Goal: Task Accomplishment & Management: Manage account settings

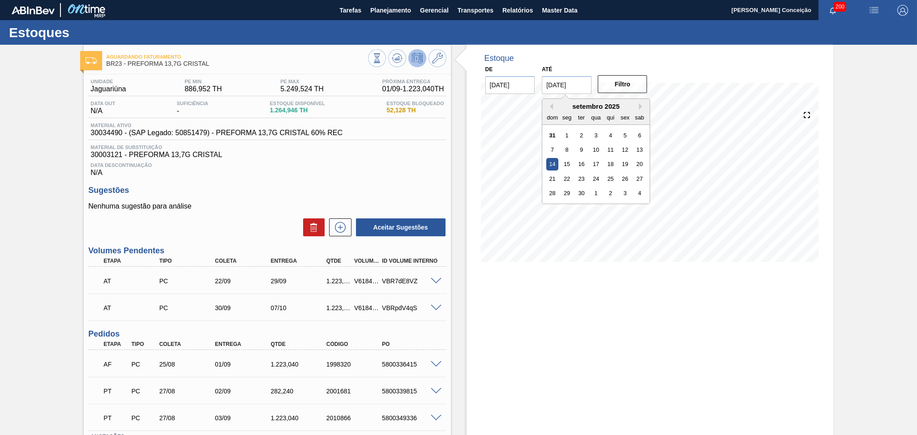
drag, startPoint x: 582, startPoint y: 85, endPoint x: 528, endPoint y: 87, distance: 53.8
click at [528, 87] on div "De 31/08/2025 Até 14/09/2025 Previous Month Next Month setembro 2025 dom seg te…" at bounding box center [566, 78] width 179 height 31
type input "3"
click at [561, 86] on input "[DATE]" at bounding box center [567, 85] width 50 height 18
type input "[DATE]"
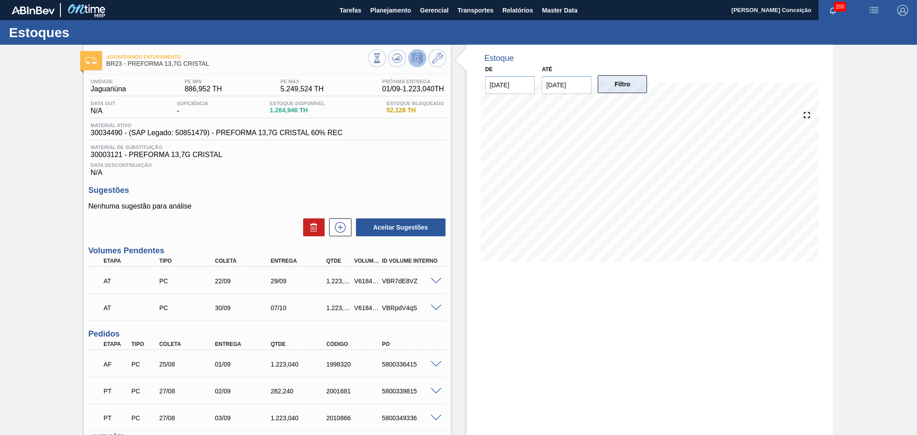
click at [634, 82] on button "Filtro" at bounding box center [623, 84] width 50 height 18
click at [653, 339] on div "Estoque De 31/08/2025 Até 10/10/2025 Filtro" at bounding box center [649, 274] width 367 height 459
click at [431, 12] on span "Gerencial" at bounding box center [434, 10] width 29 height 11
click at [387, 10] on div at bounding box center [458, 217] width 917 height 435
click at [387, 10] on span "Planejamento" at bounding box center [390, 10] width 41 height 11
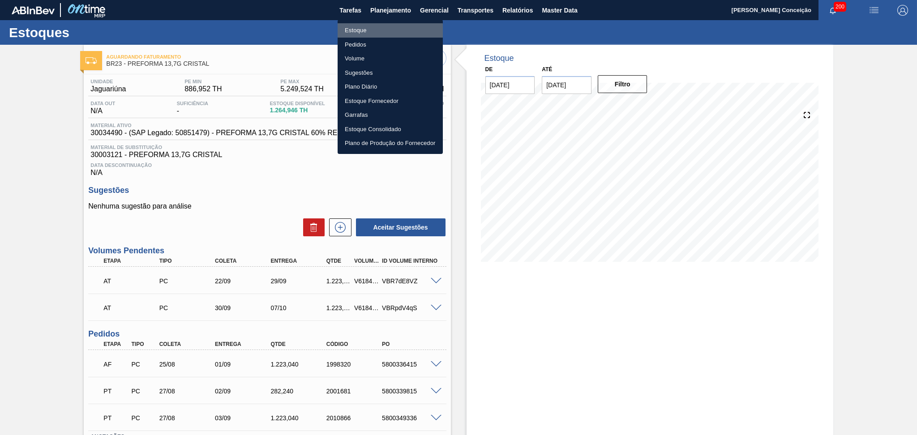
click at [359, 33] on li "Estoque" at bounding box center [390, 30] width 105 height 14
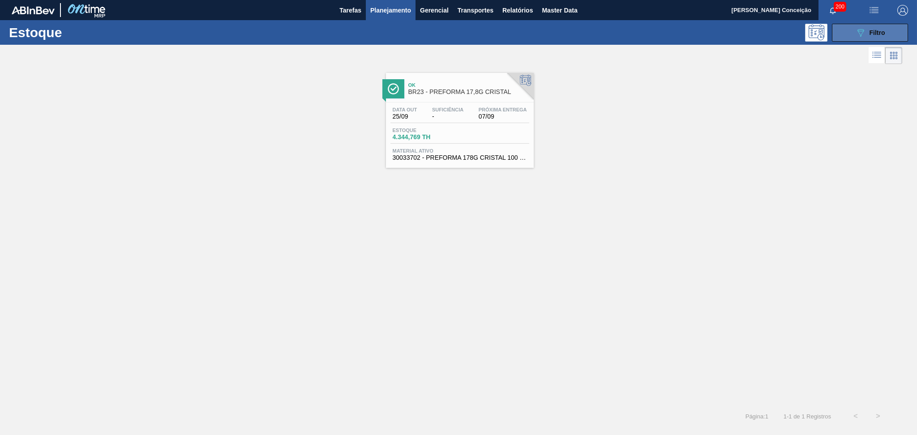
click at [876, 28] on div "089F7B8B-B2A5-4AFE-B5C0-19BA573D28AC Filtro" at bounding box center [870, 32] width 30 height 11
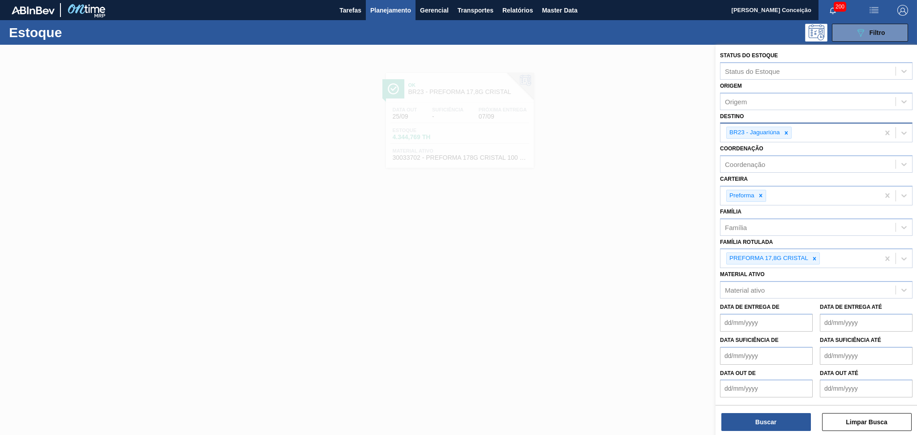
click at [785, 131] on icon at bounding box center [786, 133] width 6 height 6
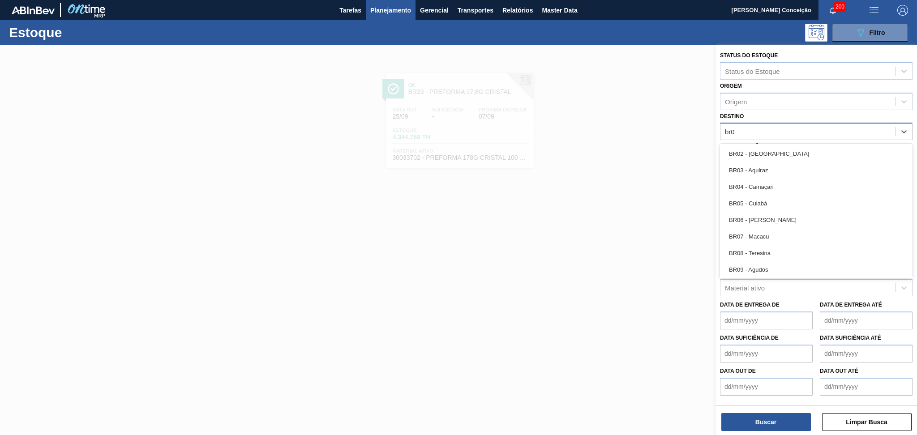
type input "br03"
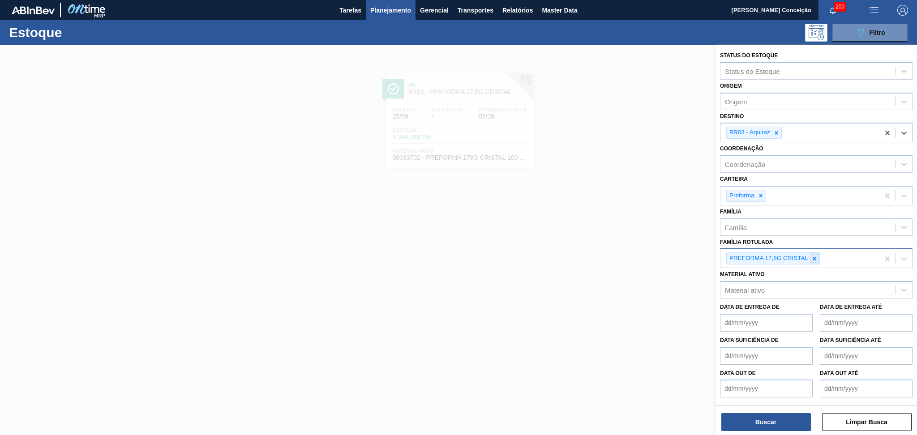
click at [813, 256] on icon at bounding box center [814, 259] width 6 height 6
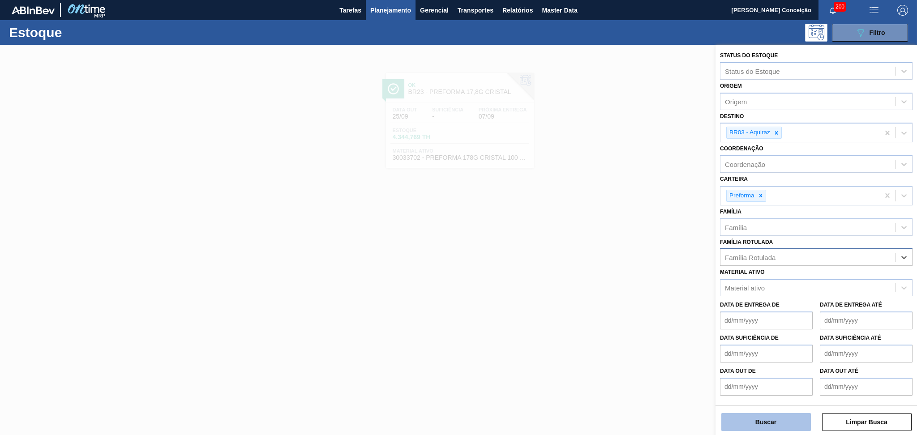
click at [756, 421] on button "Buscar" at bounding box center [766, 422] width 90 height 18
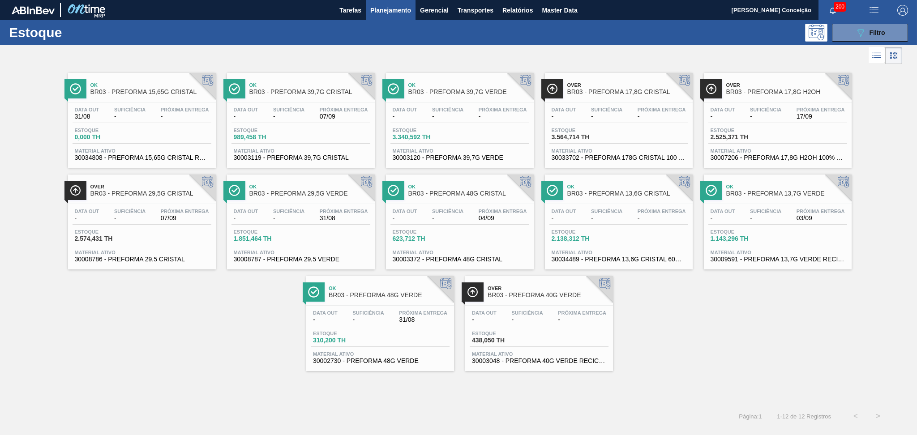
click at [485, 123] on div "Data out - Suficiência - Próxima Entrega - Estoque 3.340,592 TH Material ativo …" at bounding box center [460, 133] width 148 height 61
click at [146, 118] on div "Suficiência -" at bounding box center [130, 113] width 36 height 13
click at [272, 134] on span "989,458 TH" at bounding box center [265, 137] width 63 height 7
click at [436, 115] on span "-" at bounding box center [447, 116] width 31 height 7
click at [639, 103] on div "Data out - Suficiência - Próxima Entrega - Estoque 3.564,714 TH Material ativo …" at bounding box center [619, 133] width 148 height 61
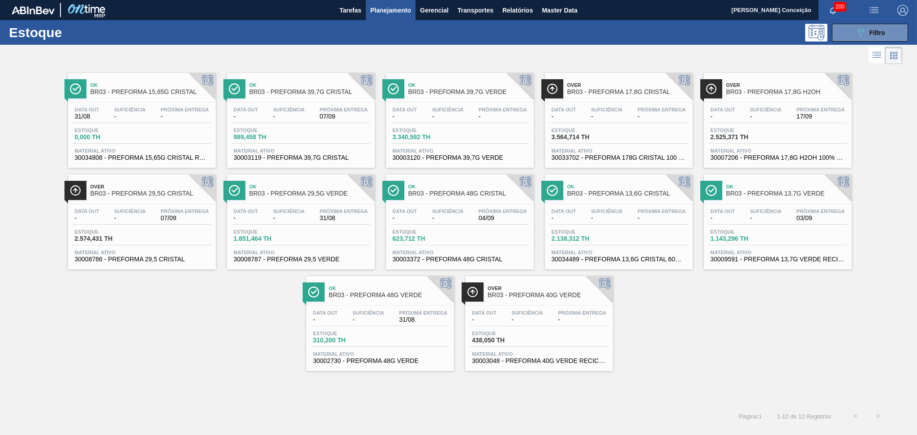
click at [793, 96] on div "Over BR03 - PREFORMA 17,8G H2OH" at bounding box center [786, 89] width 121 height 20
click at [101, 231] on span "Estoque" at bounding box center [106, 231] width 63 height 5
click at [300, 217] on span "-" at bounding box center [288, 218] width 31 height 7
drag, startPoint x: 441, startPoint y: 205, endPoint x: 483, endPoint y: 205, distance: 42.1
click at [441, 205] on div "Data out - Suficiência - Próxima Entrega 04/09 Estoque 623,712 TH Material ativ…" at bounding box center [460, 234] width 148 height 61
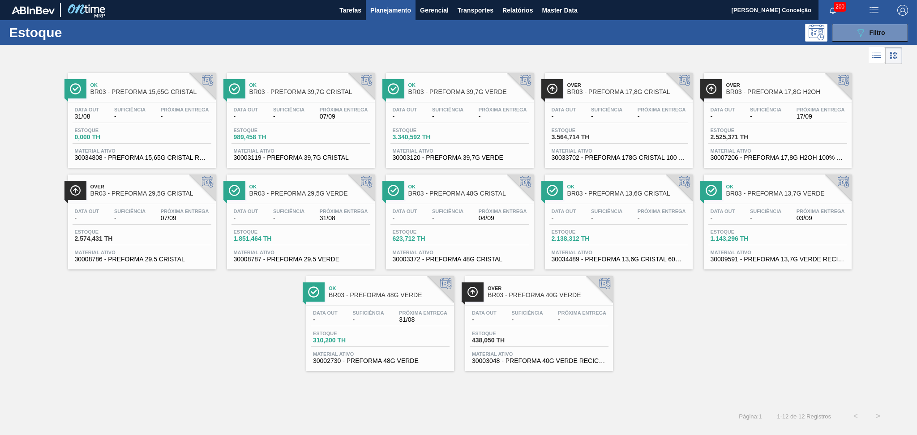
drag, startPoint x: 612, startPoint y: 207, endPoint x: 624, endPoint y: 207, distance: 12.1
click at [612, 207] on div "Data out - Suficiência - Próxima Entrega - Estoque 2.138,312 TH Material ativo …" at bounding box center [619, 234] width 148 height 61
click at [831, 206] on div "Data out - Suficiência - Próxima Entrega 03/09 Estoque 1.143,296 TH Material at…" at bounding box center [778, 234] width 148 height 61
click at [405, 312] on span "Próxima Entrega" at bounding box center [423, 312] width 48 height 5
click at [568, 310] on span "Próxima Entrega" at bounding box center [582, 312] width 48 height 5
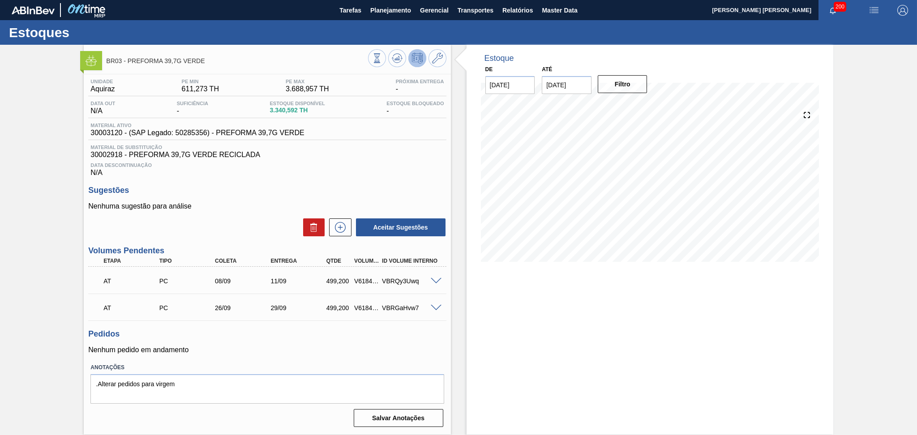
click at [435, 282] on span at bounding box center [436, 281] width 11 height 7
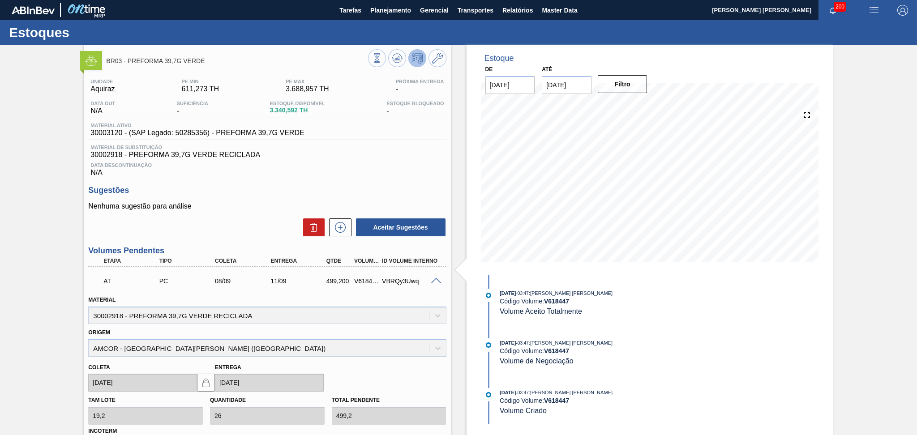
click at [435, 282] on span at bounding box center [436, 281] width 11 height 7
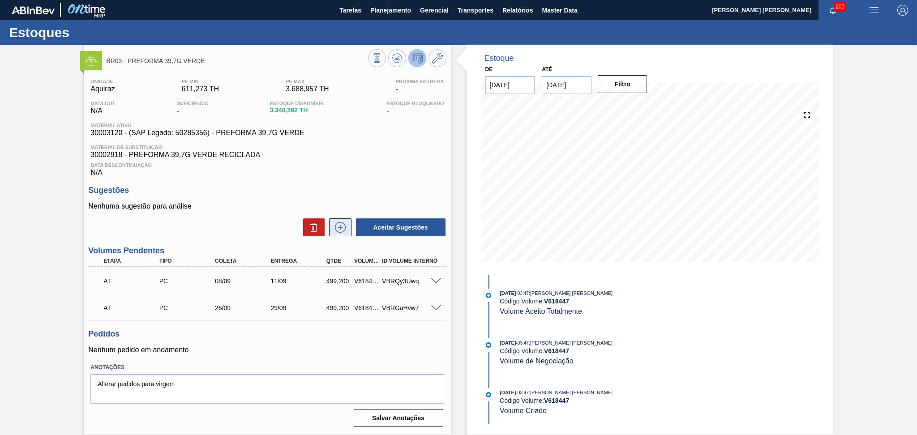
click at [340, 232] on icon at bounding box center [340, 227] width 11 height 11
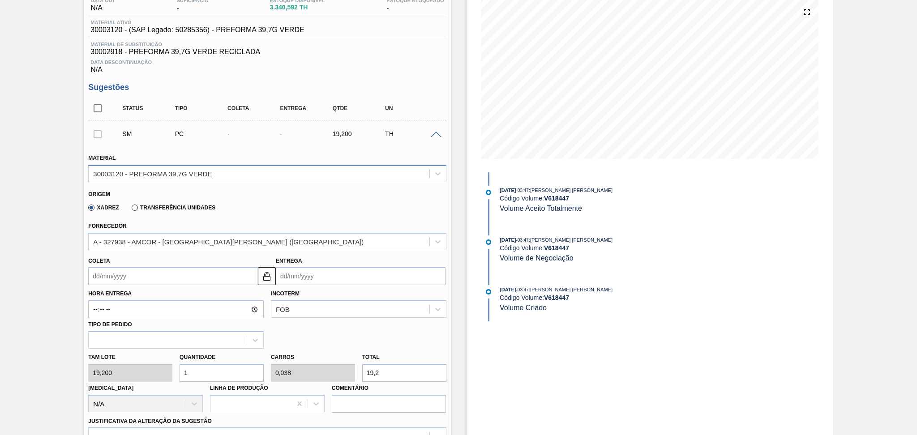
scroll to position [179, 0]
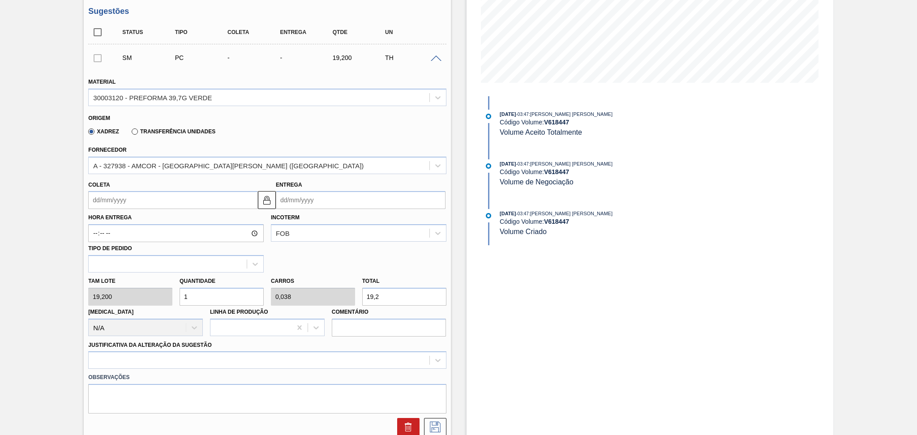
click at [435, 61] on div "SM PC - - 19,200 TH" at bounding box center [267, 58] width 358 height 22
click at [433, 58] on span at bounding box center [436, 59] width 11 height 7
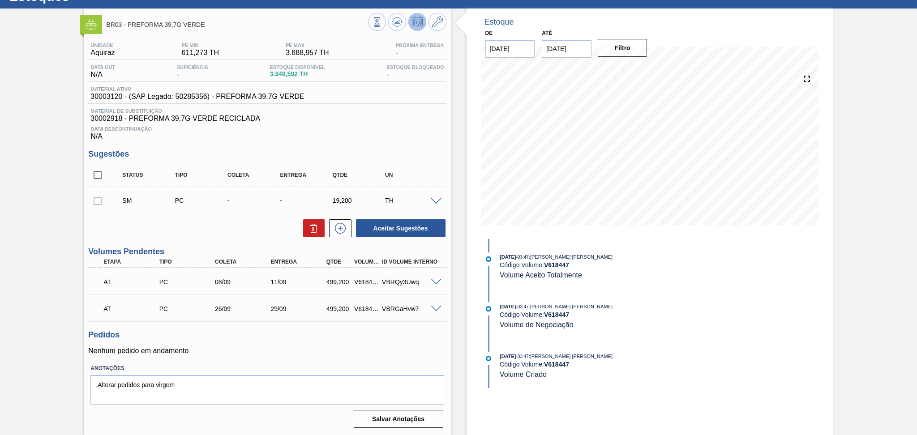
click at [435, 280] on span at bounding box center [436, 282] width 11 height 7
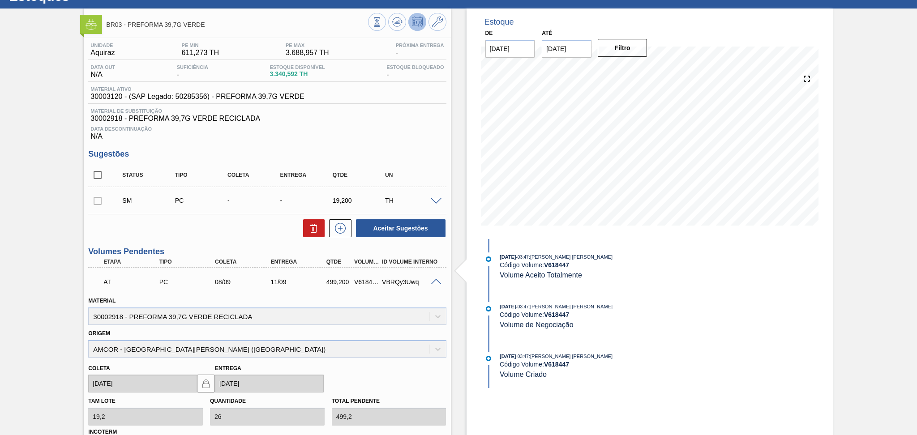
scroll to position [179, 0]
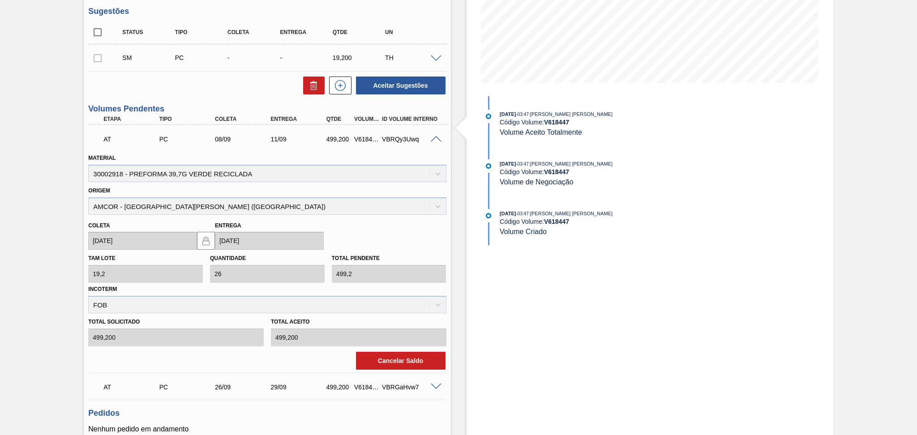
click at [435, 137] on span at bounding box center [436, 139] width 11 height 7
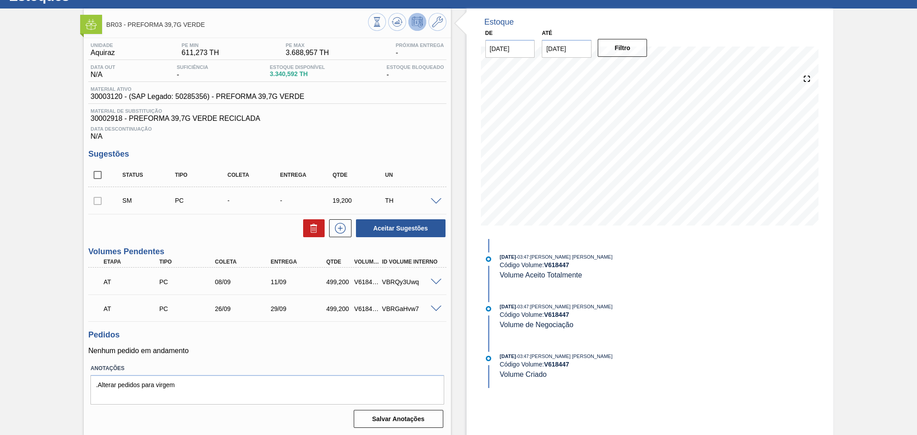
click at [436, 310] on span at bounding box center [436, 309] width 11 height 7
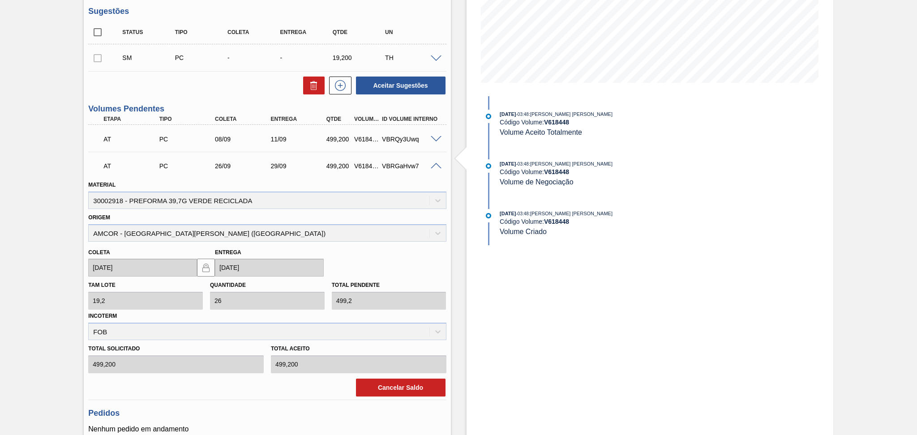
click at [436, 166] on span at bounding box center [436, 166] width 11 height 7
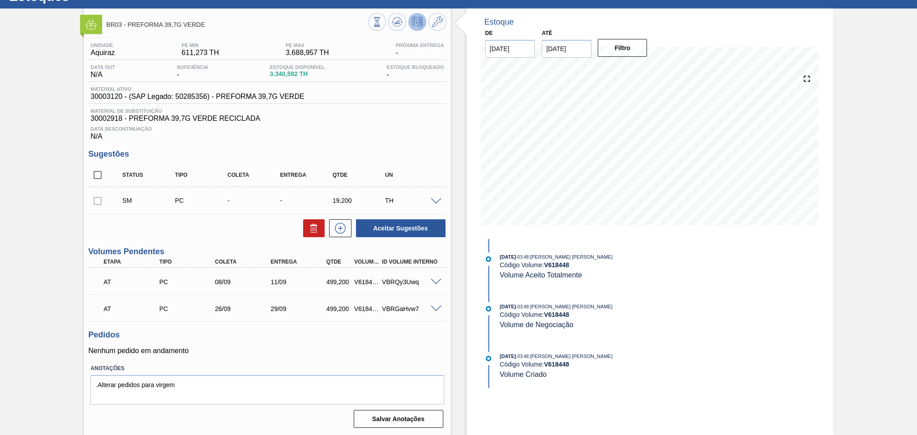
click at [436, 200] on span at bounding box center [436, 201] width 11 height 7
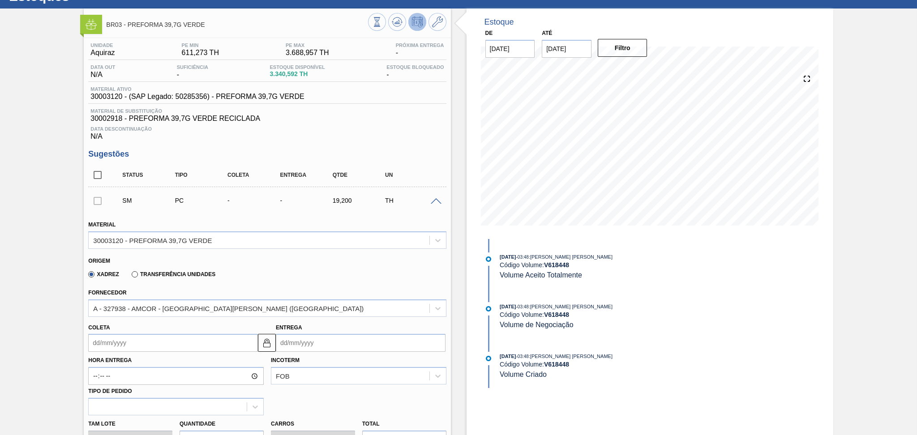
click at [109, 344] on input "Coleta" at bounding box center [173, 343] width 170 height 18
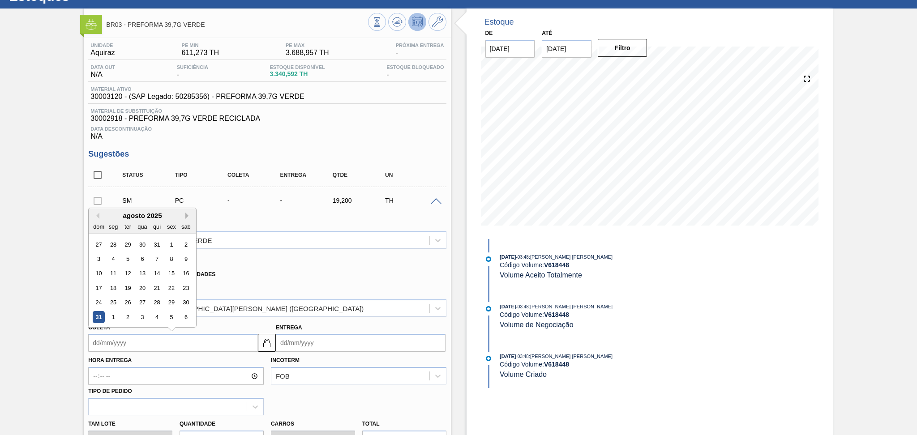
click at [187, 215] on button "Next Month" at bounding box center [188, 216] width 6 height 6
click at [128, 259] on div "9" at bounding box center [128, 259] width 12 height 12
type input "09/09/2025"
type input "11/09/2025"
click at [118, 345] on input "09/09/2025" at bounding box center [173, 343] width 170 height 18
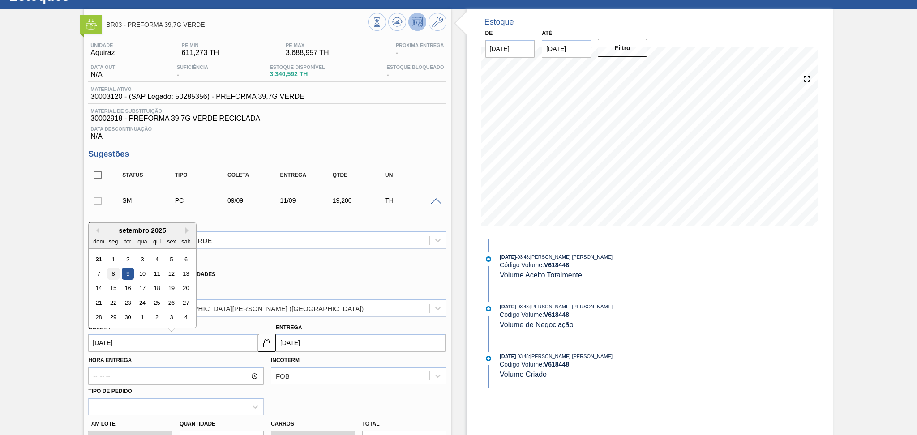
click at [117, 273] on div "8" at bounding box center [113, 274] width 12 height 12
type input "08/09/2025"
type input "10/09/2025"
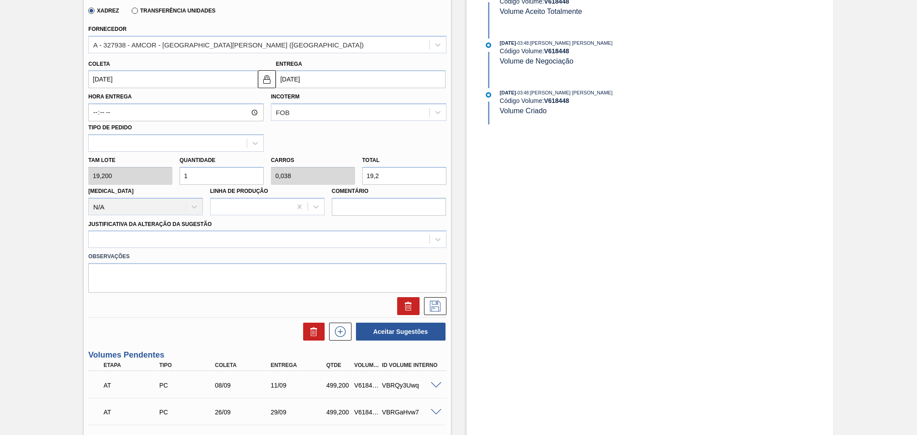
scroll to position [282, 0]
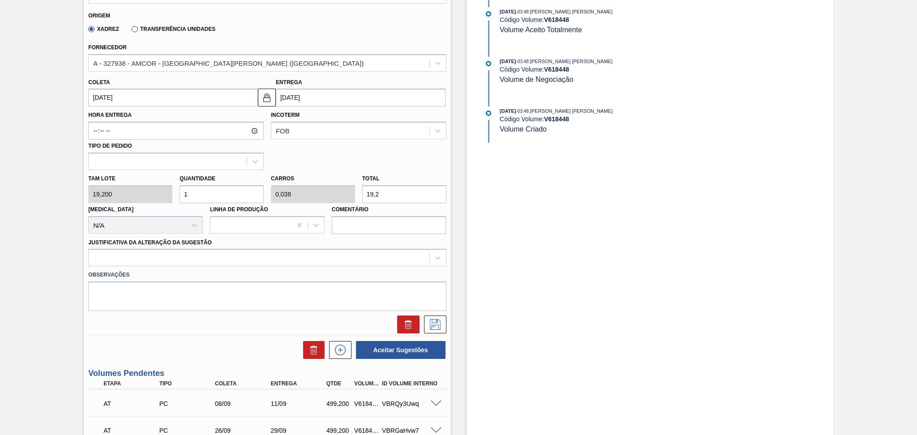
drag, startPoint x: 196, startPoint y: 192, endPoint x: 182, endPoint y: 193, distance: 14.4
click at [182, 193] on input "1" at bounding box center [222, 194] width 84 height 18
type input "26"
type input "1"
type input "499,2"
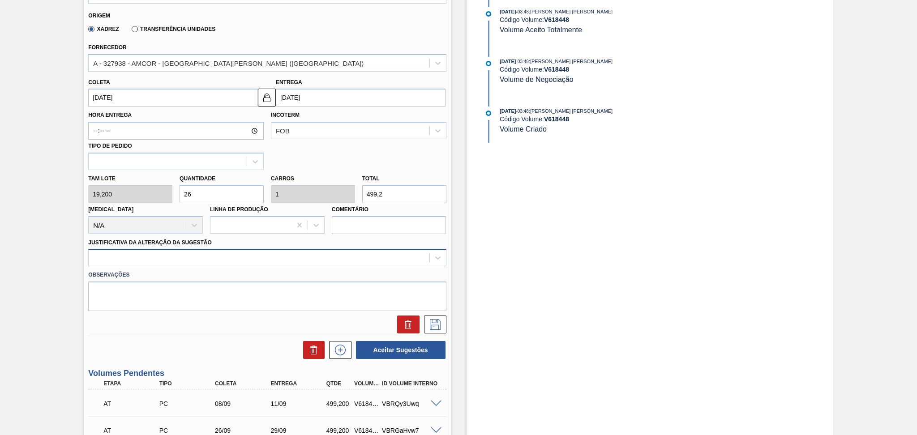
type input "26"
click at [191, 252] on div at bounding box center [259, 258] width 340 height 13
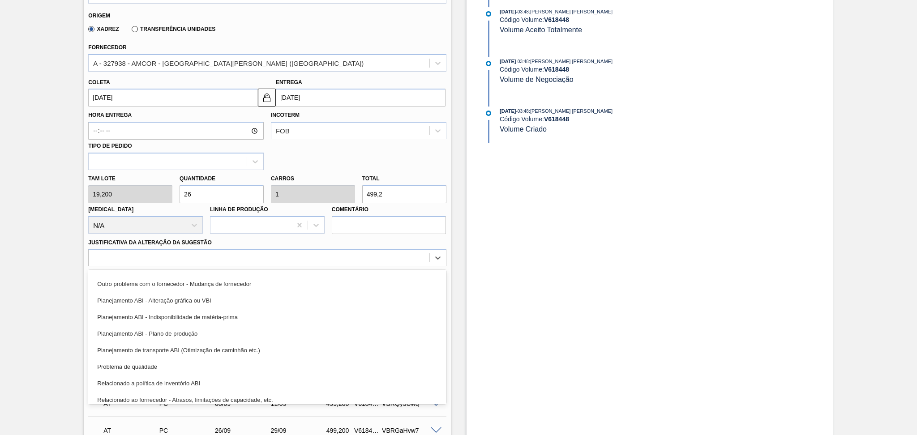
scroll to position [119, 0]
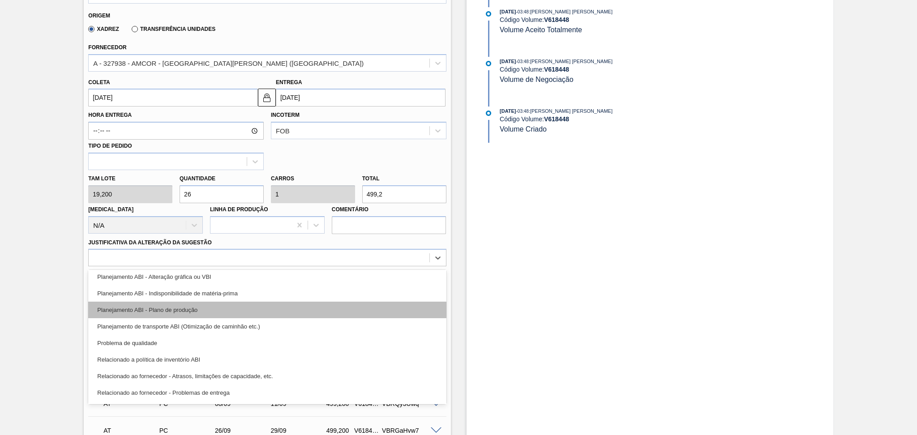
click at [202, 311] on div "Planejamento ABI - Plano de produção" at bounding box center [267, 310] width 358 height 17
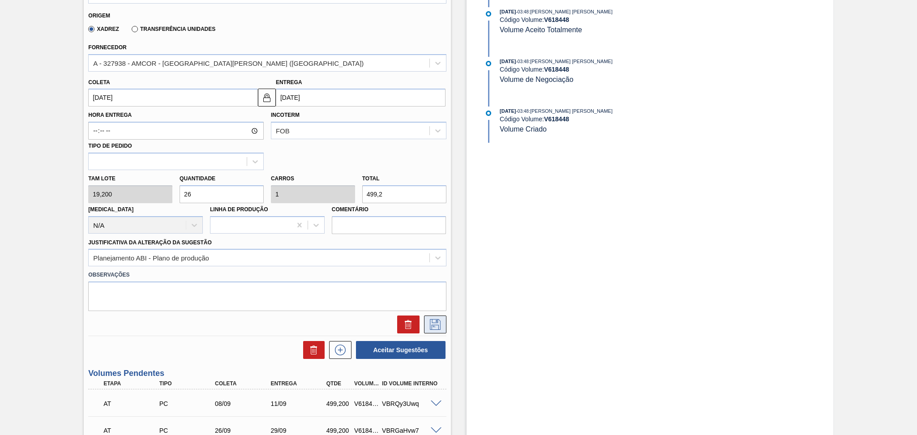
click at [431, 325] on icon at bounding box center [435, 324] width 11 height 11
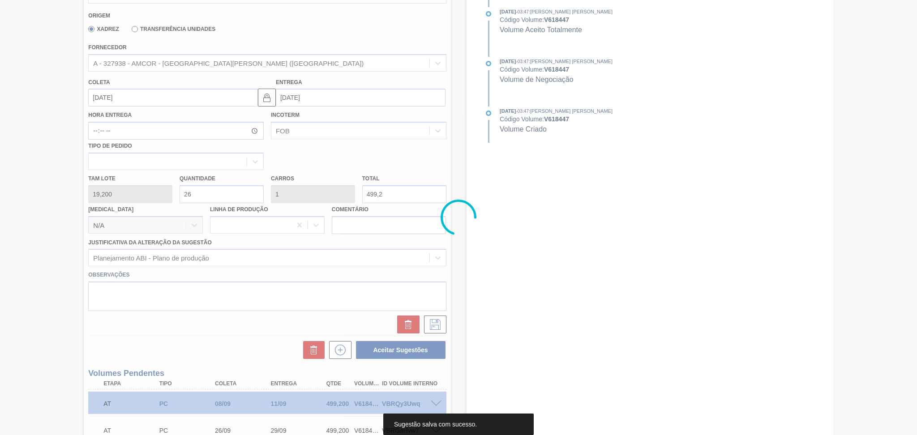
scroll to position [36, 0]
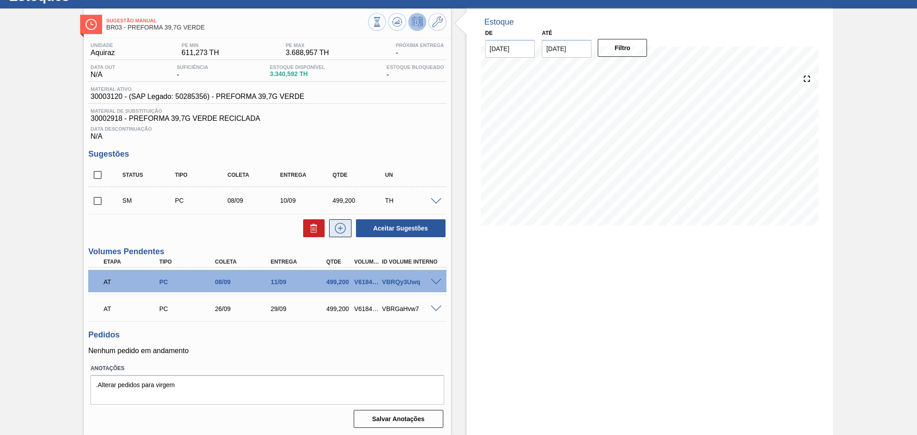
click at [337, 226] on icon at bounding box center [340, 228] width 14 height 11
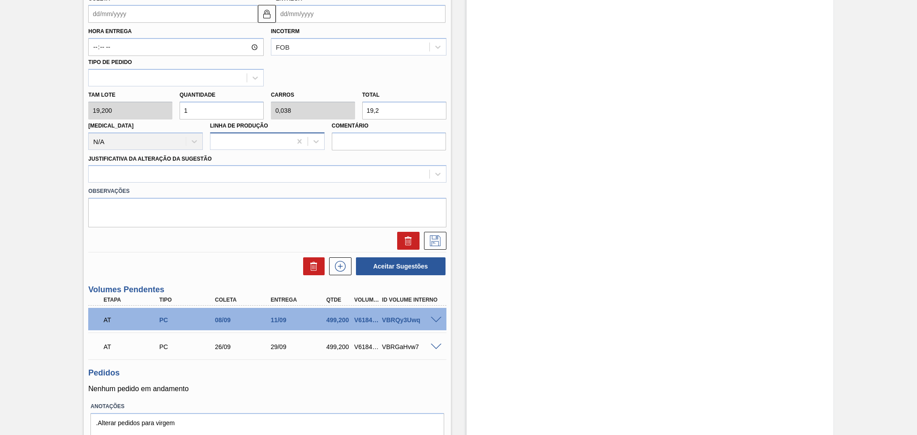
scroll to position [394, 0]
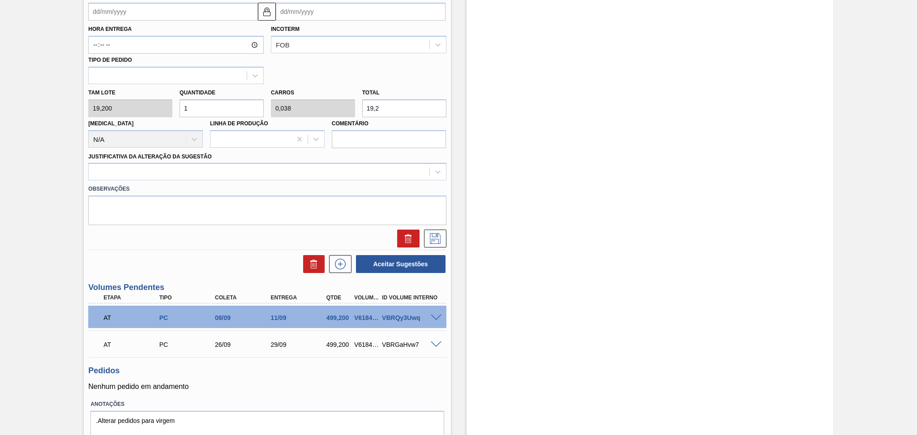
click at [115, 17] on input "Coleta" at bounding box center [173, 12] width 170 height 18
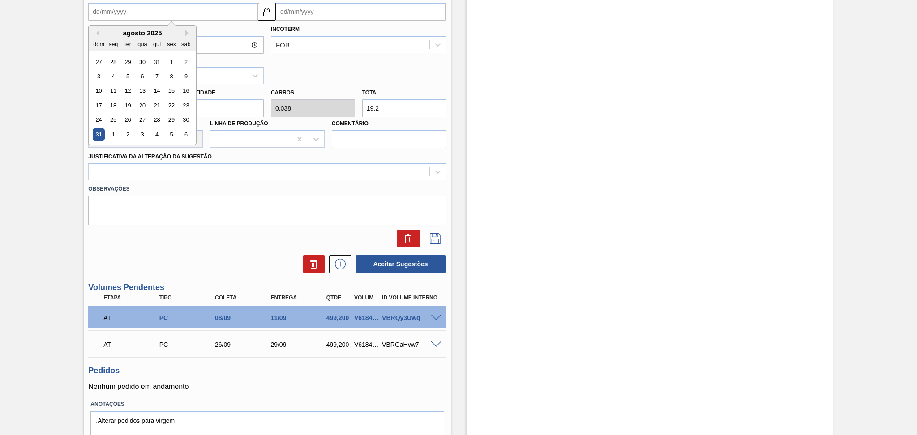
type input "2"
type input "04/08/2025"
type input "26"
type input "28/08/2025"
type input "26/09"
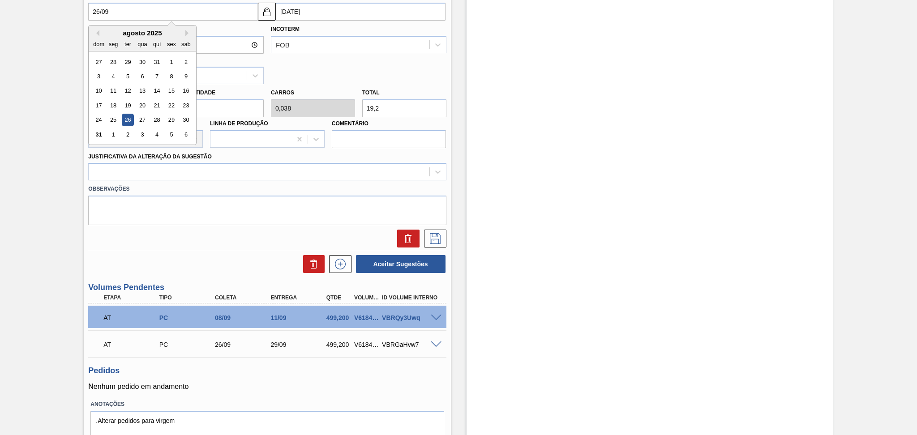
type input "[DATE]"
click at [173, 104] on div "26" at bounding box center [172, 105] width 12 height 12
type input "[DATE]"
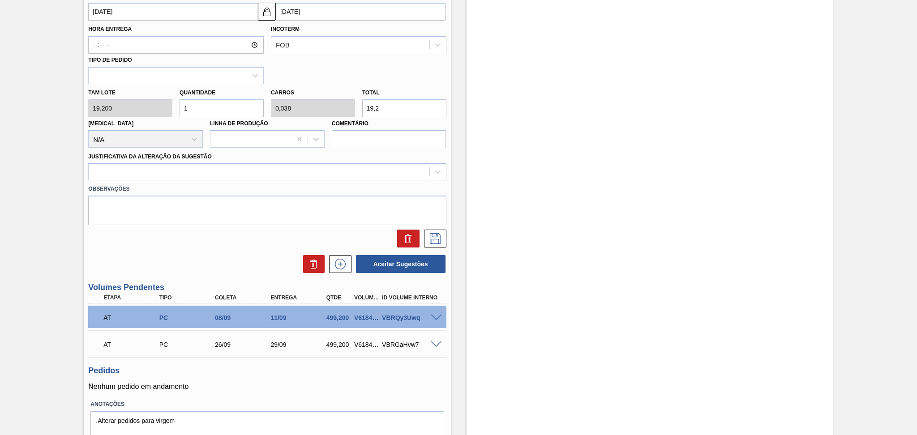
drag, startPoint x: 221, startPoint y: 106, endPoint x: 89, endPoint y: 94, distance: 133.0
click at [105, 95] on div "Tam lote 19,200 Quantidade 1 Carros 0,038 Total 19,2 Doca N/A Linha de Produção…" at bounding box center [267, 116] width 365 height 64
type input "2"
type input "0,077"
type input "38,4"
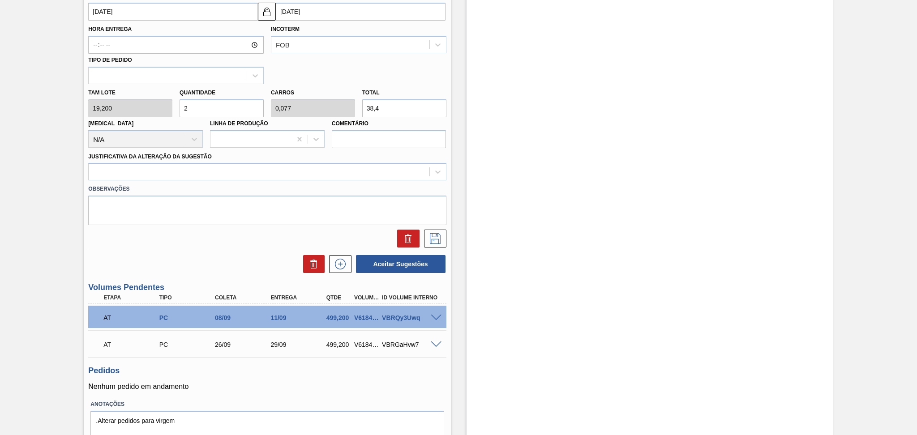
type input "26"
type input "1"
type input "499,2"
type input "26"
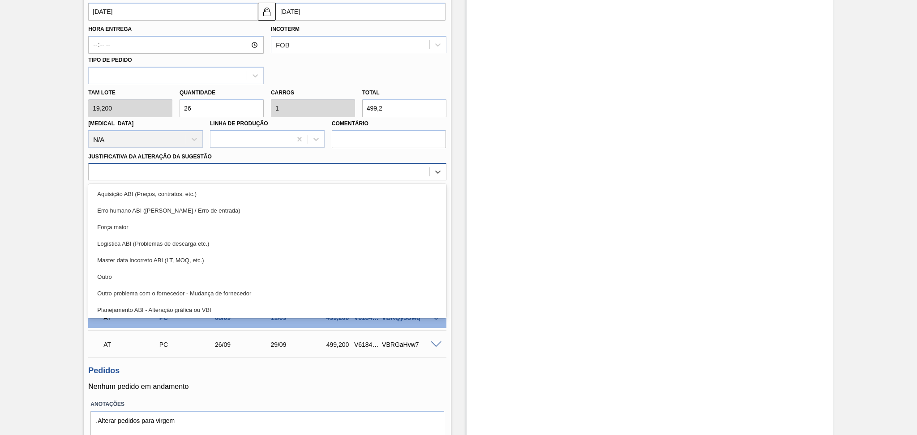
click at [122, 169] on div at bounding box center [259, 172] width 340 height 13
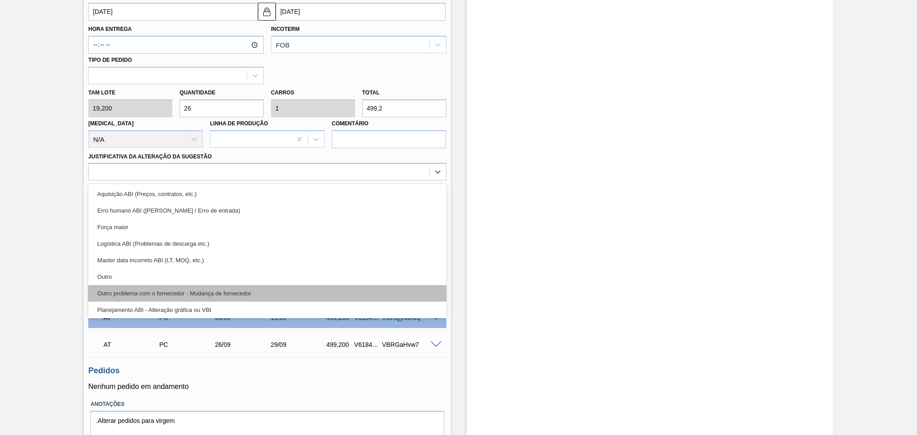
scroll to position [60, 0]
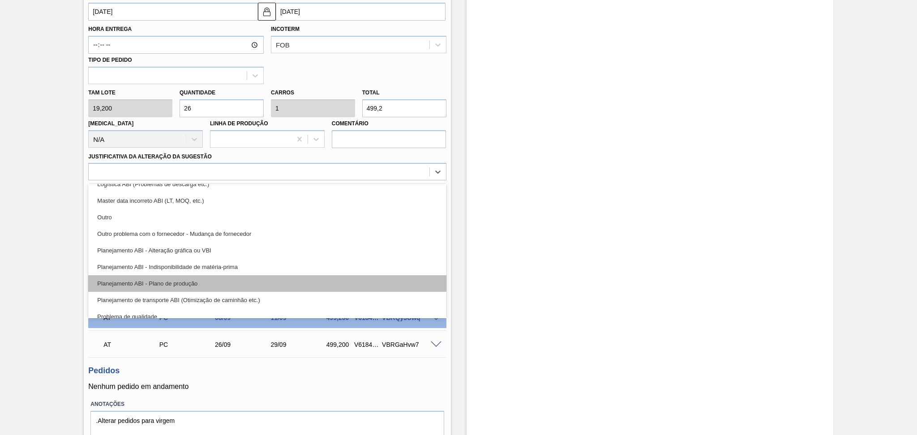
click at [178, 282] on div "Planejamento ABI - Plano de produção" at bounding box center [267, 283] width 358 height 17
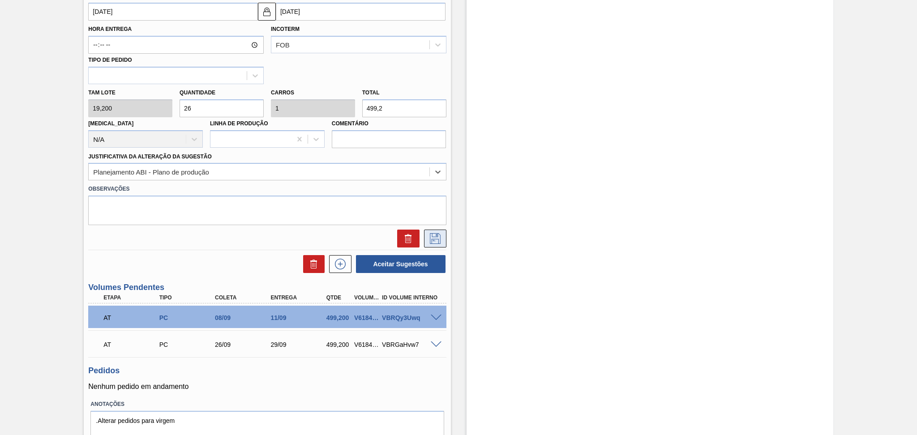
click at [432, 238] on icon at bounding box center [435, 238] width 14 height 11
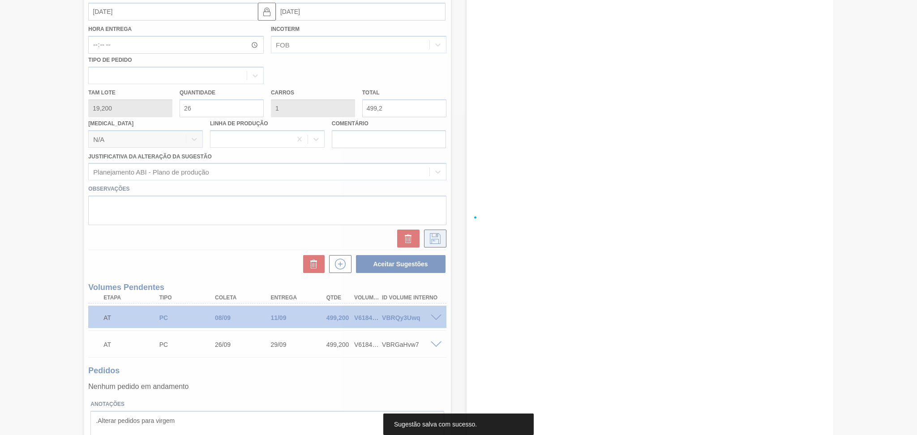
scroll to position [63, 0]
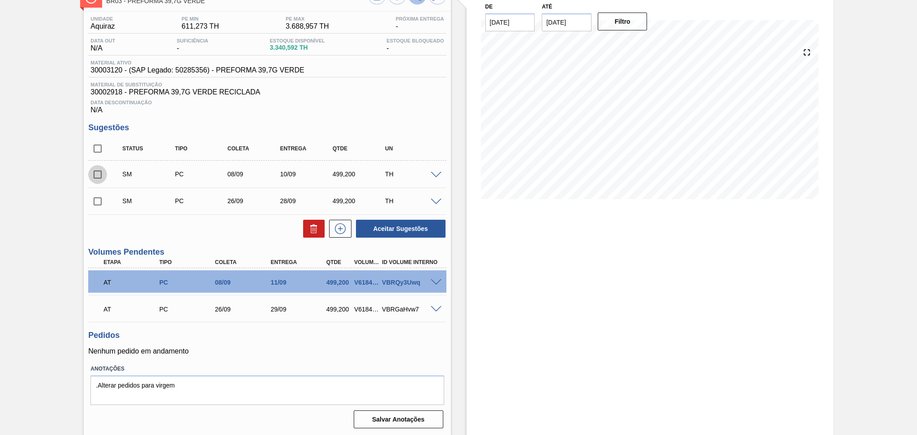
click at [97, 175] on input "checkbox" at bounding box center [97, 174] width 19 height 19
checkbox input "true"
click at [97, 205] on input "checkbox" at bounding box center [97, 201] width 19 height 19
checkbox input "true"
click at [383, 223] on button "Aceitar Sugestões" at bounding box center [401, 229] width 90 height 18
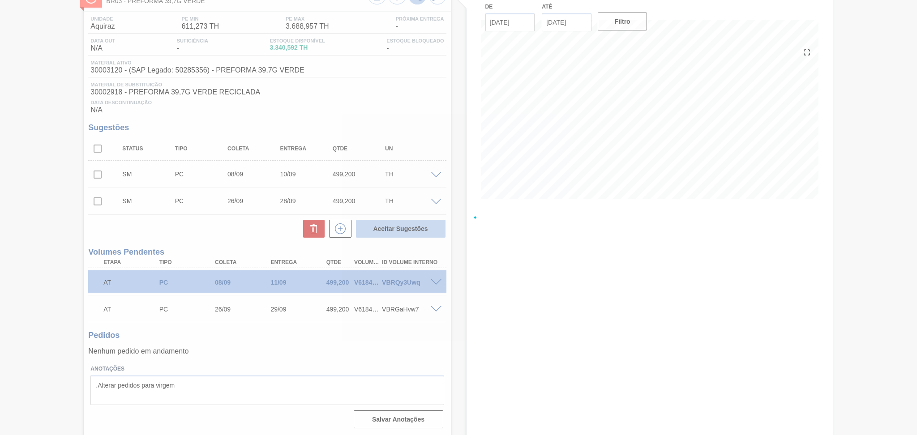
checkbox input "false"
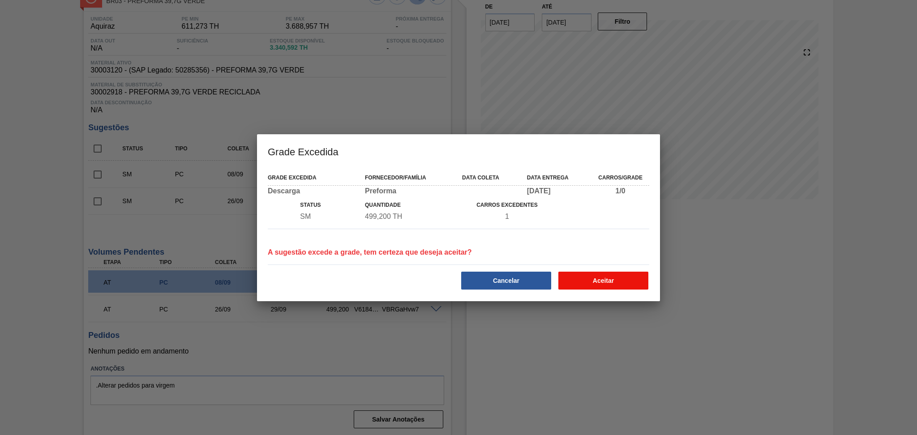
click at [579, 278] on button "Aceitar" at bounding box center [603, 281] width 90 height 18
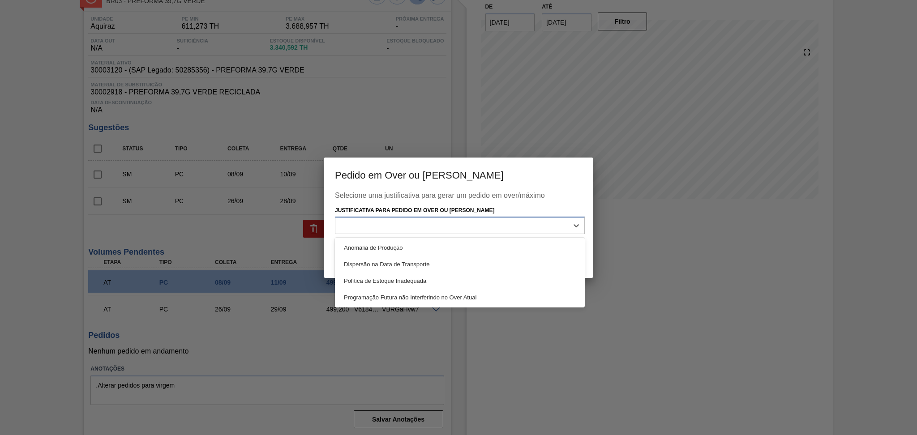
click at [418, 221] on div at bounding box center [451, 225] width 232 height 13
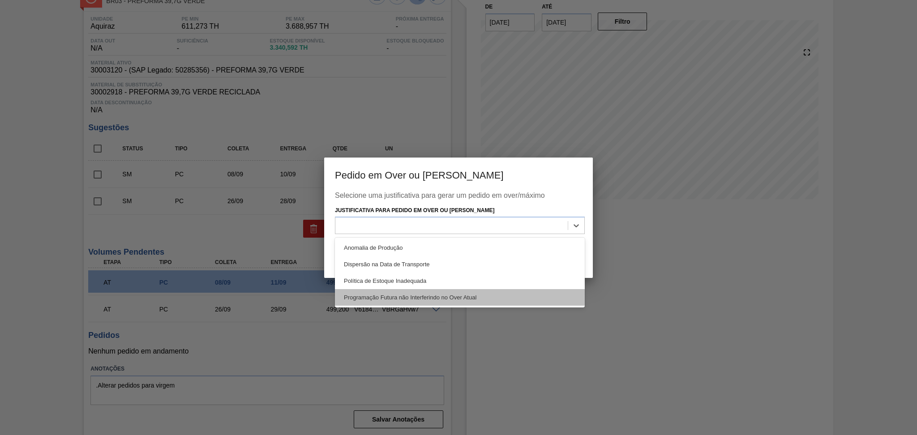
click at [432, 293] on div "Programação Futura não Interferindo no Over Atual" at bounding box center [460, 297] width 250 height 17
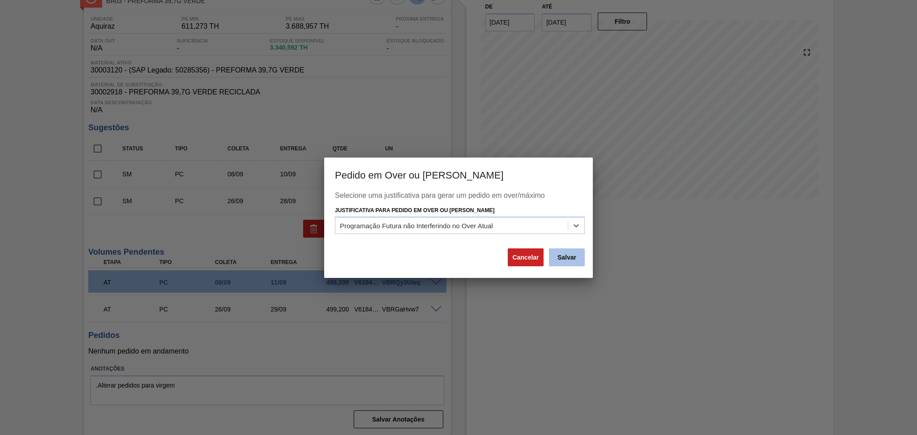
click at [579, 257] on button "Salvar" at bounding box center [567, 257] width 36 height 18
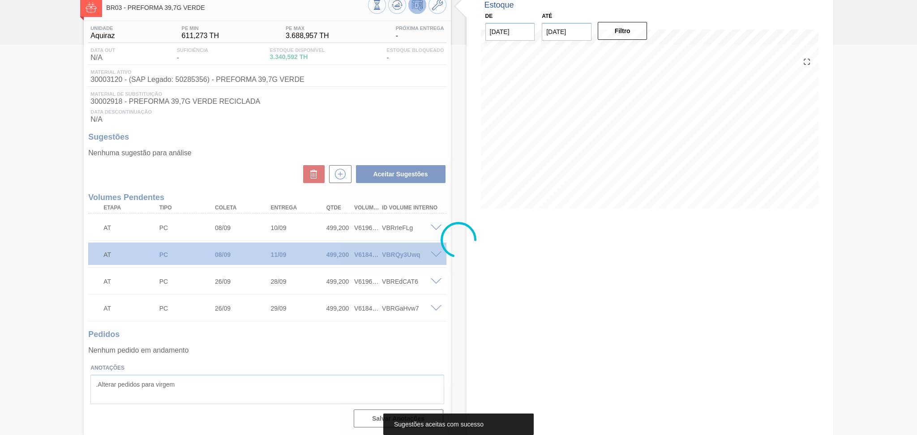
scroll to position [52, 0]
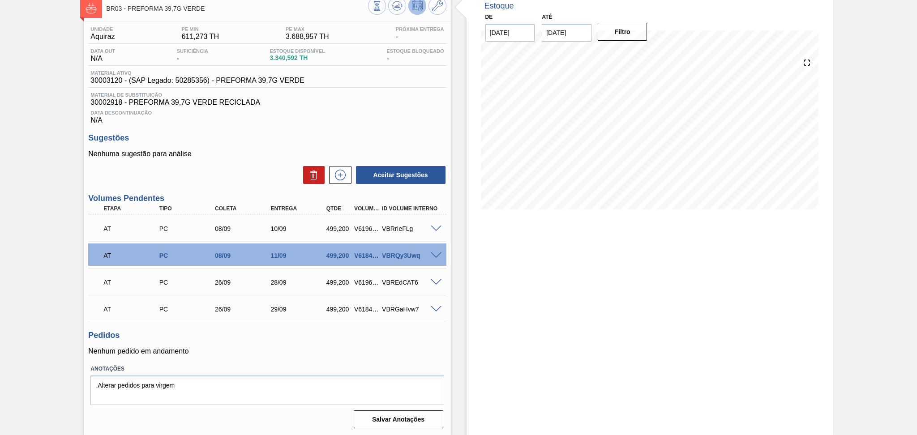
click at [433, 227] on span at bounding box center [436, 229] width 11 height 7
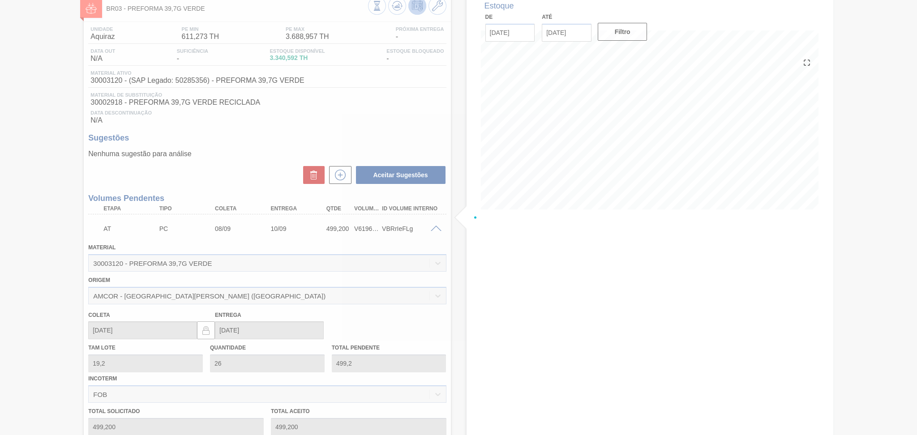
scroll to position [63, 0]
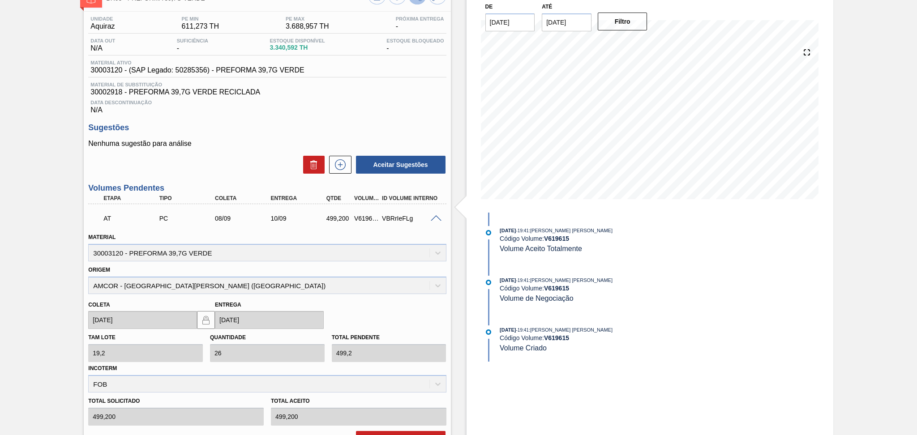
click at [434, 218] on span at bounding box center [436, 218] width 11 height 7
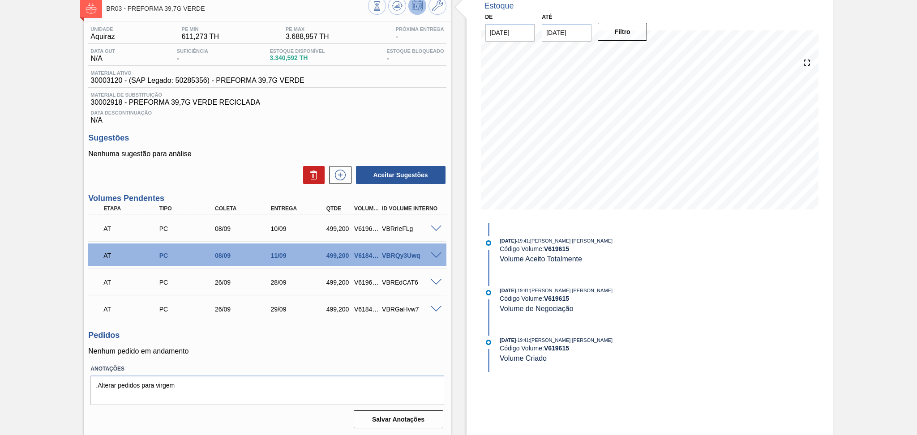
click at [438, 257] on span at bounding box center [436, 255] width 11 height 7
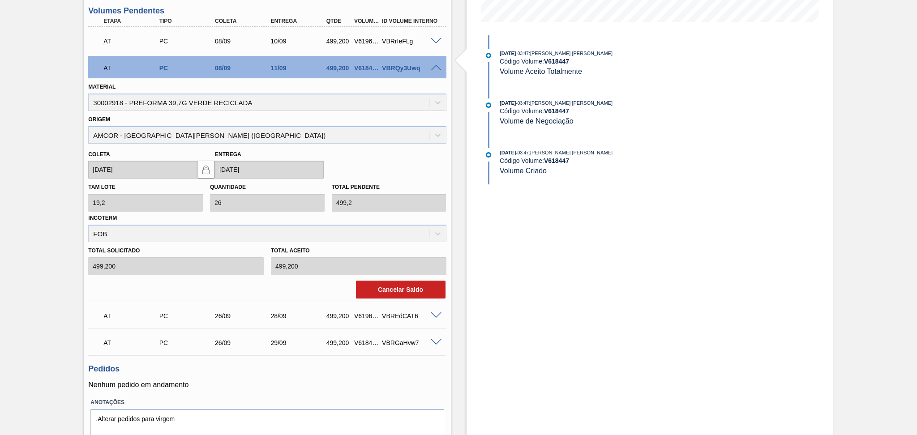
scroll to position [242, 0]
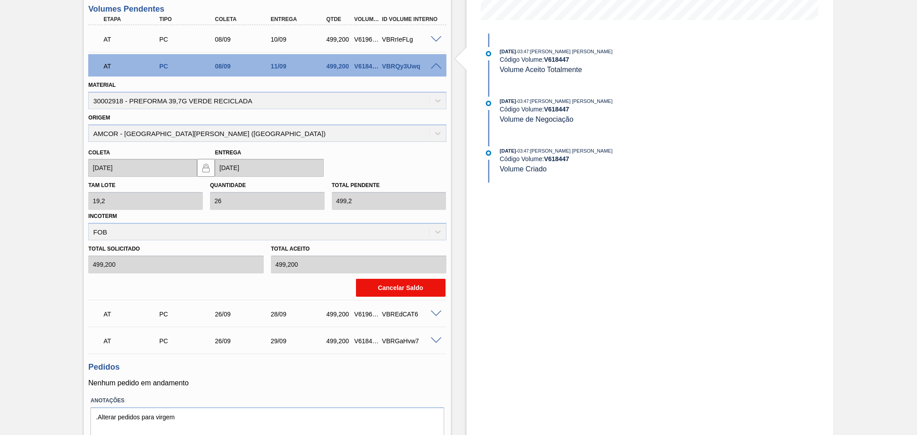
click at [409, 289] on button "Cancelar Saldo" at bounding box center [401, 288] width 90 height 18
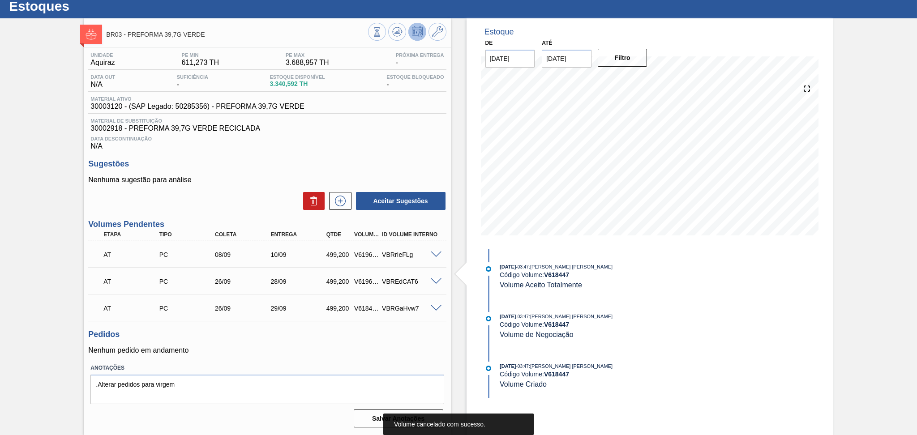
scroll to position [26, 0]
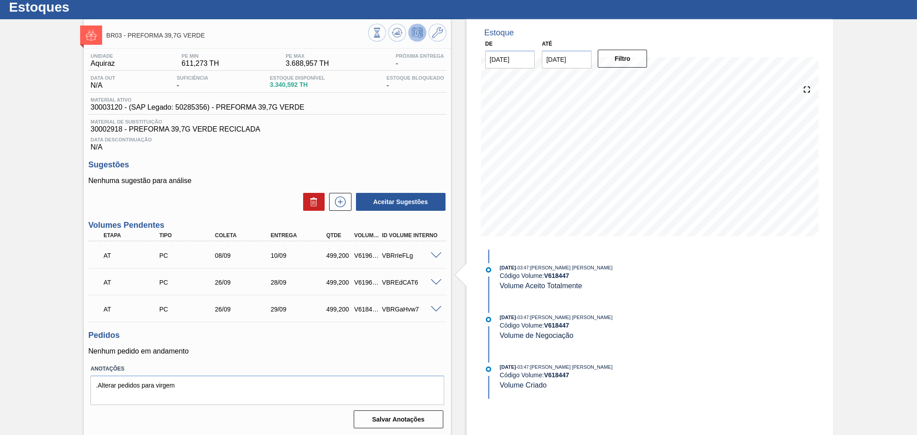
click at [437, 281] on span at bounding box center [436, 282] width 11 height 7
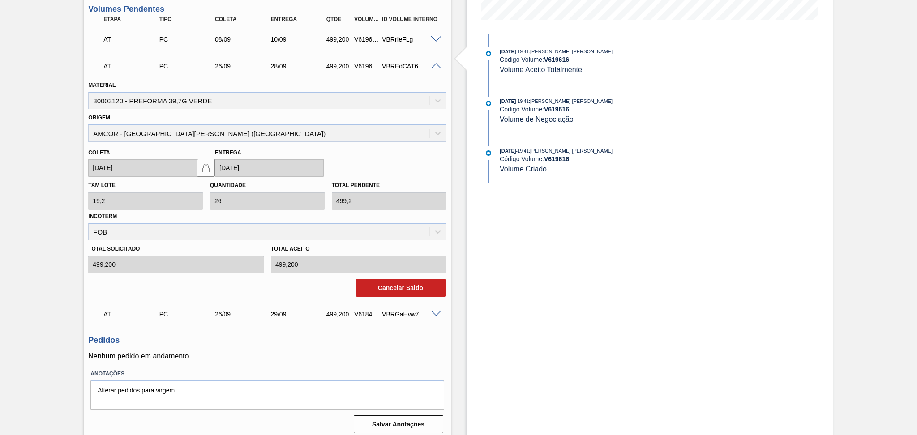
click at [441, 67] on div at bounding box center [437, 65] width 18 height 7
click at [437, 66] on span at bounding box center [436, 66] width 11 height 7
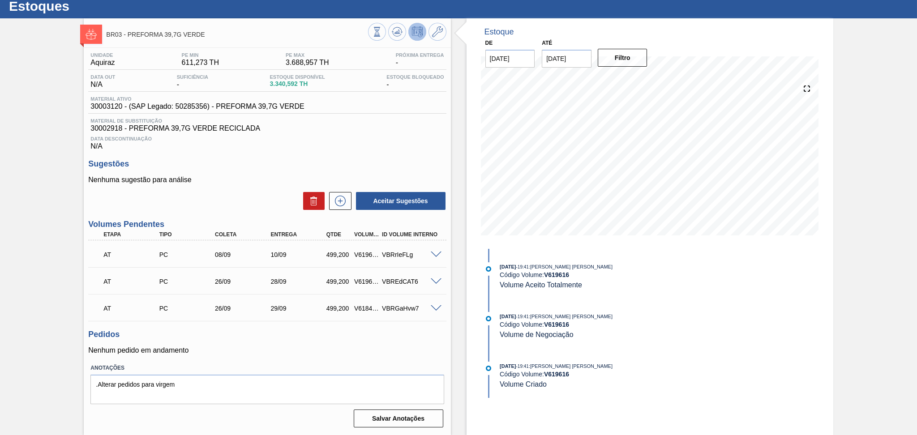
scroll to position [26, 0]
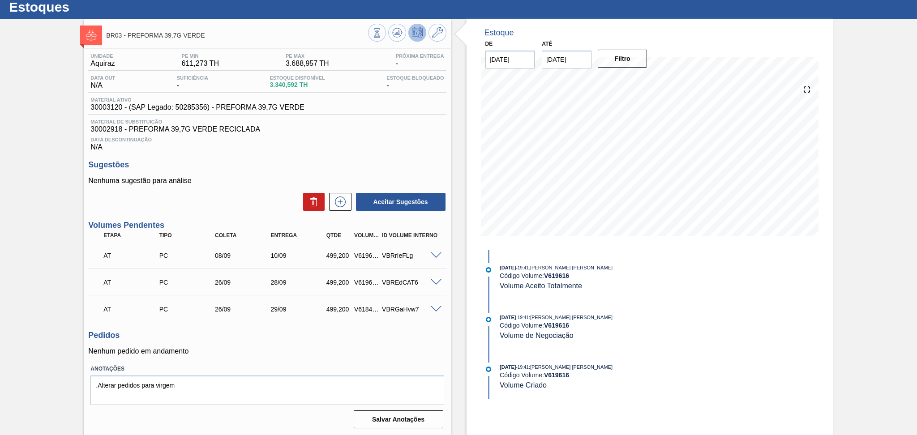
click at [439, 310] on span at bounding box center [436, 309] width 11 height 7
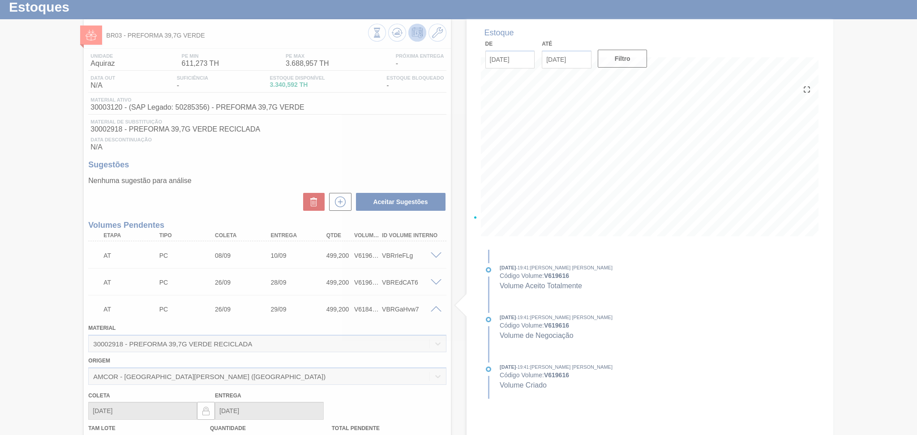
scroll to position [242, 0]
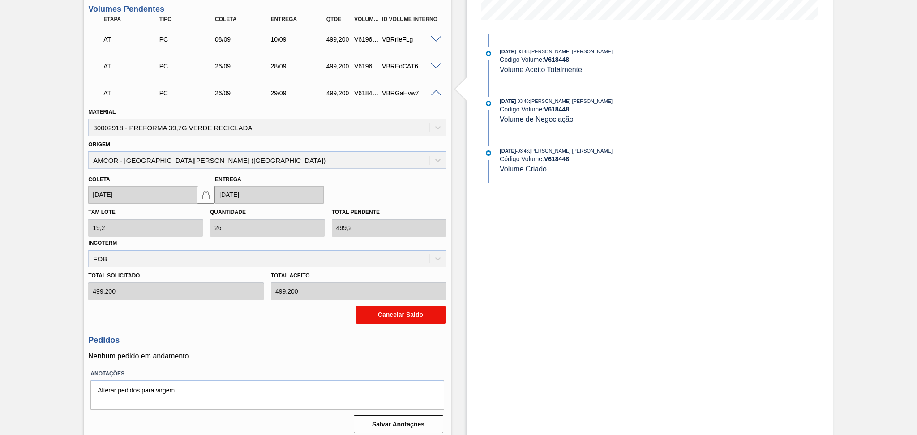
click at [411, 314] on button "Cancelar Saldo" at bounding box center [401, 315] width 90 height 18
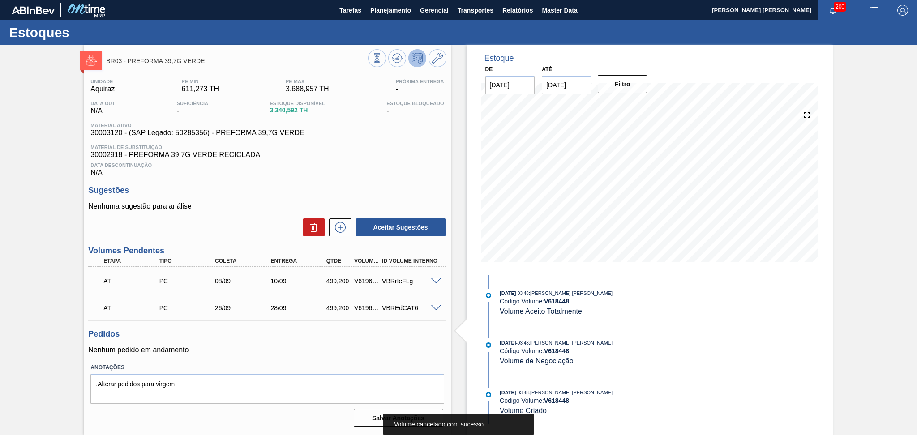
scroll to position [0, 0]
click at [428, 309] on div at bounding box center [437, 307] width 18 height 7
click at [435, 307] on span at bounding box center [436, 308] width 11 height 7
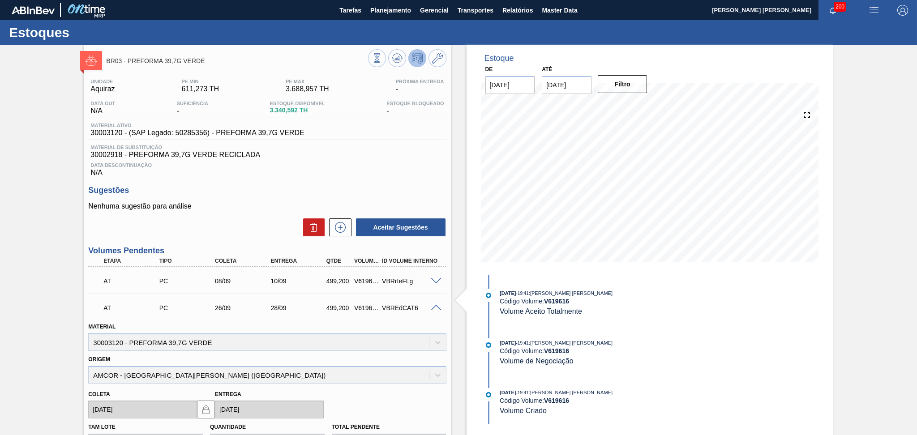
click at [435, 307] on span at bounding box center [436, 308] width 11 height 7
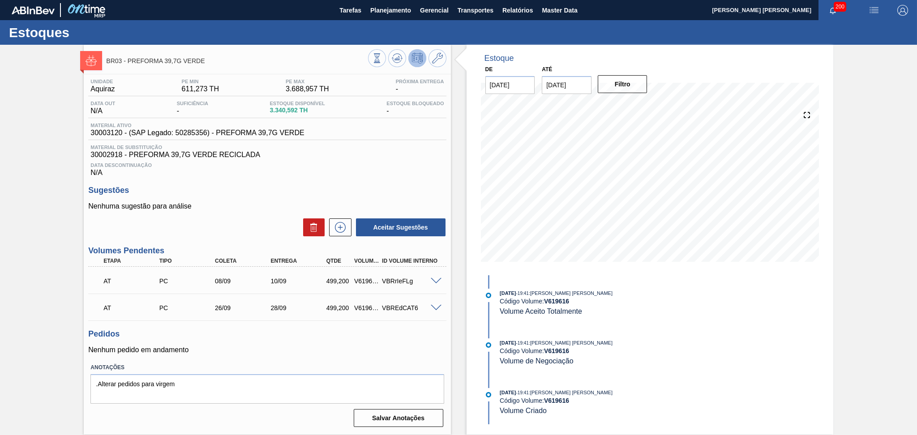
click at [435, 278] on span at bounding box center [436, 281] width 11 height 7
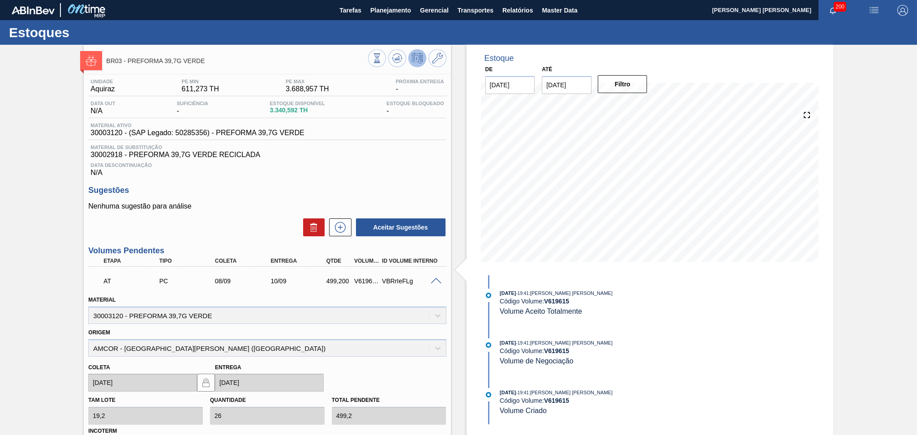
click at [435, 278] on span at bounding box center [436, 281] width 11 height 7
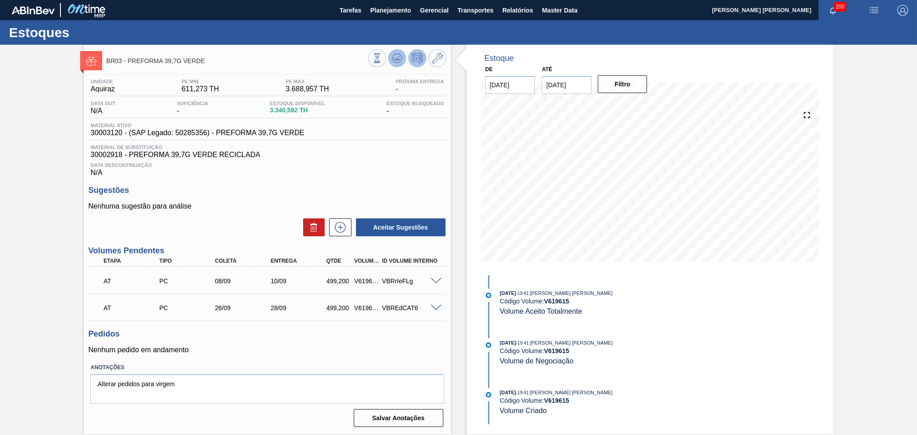
click at [392, 57] on icon at bounding box center [397, 58] width 11 height 11
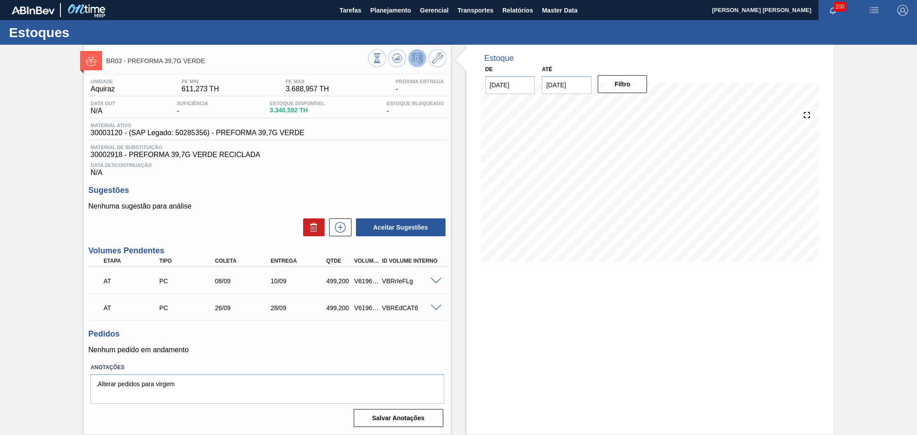
click at [344, 345] on div "Pedidos Nenhum pedido em andamento" at bounding box center [267, 341] width 358 height 25
click at [436, 278] on span at bounding box center [436, 281] width 11 height 7
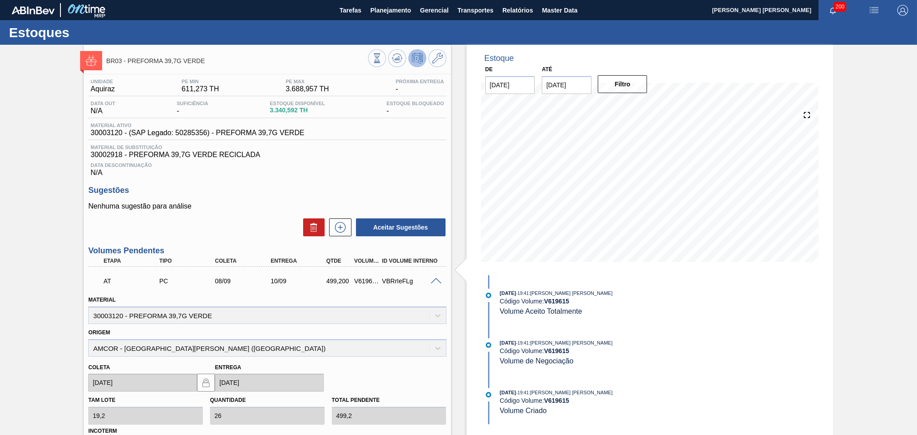
click at [436, 278] on span at bounding box center [436, 281] width 11 height 7
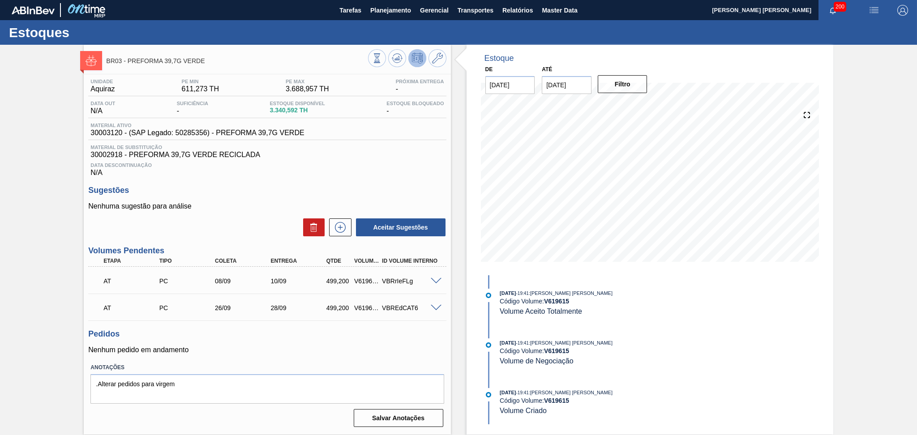
click at [439, 309] on span at bounding box center [436, 308] width 11 height 7
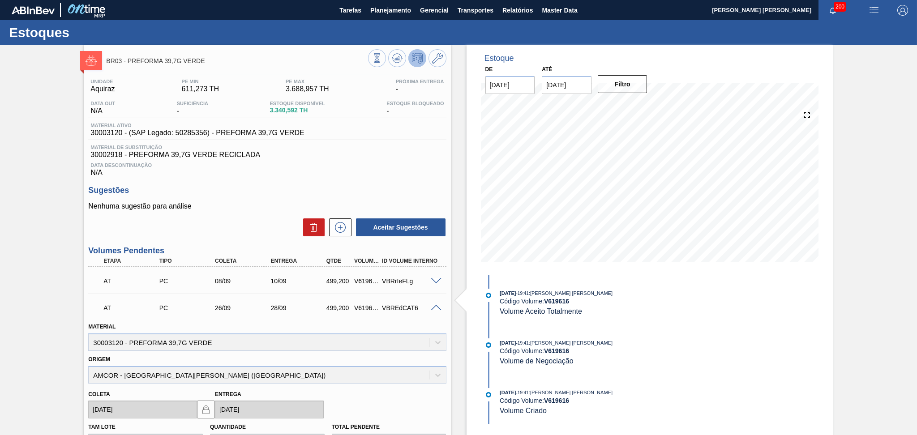
click at [438, 308] on span at bounding box center [436, 308] width 11 height 7
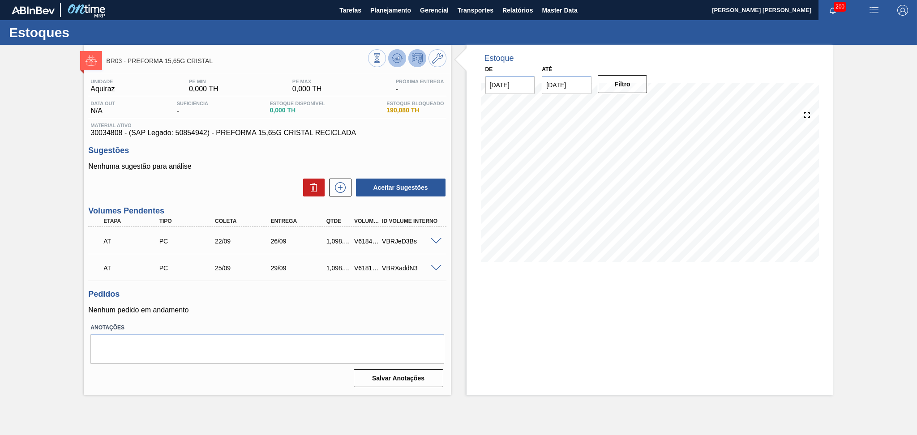
click at [395, 57] on icon at bounding box center [397, 58] width 11 height 11
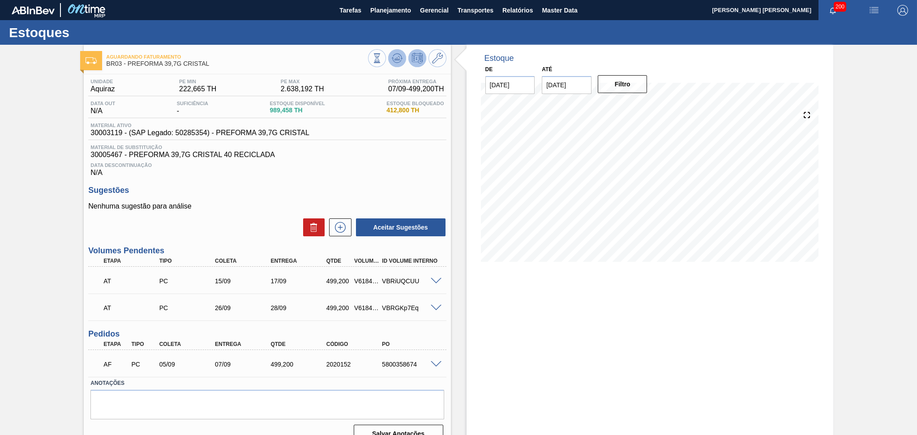
click at [392, 61] on icon at bounding box center [397, 58] width 11 height 11
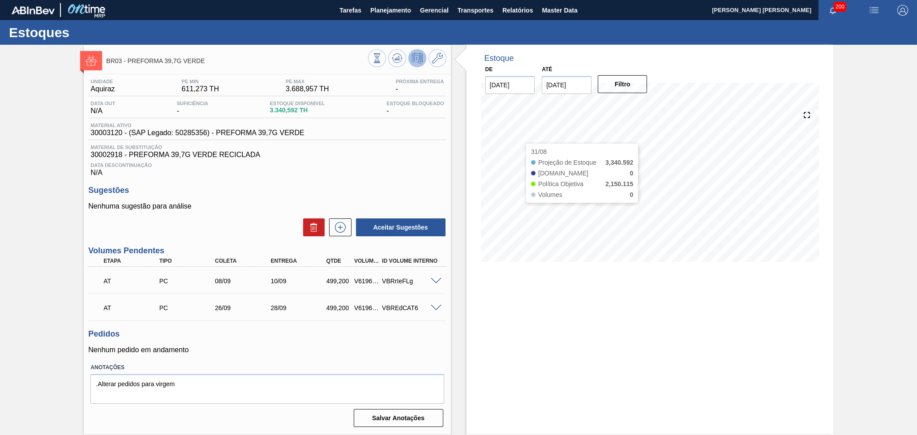
click at [560, 271] on div "31/08 Projeção de Estoque 3,340.592 [DOMAIN_NAME] 0 Política Objetiva 2,150.115…" at bounding box center [650, 185] width 338 height 179
click at [395, 55] on icon at bounding box center [397, 58] width 11 height 11
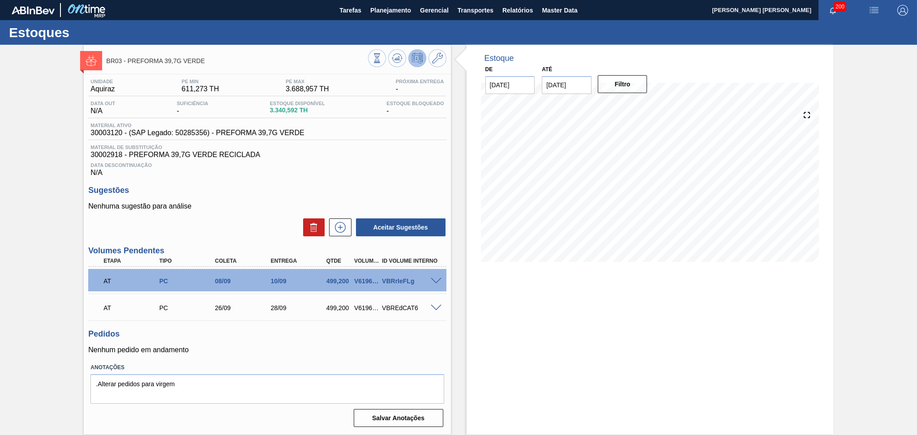
click at [433, 307] on span at bounding box center [436, 308] width 11 height 7
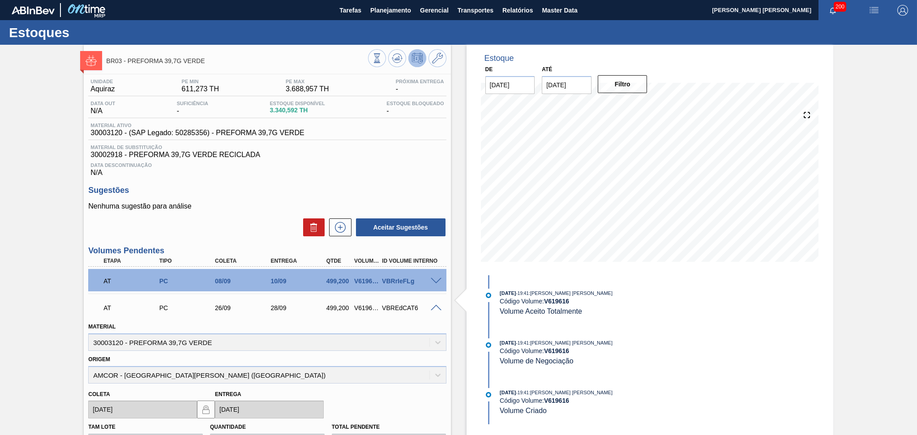
click at [435, 306] on span at bounding box center [436, 308] width 11 height 7
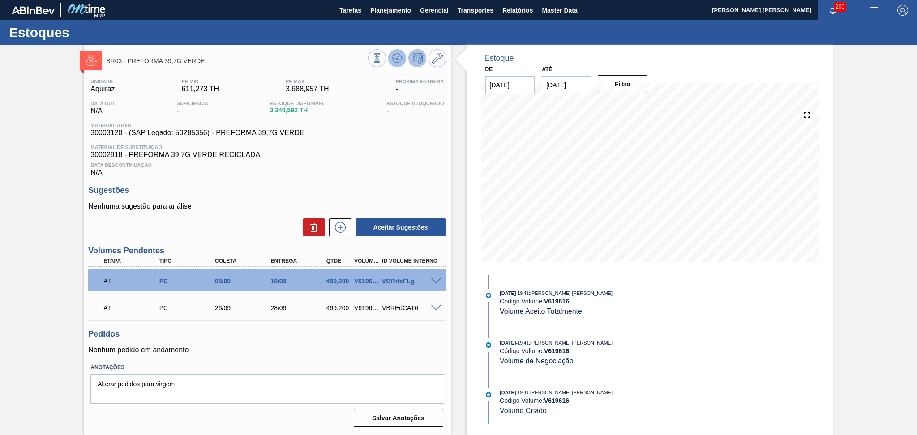
click at [393, 61] on icon at bounding box center [396, 60] width 9 height 4
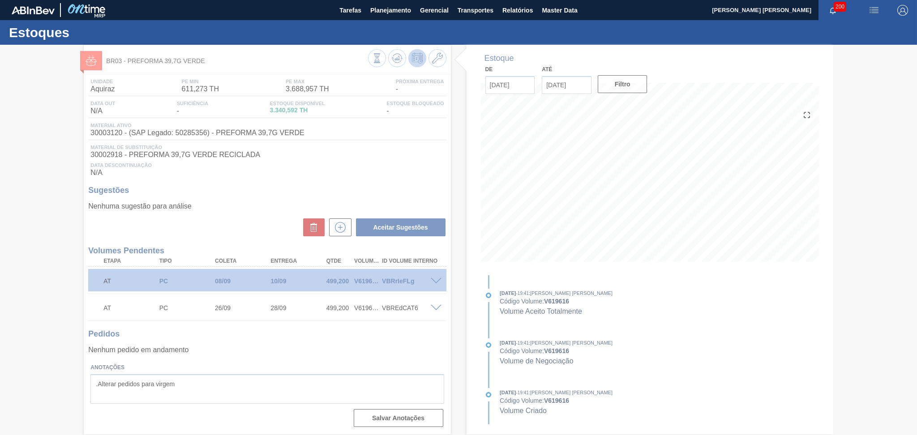
click at [390, 168] on div at bounding box center [458, 240] width 917 height 390
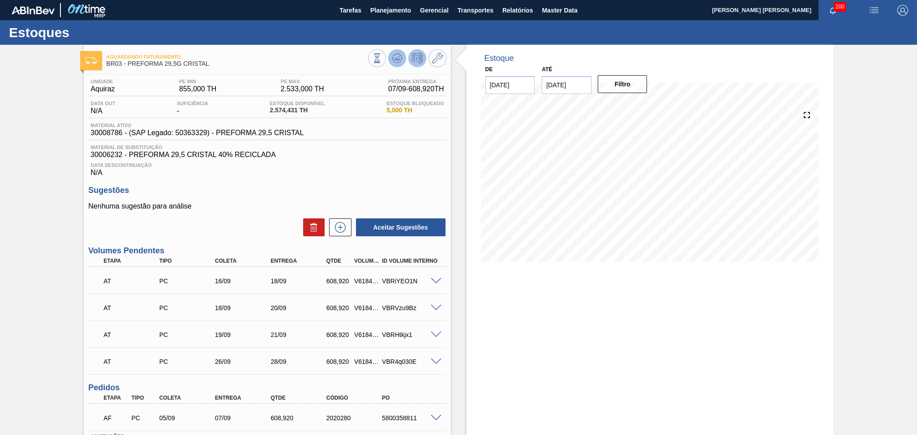
click at [393, 56] on icon at bounding box center [397, 58] width 11 height 11
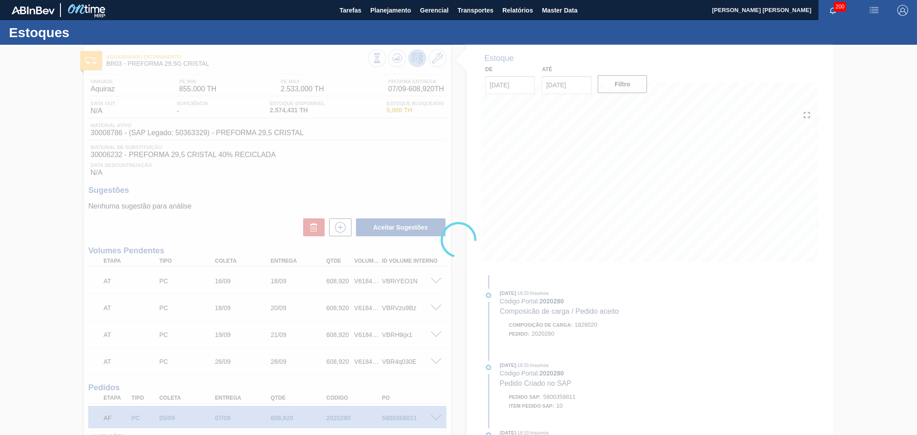
click at [364, 159] on div at bounding box center [458, 240] width 917 height 390
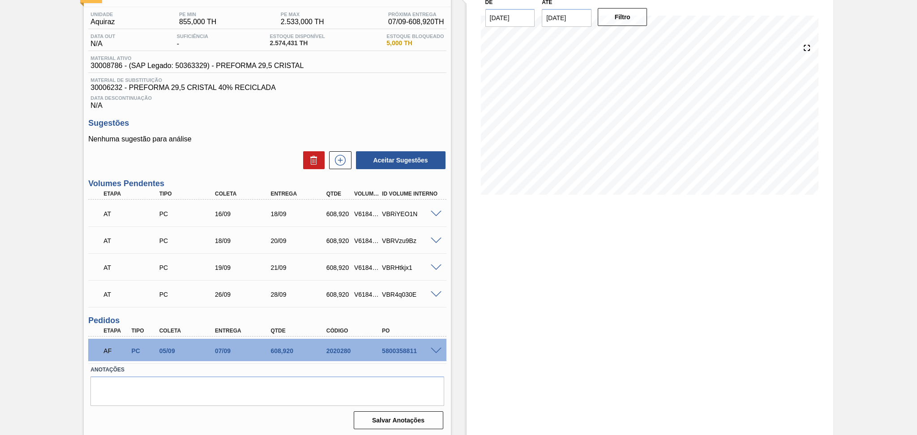
scroll to position [68, 0]
click at [432, 347] on span at bounding box center [436, 350] width 11 height 7
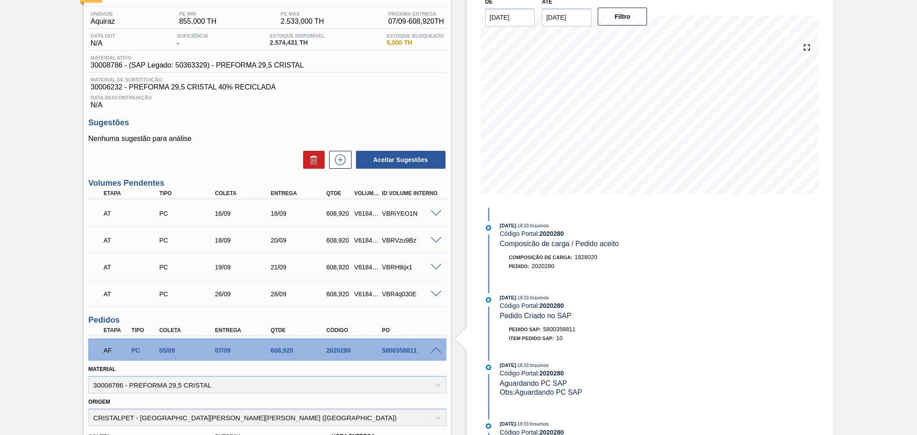
click at [433, 347] on span at bounding box center [436, 350] width 11 height 7
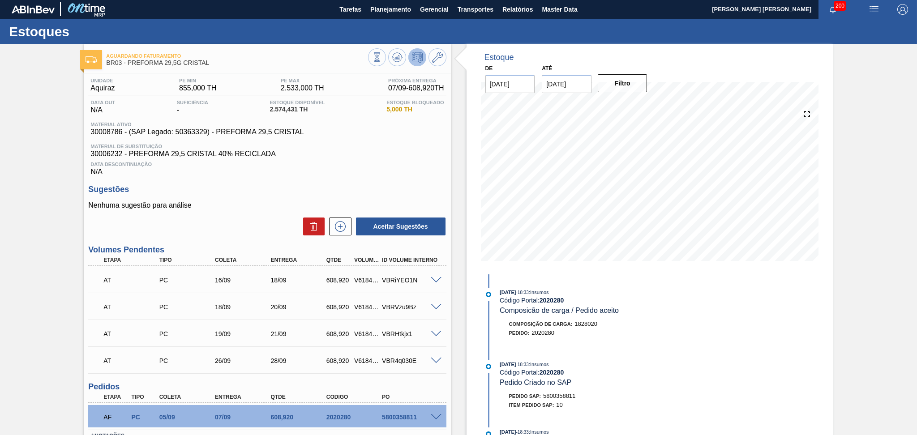
scroll to position [0, 0]
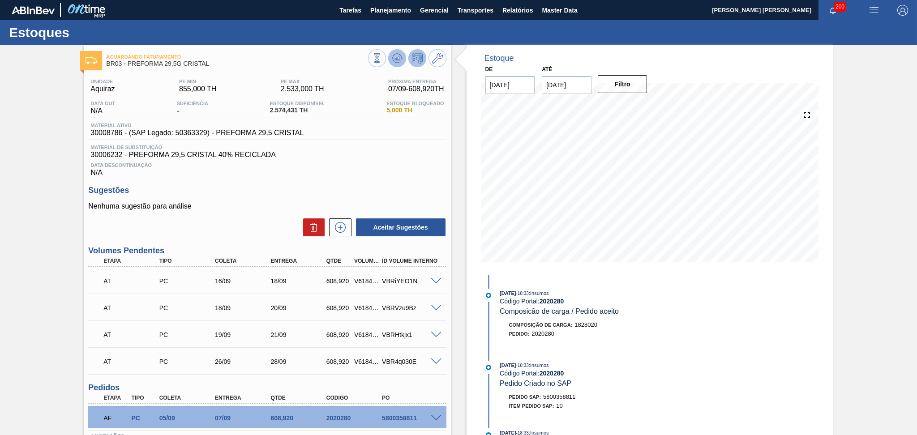
click at [399, 56] on icon at bounding box center [397, 58] width 11 height 11
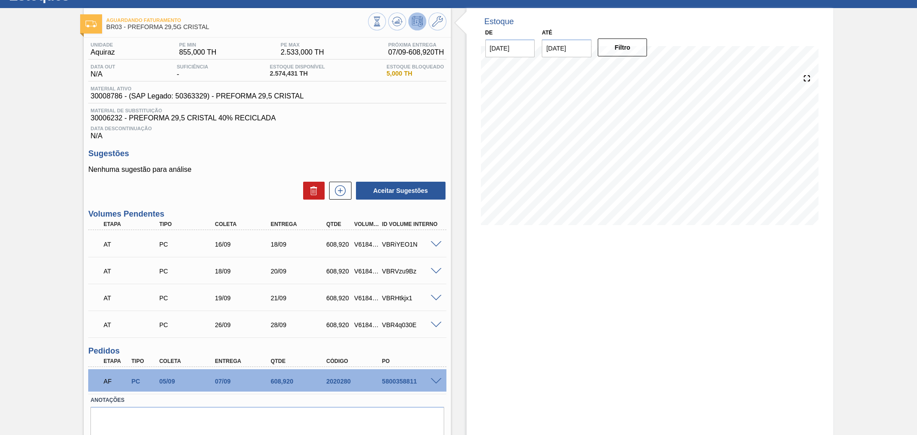
scroll to position [8, 0]
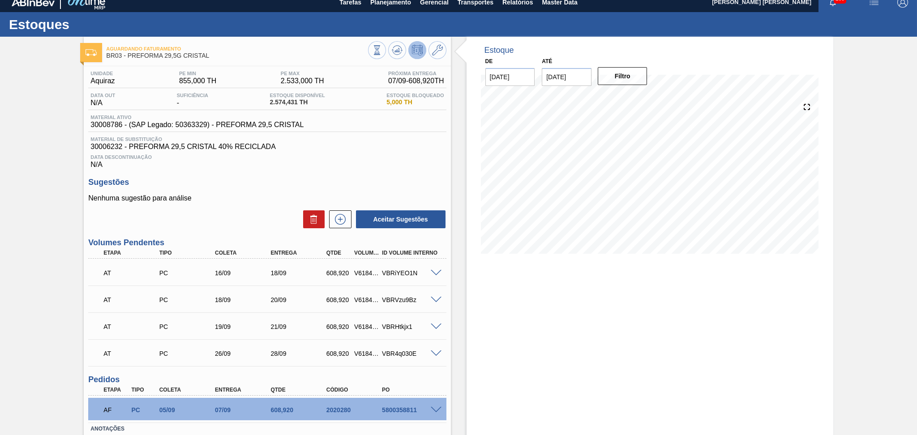
click at [405, 410] on div "5800358811" at bounding box center [411, 409] width 63 height 7
copy div "5800358811"
click at [436, 408] on span at bounding box center [436, 410] width 11 height 7
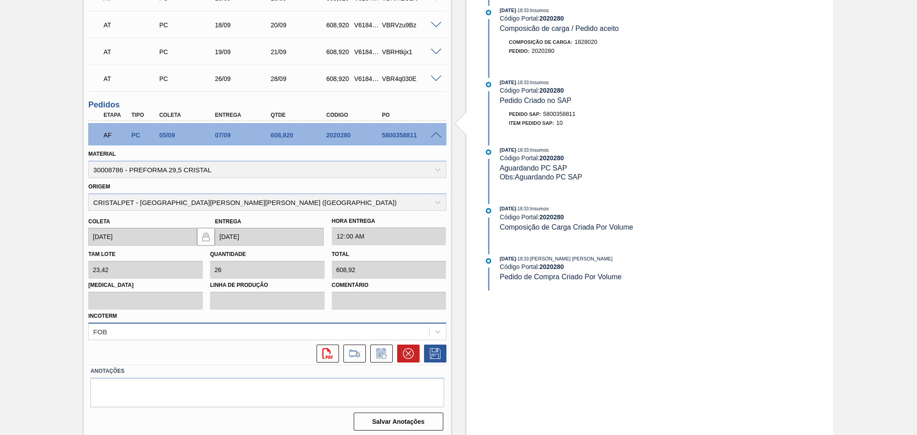
scroll to position [283, 0]
click at [383, 355] on icon at bounding box center [381, 353] width 14 height 11
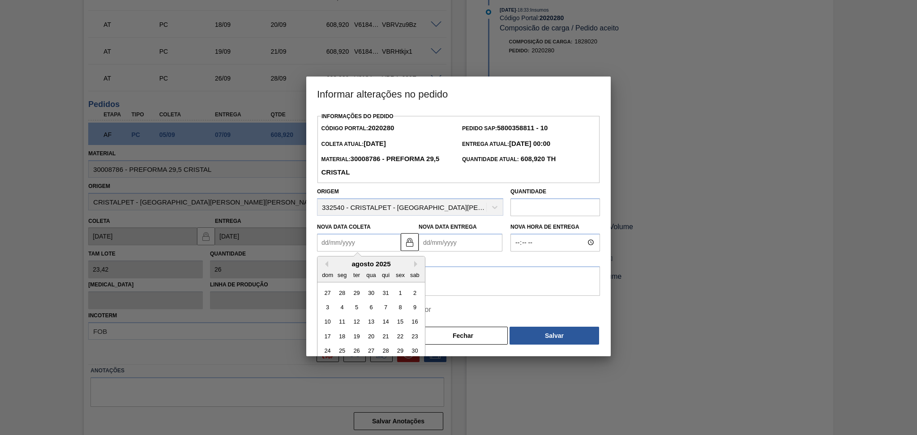
click at [351, 245] on Coleta2020280 "Nova Data Coleta" at bounding box center [359, 243] width 84 height 18
click at [414, 267] on button "Next Month" at bounding box center [417, 264] width 6 height 6
click at [374, 339] on div "24" at bounding box center [371, 336] width 12 height 12
type Coleta2020280 "24/09/2025"
type Entrega2020280 "26/09/2025"
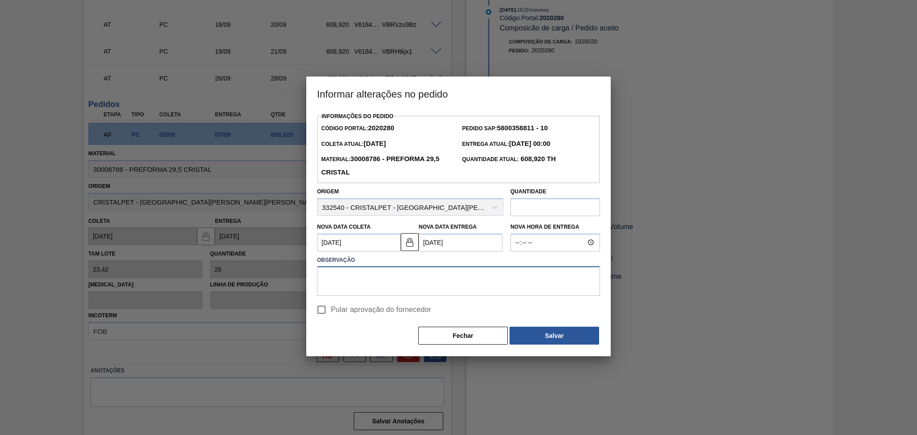
click at [405, 283] on textarea at bounding box center [458, 281] width 283 height 30
type textarea "postergar"
click at [403, 312] on span "Pular aprovação do fornecedor" at bounding box center [381, 309] width 100 height 11
click at [331, 312] on input "Pular aprovação do fornecedor" at bounding box center [321, 309] width 19 height 19
checkbox input "true"
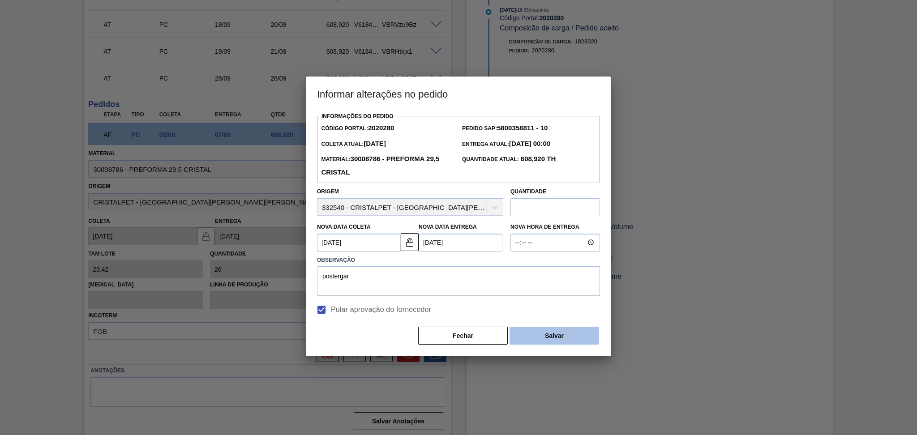
click at [544, 338] on button "Salvar" at bounding box center [554, 336] width 90 height 18
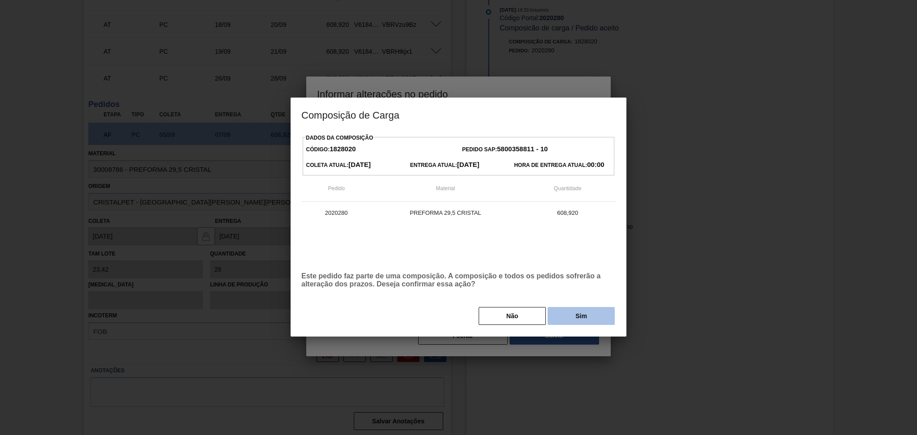
click at [573, 310] on button "Sim" at bounding box center [581, 316] width 67 height 18
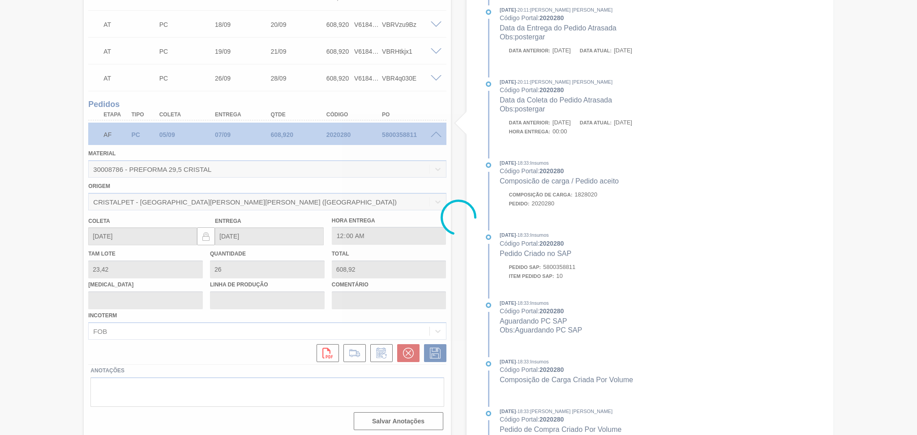
type input "postergar"
type input "24/09/2025"
type input "26/09/2025"
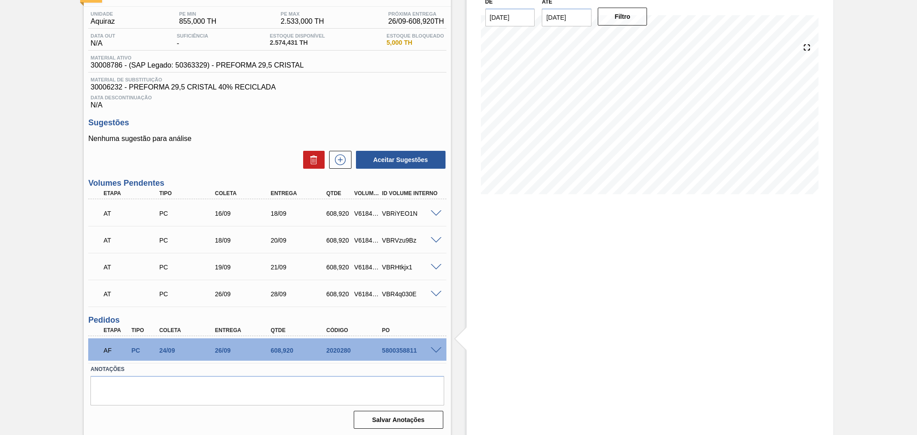
scroll to position [0, 0]
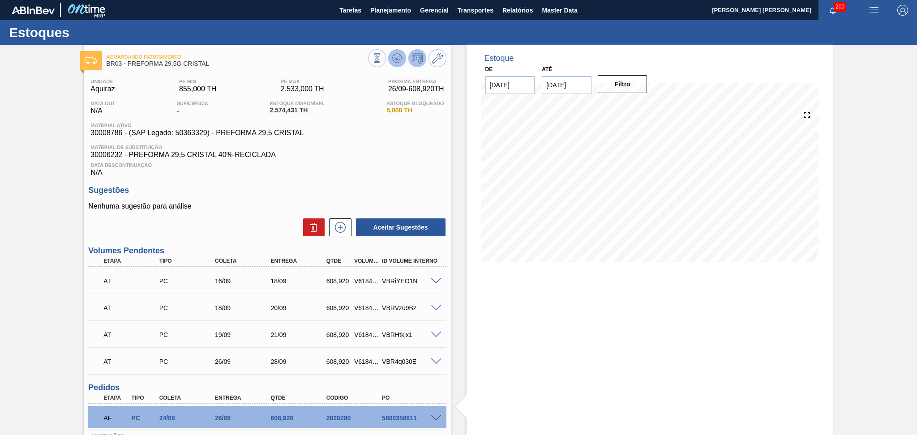
click at [395, 58] on icon at bounding box center [397, 58] width 11 height 11
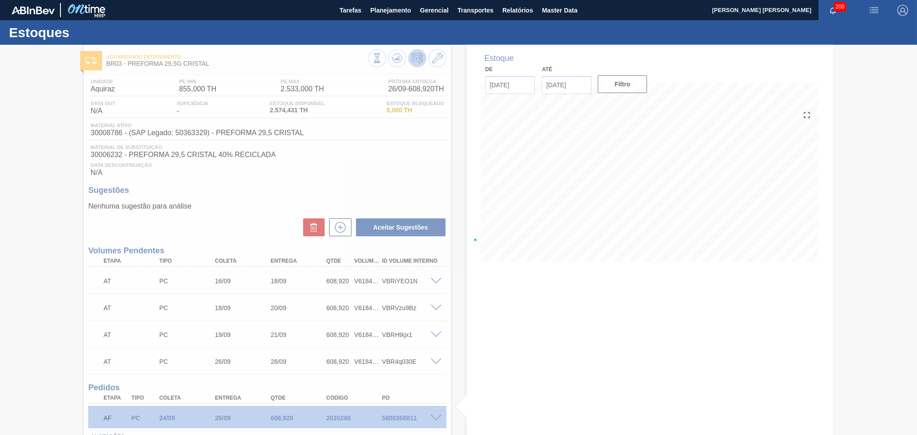
click at [552, 280] on div at bounding box center [458, 240] width 917 height 390
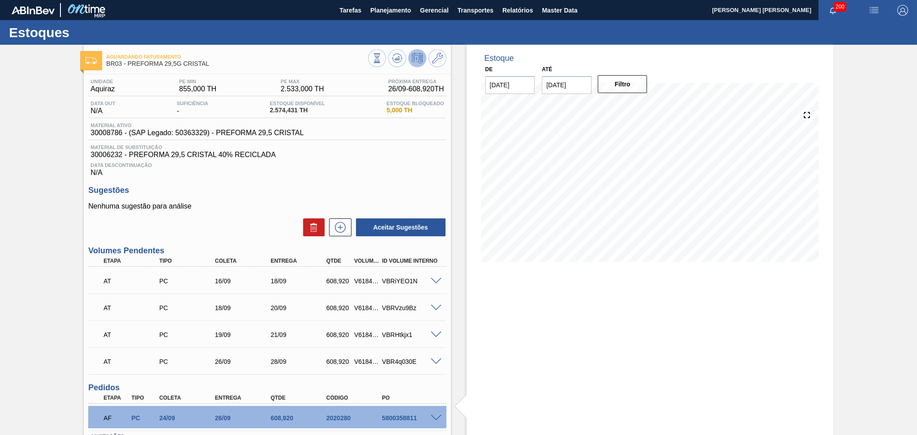
click at [404, 158] on span "30006232 - PREFORMA 29,5 CRISTAL 40% RECICLADA" at bounding box center [266, 155] width 353 height 8
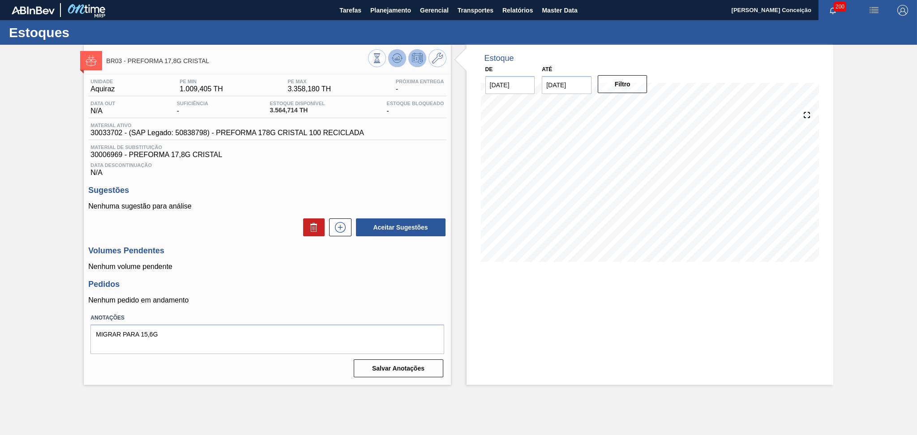
click at [394, 57] on icon at bounding box center [397, 58] width 11 height 11
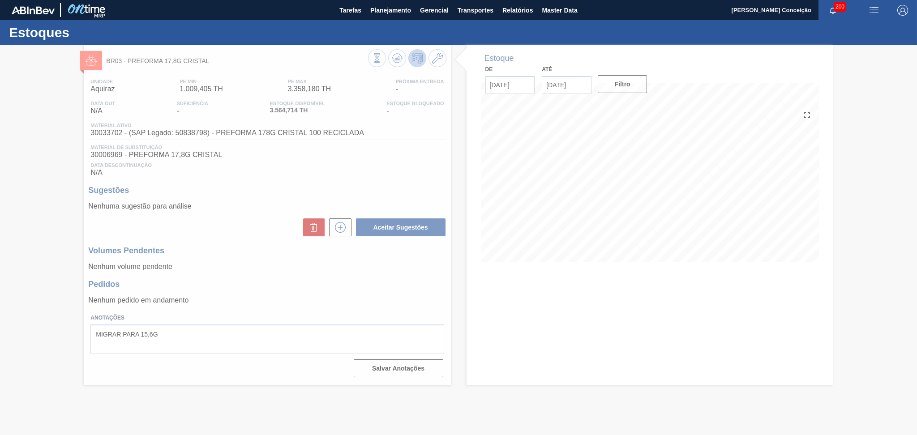
click at [413, 156] on div at bounding box center [458, 240] width 917 height 390
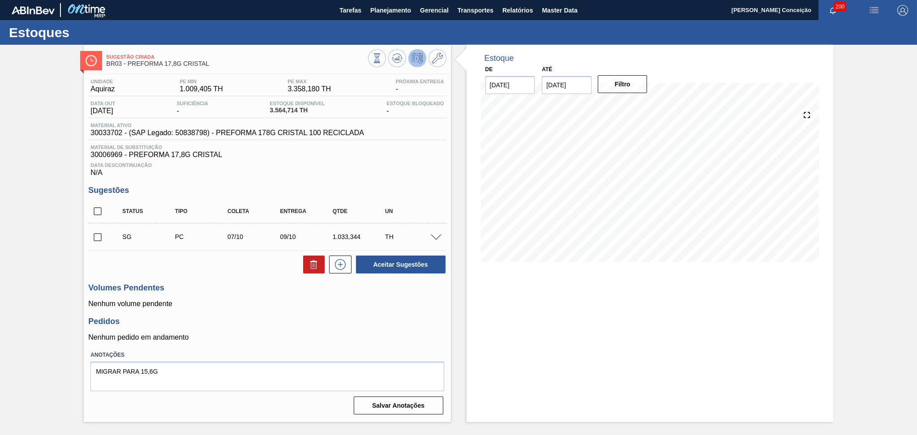
click at [417, 183] on div "Unidade Aquiraz PE MIN 1.009,405 TH PE MAX 3.358,180 TH Próxima Entrega - Data …" at bounding box center [267, 245] width 367 height 343
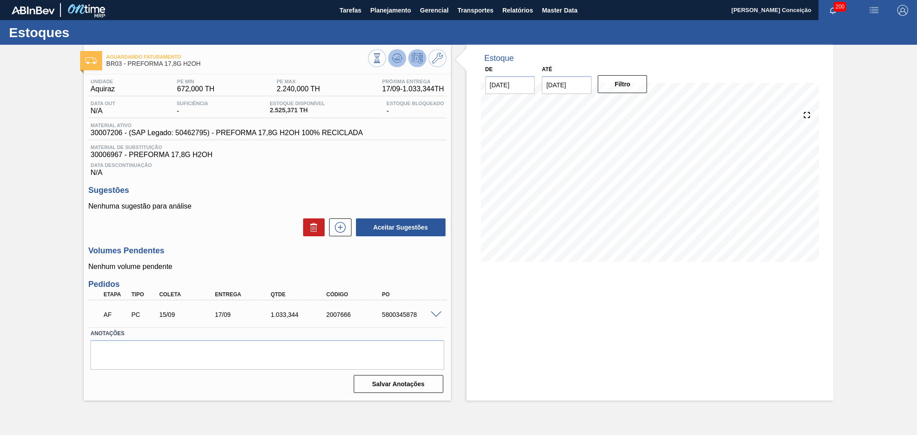
click at [392, 56] on icon at bounding box center [397, 58] width 11 height 11
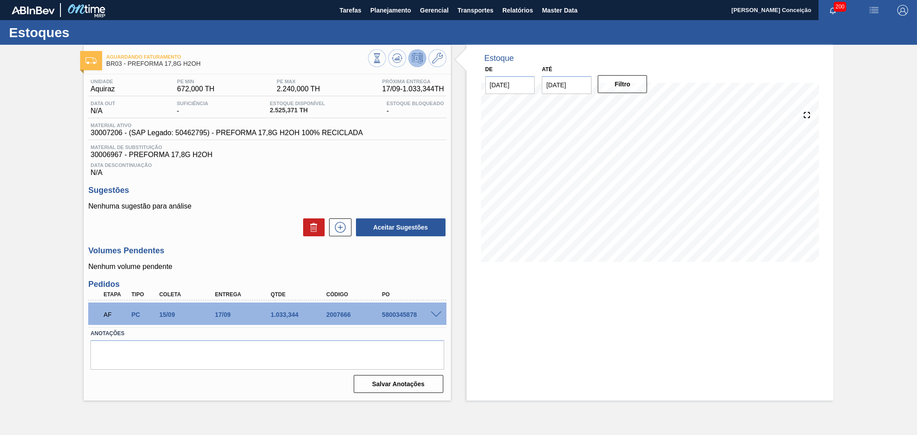
click at [441, 311] on div at bounding box center [437, 314] width 18 height 7
click at [437, 314] on span at bounding box center [436, 315] width 11 height 7
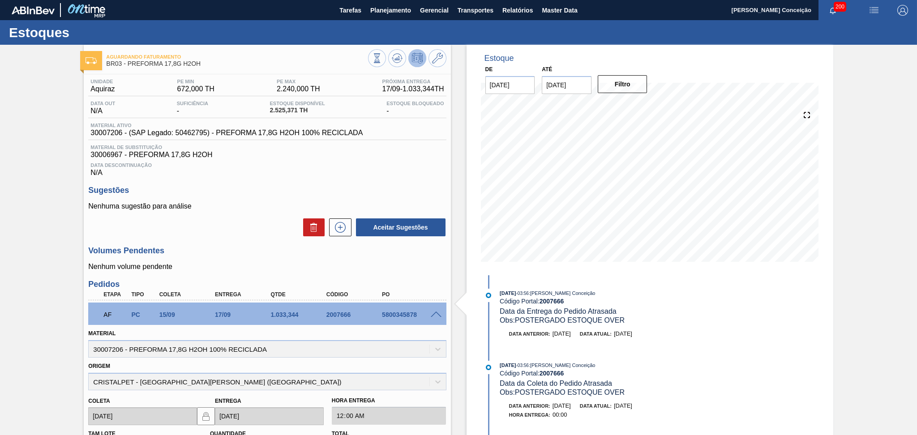
click at [437, 314] on span at bounding box center [436, 315] width 11 height 7
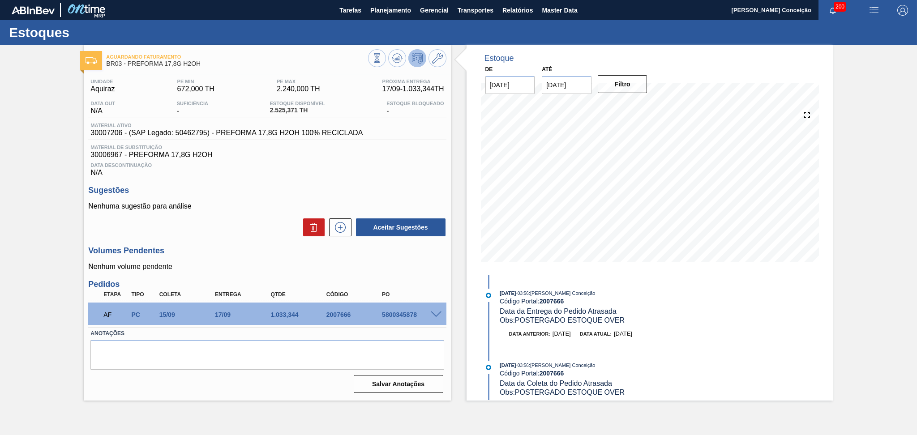
click at [193, 264] on p "Nenhum volume pendente" at bounding box center [267, 267] width 358 height 8
click at [435, 313] on span at bounding box center [436, 315] width 11 height 7
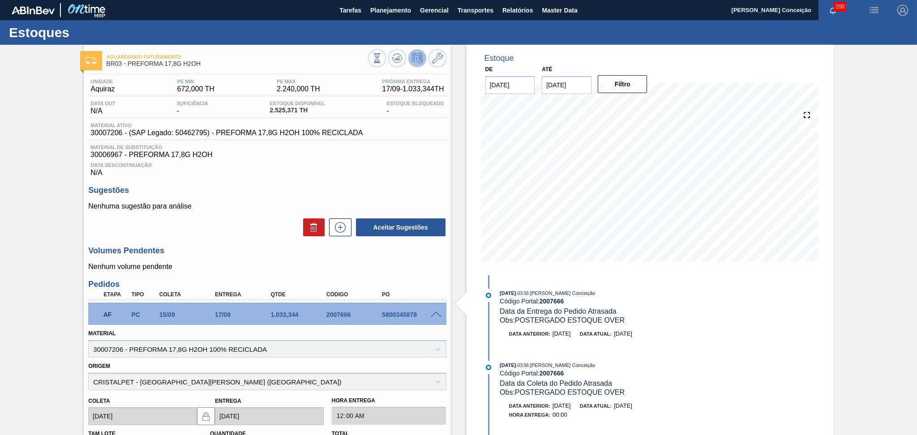
click at [435, 313] on span at bounding box center [436, 315] width 11 height 7
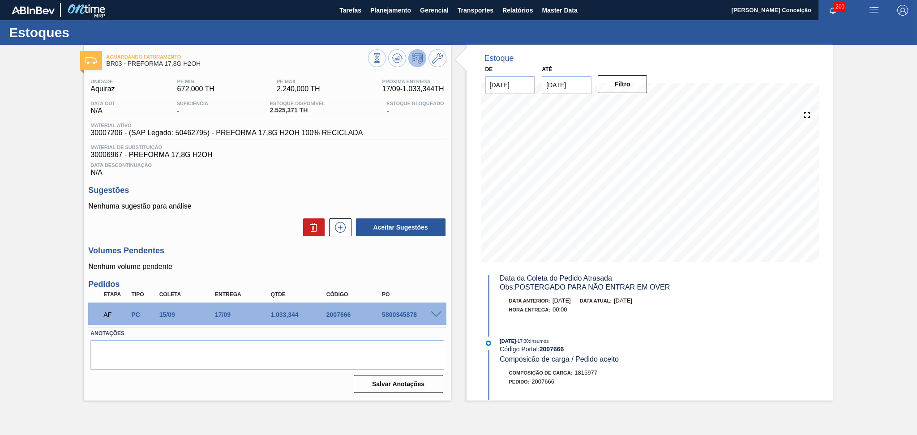
scroll to position [199, 0]
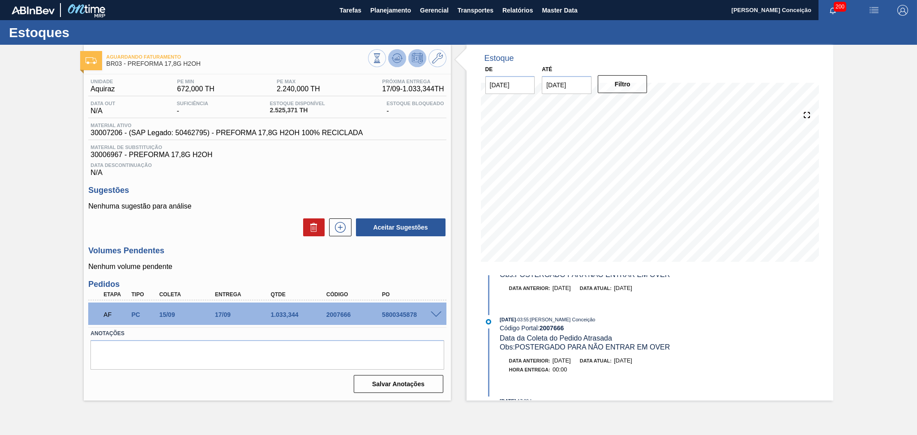
click at [393, 63] on icon at bounding box center [397, 58] width 11 height 11
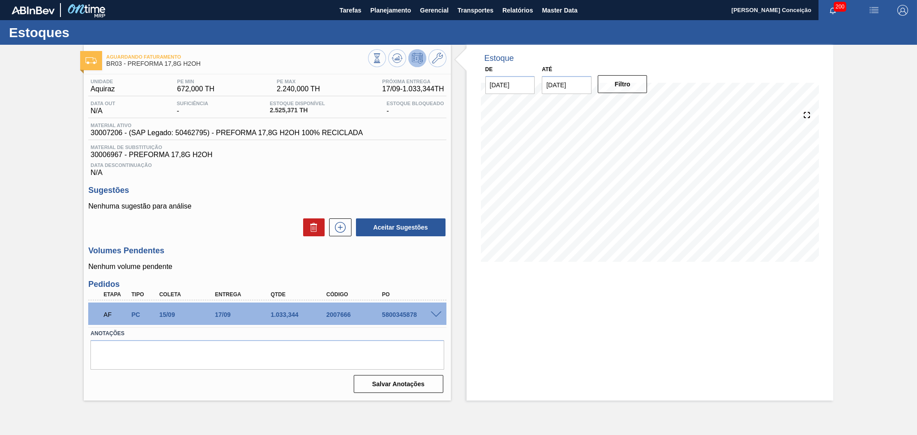
click at [368, 174] on div "Data Descontinuação N/A" at bounding box center [267, 168] width 358 height 18
click at [402, 272] on div "Unidade Aquiraz PE MIN 672,000 TH PE MAX 2.240,000 TH Próxima Entrega 17/09 - 1…" at bounding box center [267, 235] width 367 height 322
click at [405, 265] on p "Nenhum volume pendente" at bounding box center [267, 267] width 358 height 8
click at [337, 184] on div "Unidade Aquiraz PE MIN 672,000 TH PE MAX 2.240,000 TH Próxima Entrega 17/09 - 1…" at bounding box center [267, 235] width 367 height 322
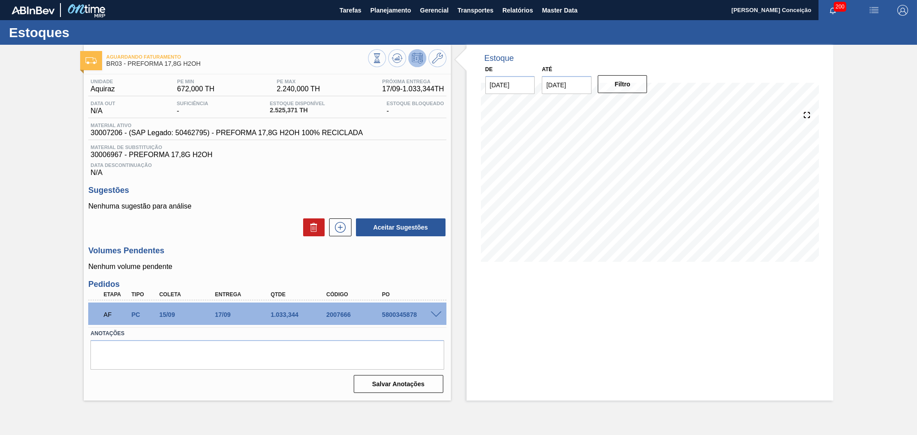
click at [387, 160] on div "Data Descontinuação N/A" at bounding box center [267, 168] width 358 height 18
click at [454, 275] on div "Estoque De 31/08/2025 Até 10/10/2025 Filtro 03/09 Projeção de Estoque 2,525.371…" at bounding box center [642, 223] width 382 height 356
click at [423, 156] on span "30006967 - PREFORMA 17,8G H2OH" at bounding box center [266, 155] width 353 height 8
click at [406, 308] on div "AF PC 15/09 17/09 1.033,344 2007666 5800345878" at bounding box center [265, 314] width 334 height 18
click at [406, 309] on div "AF PC 15/09 17/09 1.033,344 2007666 5800345878" at bounding box center [265, 314] width 334 height 18
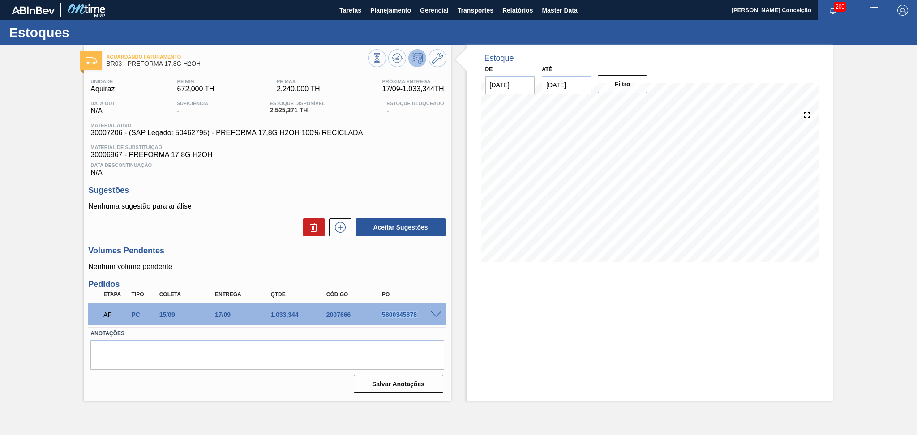
copy div "5800345878"
click at [436, 312] on span at bounding box center [436, 315] width 11 height 7
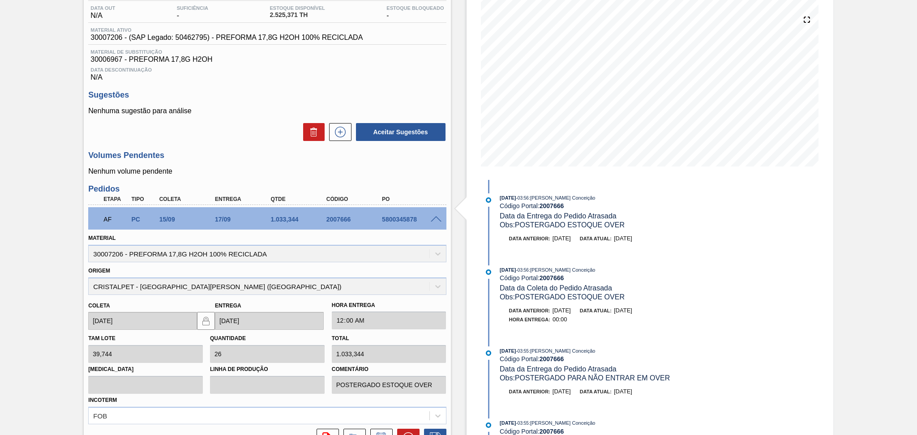
scroll to position [181, 0]
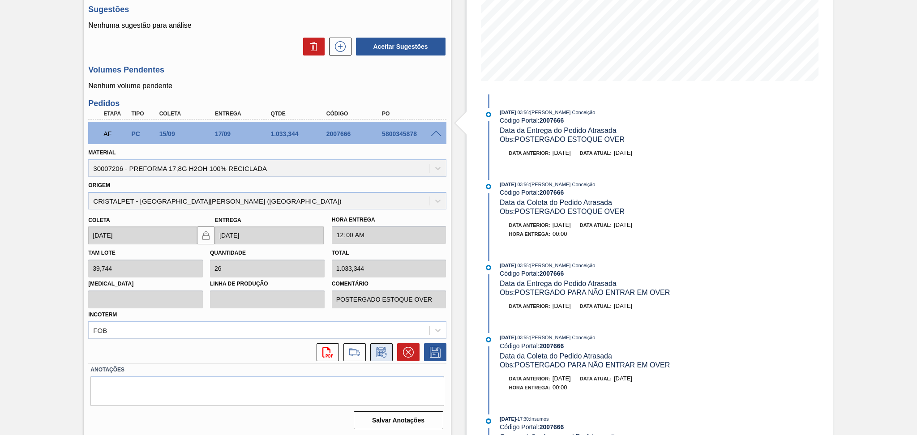
click at [385, 351] on icon at bounding box center [381, 352] width 14 height 11
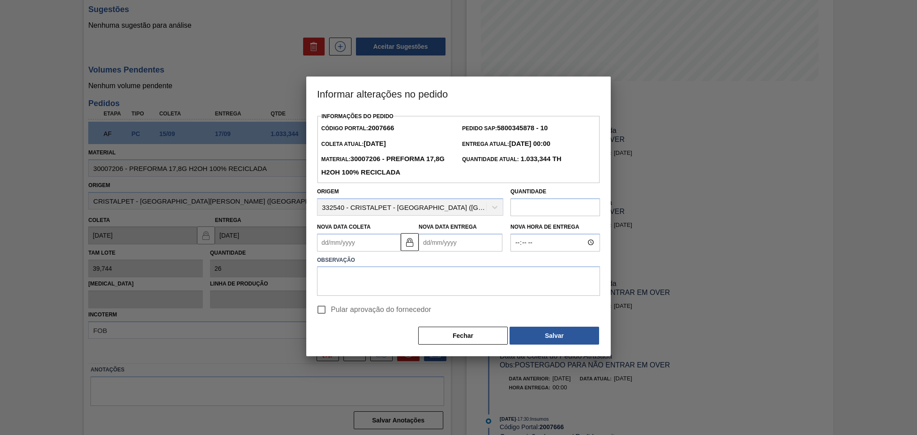
click at [358, 243] on Coleta2007666 "Nova Data Coleta" at bounding box center [359, 243] width 84 height 18
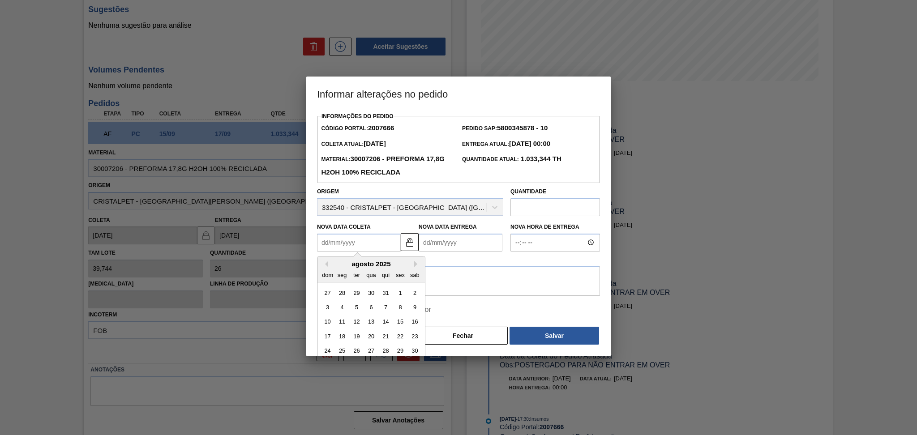
click at [338, 264] on div "agosto 2025" at bounding box center [370, 264] width 107 height 8
click at [415, 268] on div "agosto 2025" at bounding box center [370, 264] width 107 height 8
click at [416, 264] on button "Next Month" at bounding box center [417, 264] width 6 height 6
click at [370, 328] on div "17" at bounding box center [371, 322] width 12 height 12
type Coleta2007666 "17/09/2025"
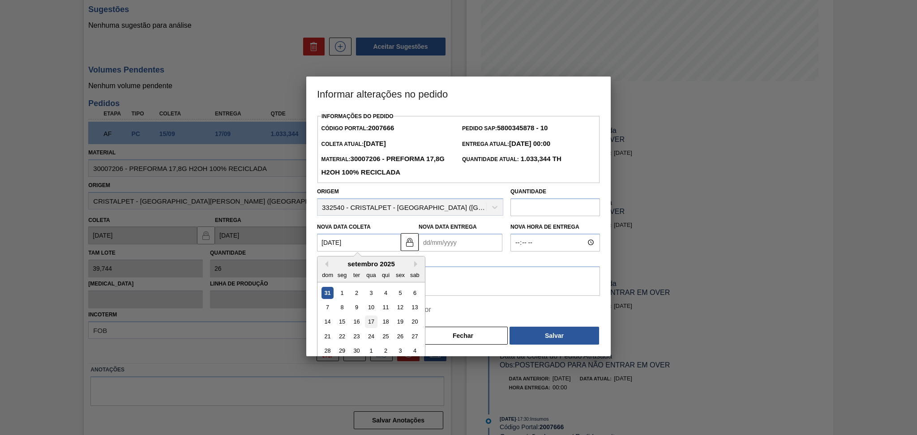
type Entrega2007666 "19/09/2025"
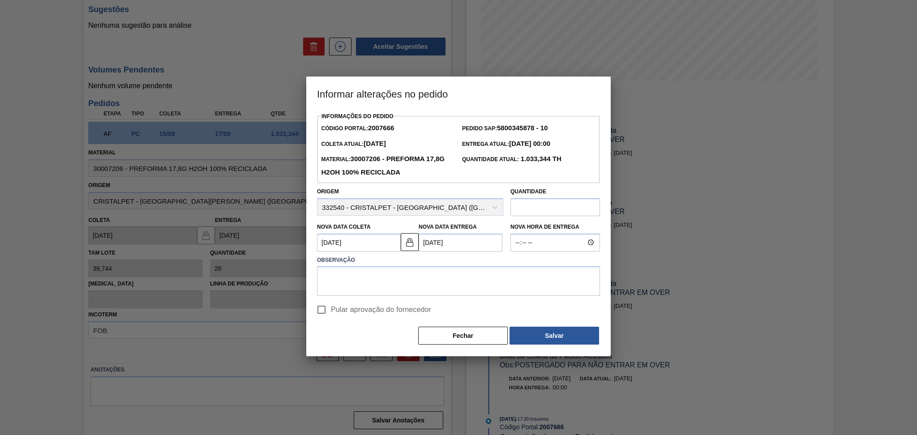
click at [380, 313] on span "Pular aprovação do fornecedor" at bounding box center [381, 309] width 100 height 11
click at [331, 313] on input "Pular aprovação do fornecedor" at bounding box center [321, 309] width 19 height 19
checkbox input "true"
click at [385, 284] on textarea at bounding box center [458, 281] width 283 height 30
type textarea "postergar"
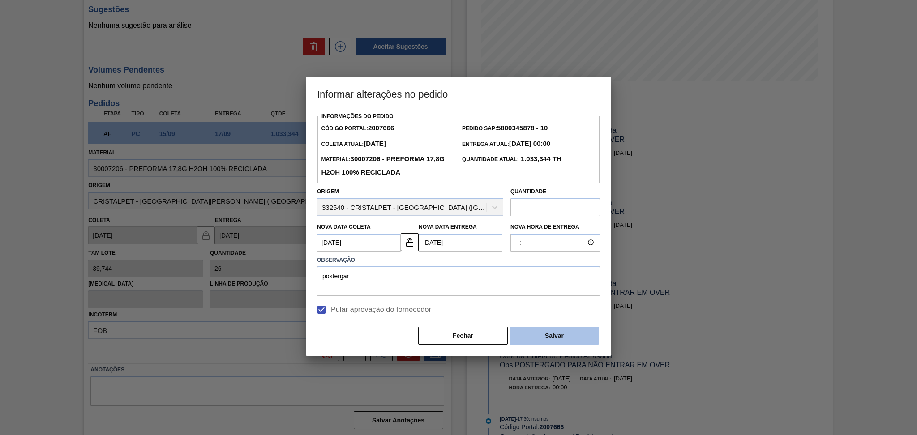
click at [545, 337] on button "Salvar" at bounding box center [554, 336] width 90 height 18
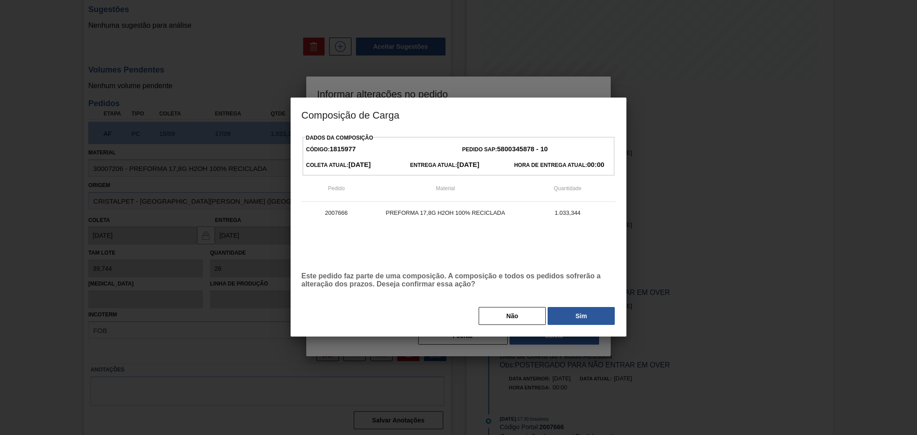
click at [556, 324] on button "Sim" at bounding box center [581, 316] width 67 height 18
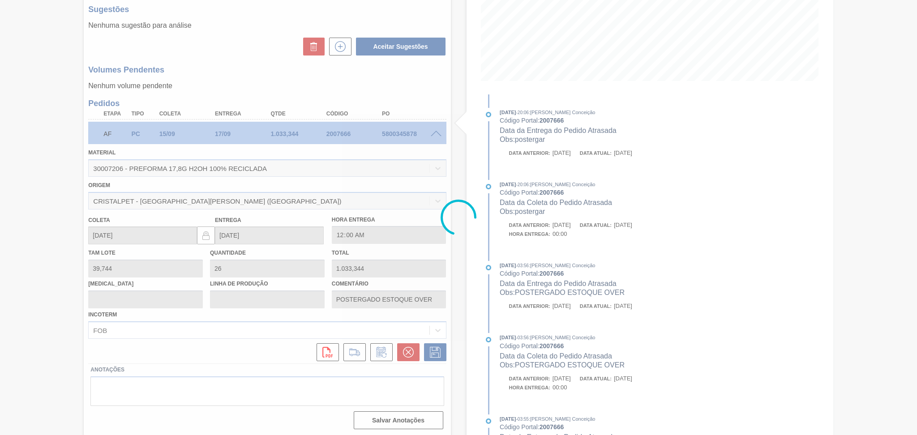
type input "postergar"
type input "17/09/2025"
type input "19/09/2025"
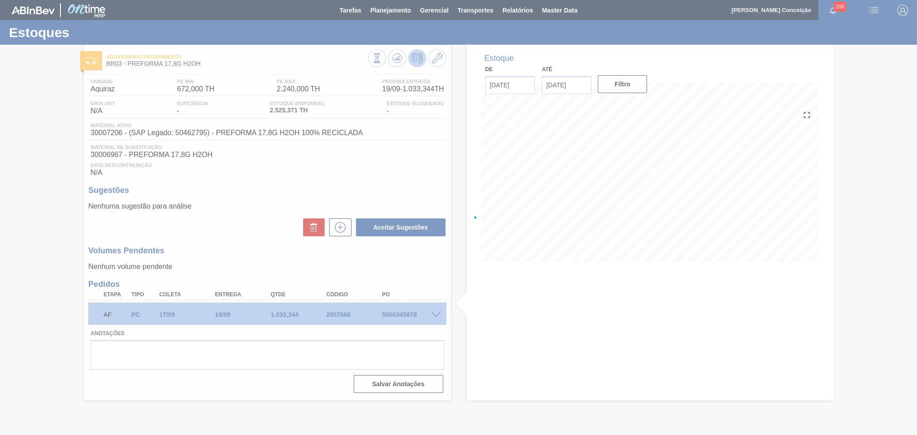
scroll to position [0, 0]
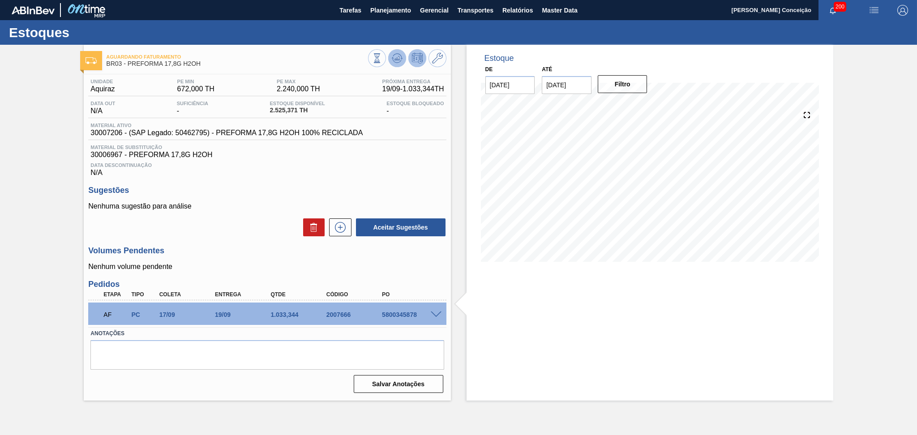
click at [395, 54] on icon at bounding box center [397, 58] width 11 height 11
click at [308, 258] on div "Volumes Pendentes Nenhum volume pendente" at bounding box center [267, 258] width 358 height 25
click at [395, 59] on icon at bounding box center [395, 59] width 1 height 1
click at [254, 238] on div "Unidade Aquiraz PE MIN 672,000 TH PE MAX 2.240,000 TH Próxima Entrega 19/09 - 1…" at bounding box center [267, 235] width 367 height 322
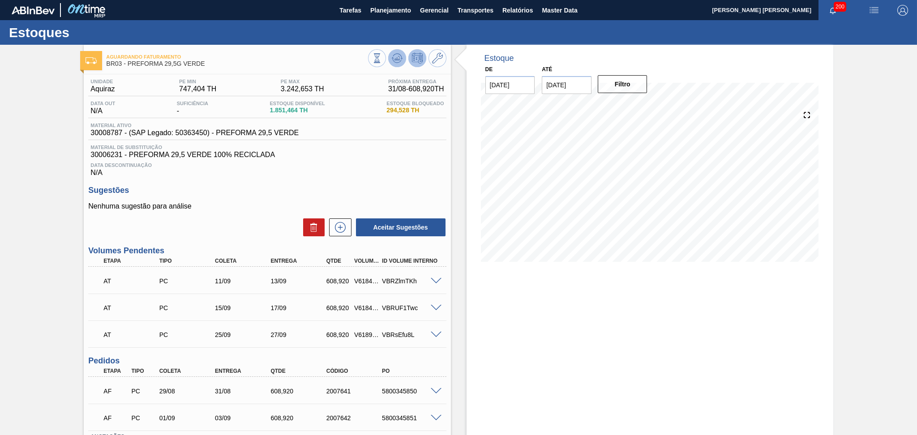
click at [394, 59] on icon at bounding box center [397, 58] width 11 height 11
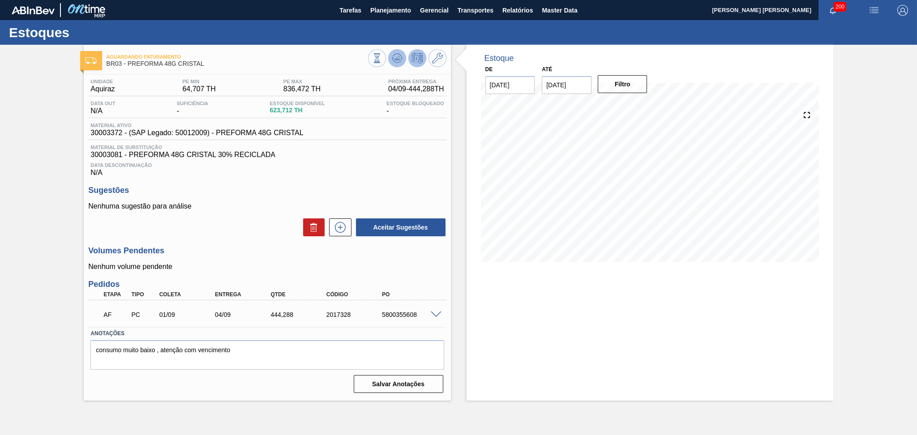
click at [398, 53] on icon at bounding box center [397, 58] width 11 height 11
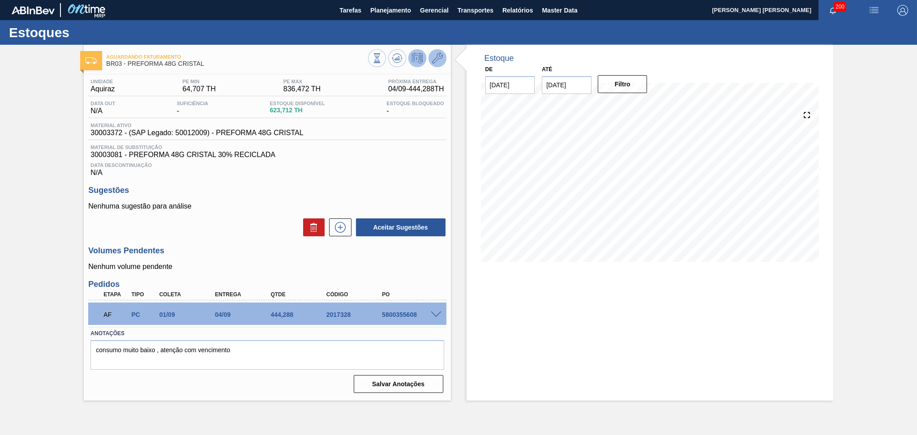
click at [441, 58] on icon at bounding box center [437, 58] width 11 height 11
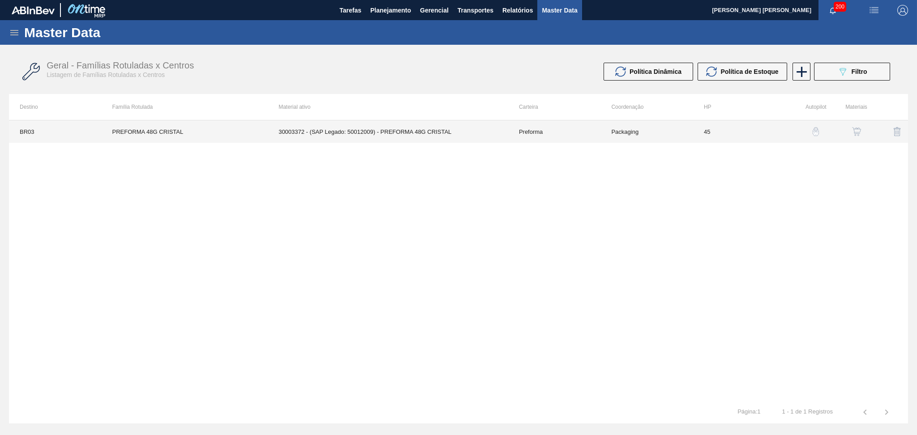
click at [381, 131] on td "30003372 - (SAP Legado: 50012009) - PREFORMA 48G CRISTAL" at bounding box center [388, 131] width 240 height 22
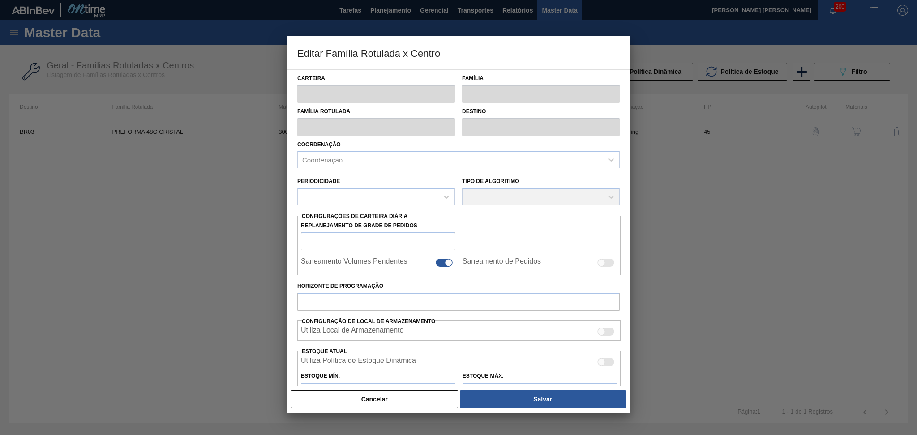
type input "Preforma"
type input "PREFORMA 48G CRISTAL"
type input "BR03 - Aquiraz"
type input "0"
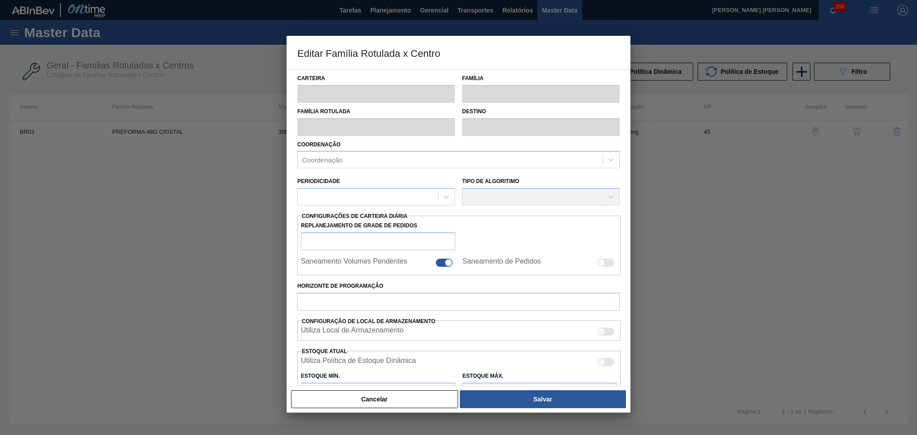
checkbox input "false"
type input "45"
type input "64,707"
type input "836,472"
type input "50"
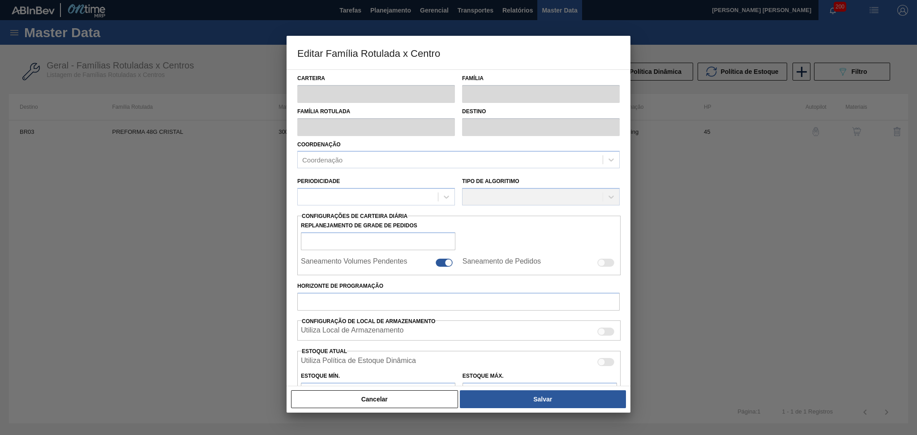
type input "450,590"
checkbox input "true"
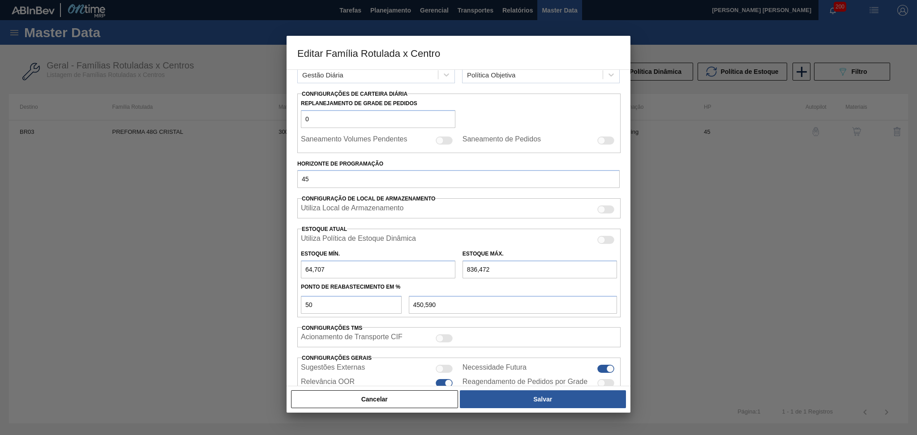
scroll to position [177, 0]
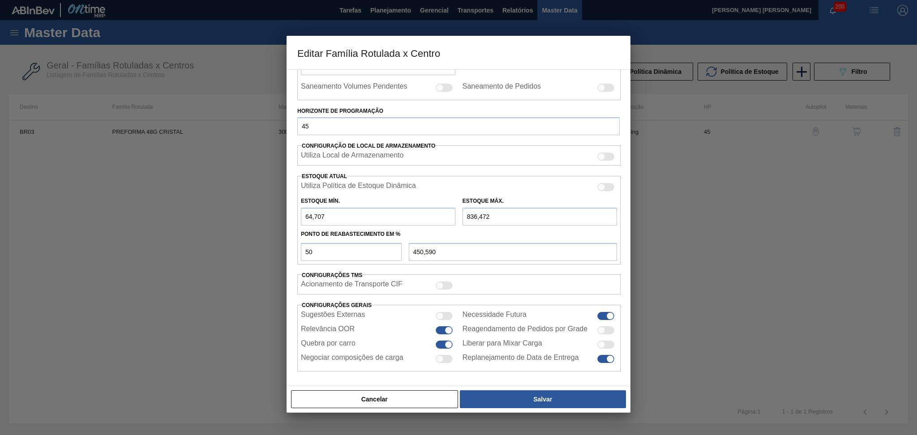
drag, startPoint x: 505, startPoint y: 217, endPoint x: 452, endPoint y: 217, distance: 52.8
click at [452, 217] on div "Estoque Mín. 64,707 Estoque Máx. 836,472" at bounding box center [458, 209] width 323 height 33
type input "1"
type input "32,854"
type input "11"
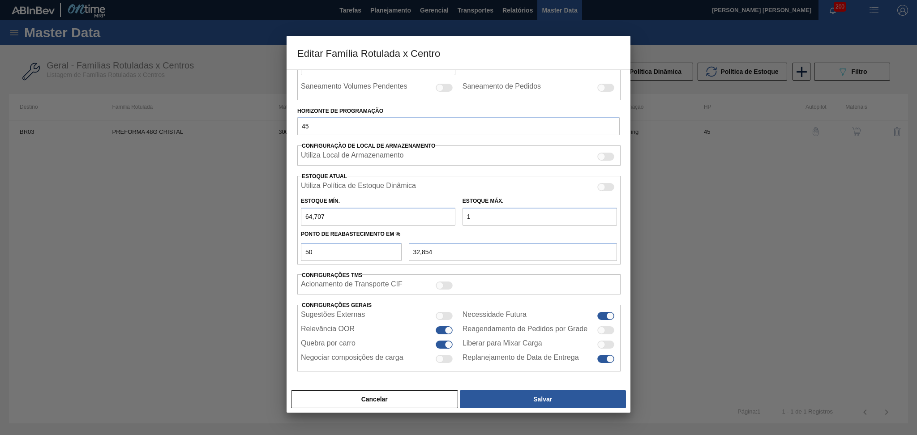
type input "37,854"
type input "111"
type input "87,854"
type input "1.110"
type input "587,354"
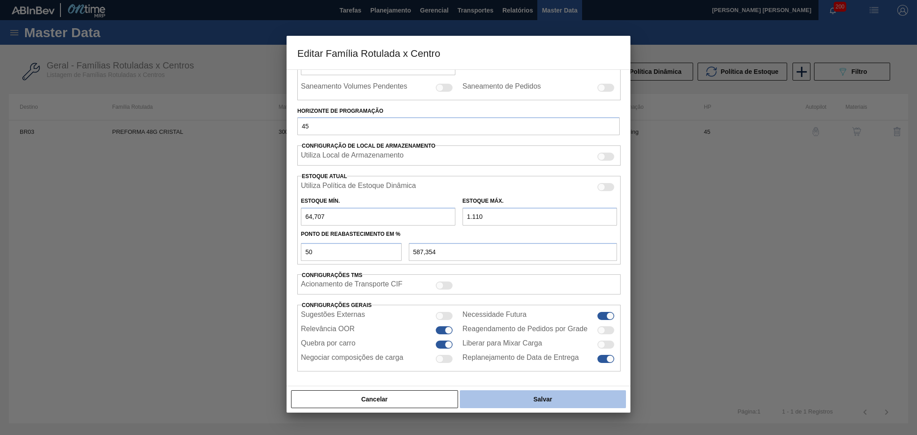
type input "1.110"
click at [512, 402] on button "Salvar" at bounding box center [543, 399] width 166 height 18
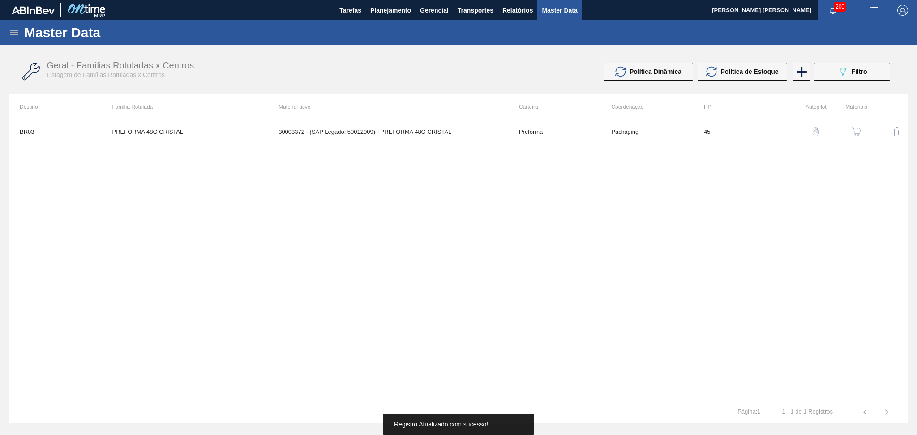
click at [476, 321] on div "BR03 PREFORMA 48G CRISTAL 30003372 - (SAP Legado: 50012009) - PREFORMA 48G CRIS…" at bounding box center [458, 260] width 899 height 281
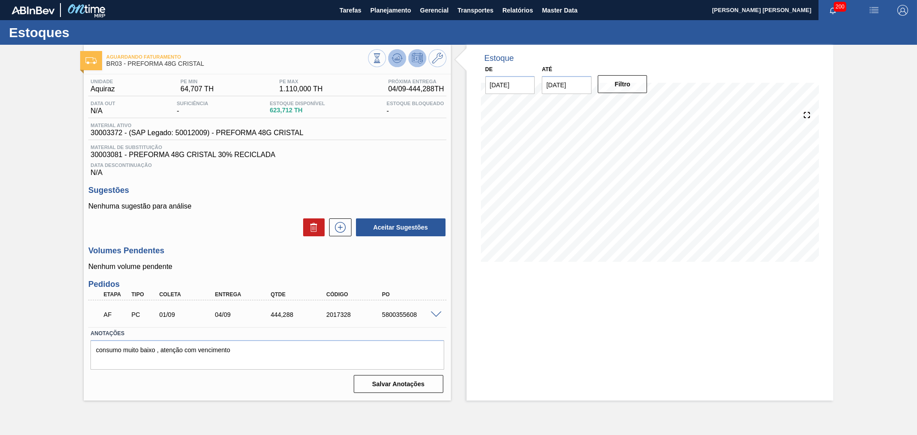
click at [397, 57] on icon at bounding box center [397, 58] width 11 height 11
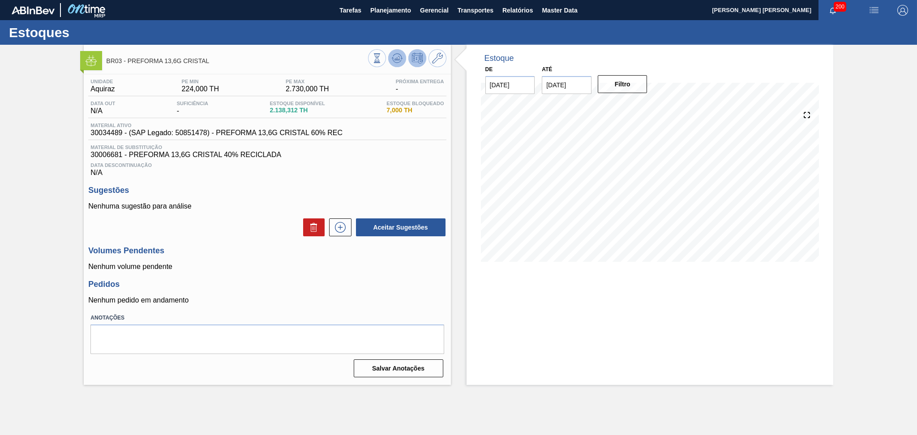
click at [398, 58] on icon at bounding box center [398, 58] width 0 height 0
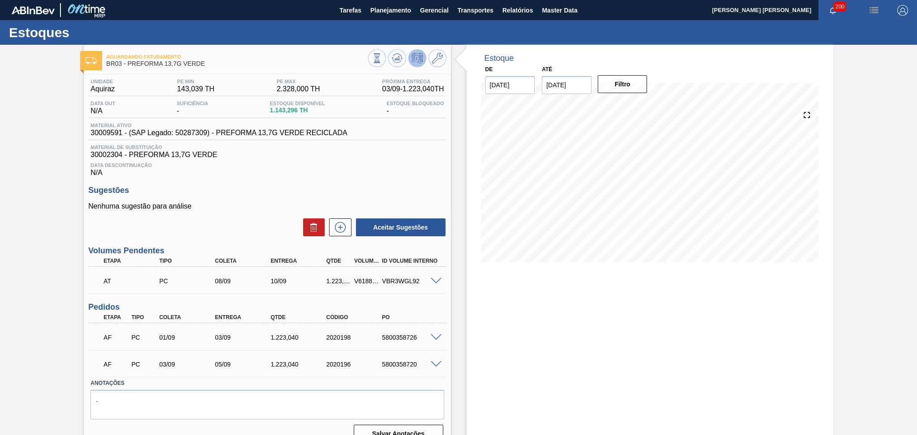
click at [354, 169] on div "Data Descontinuação N/A" at bounding box center [267, 168] width 358 height 18
click at [396, 56] on icon at bounding box center [397, 58] width 11 height 11
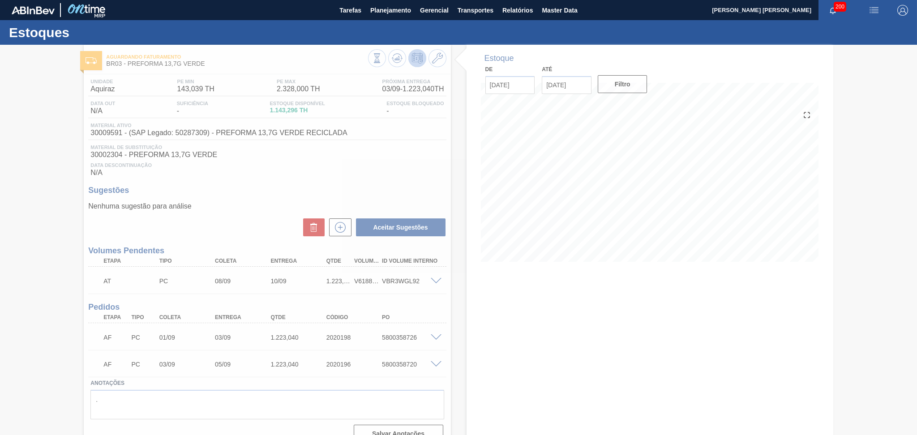
click at [317, 178] on div at bounding box center [458, 240] width 917 height 390
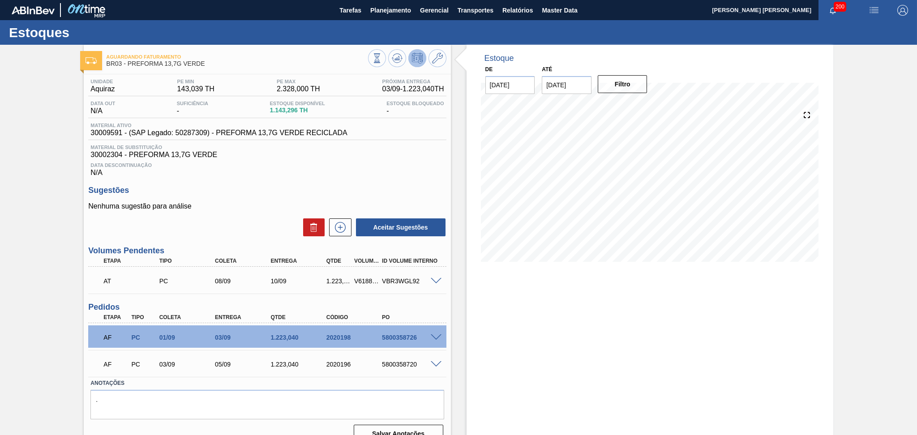
click at [436, 335] on span at bounding box center [436, 337] width 11 height 7
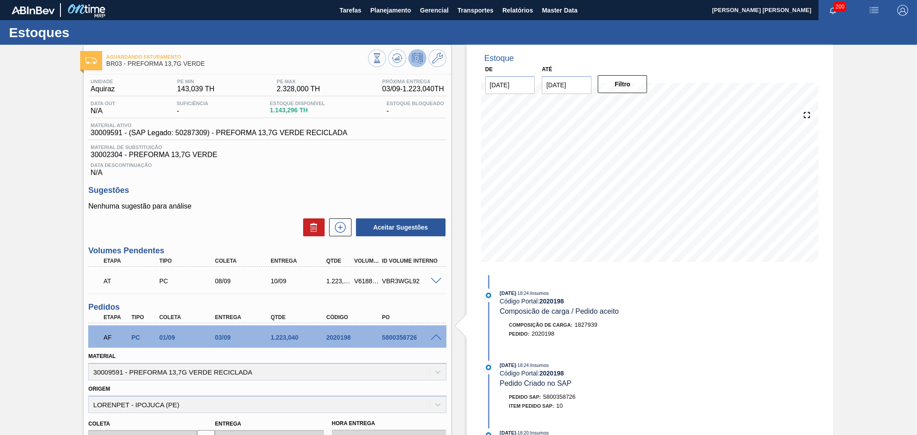
click at [436, 335] on span at bounding box center [436, 337] width 11 height 7
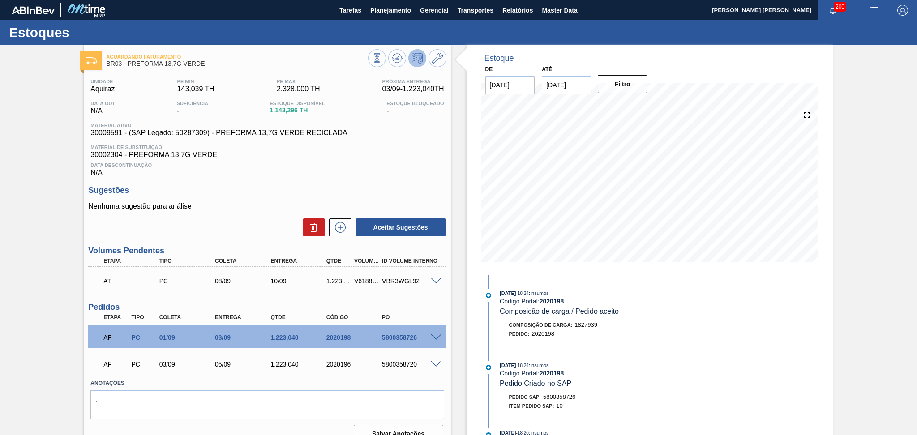
click at [434, 362] on span at bounding box center [436, 364] width 11 height 7
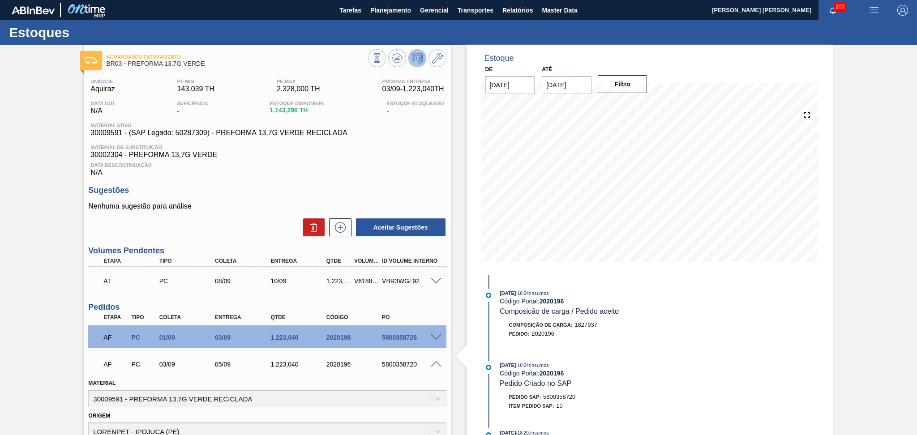
click at [434, 362] on span at bounding box center [436, 364] width 11 height 7
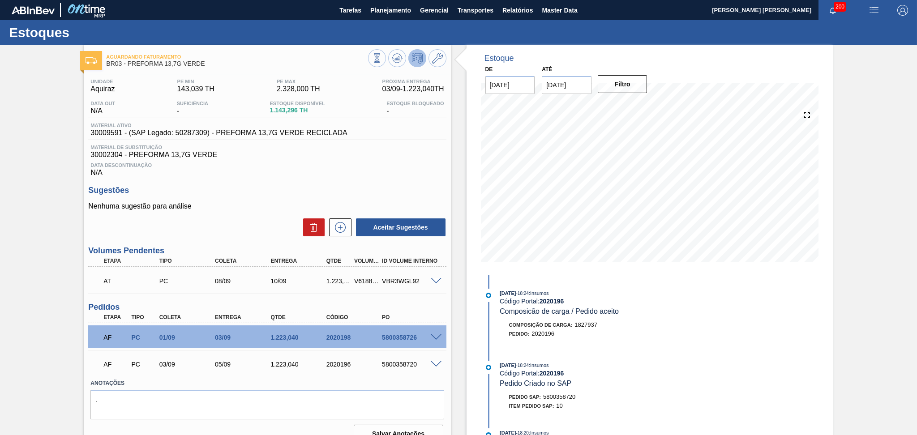
click at [460, 361] on div "Estoque De 31/08/2025 Até 10/10/2025 Filtro 06/09 Projeção de Estoque 2,489.372…" at bounding box center [642, 248] width 382 height 406
click at [396, 58] on icon at bounding box center [397, 58] width 6 height 4
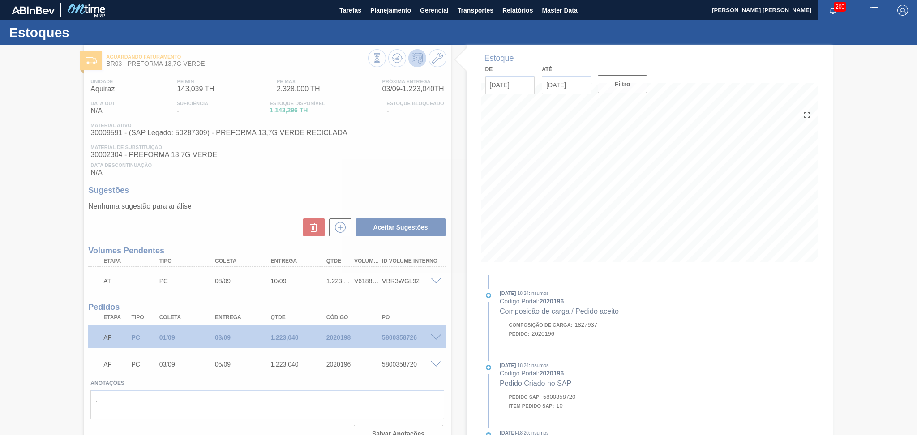
click at [393, 167] on div at bounding box center [458, 240] width 917 height 390
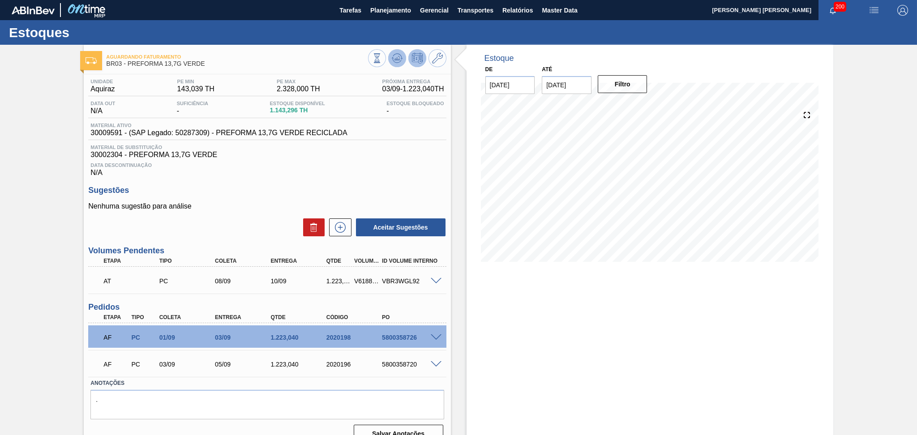
click at [397, 61] on icon at bounding box center [397, 58] width 11 height 11
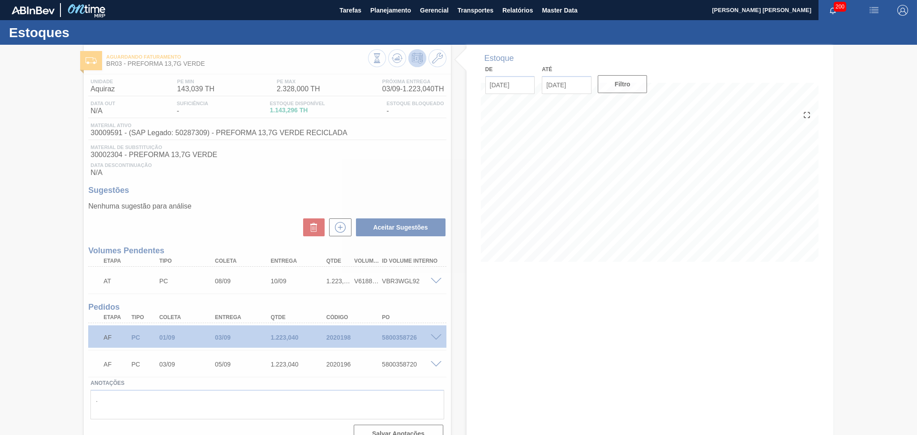
click at [552, 310] on div at bounding box center [458, 240] width 917 height 390
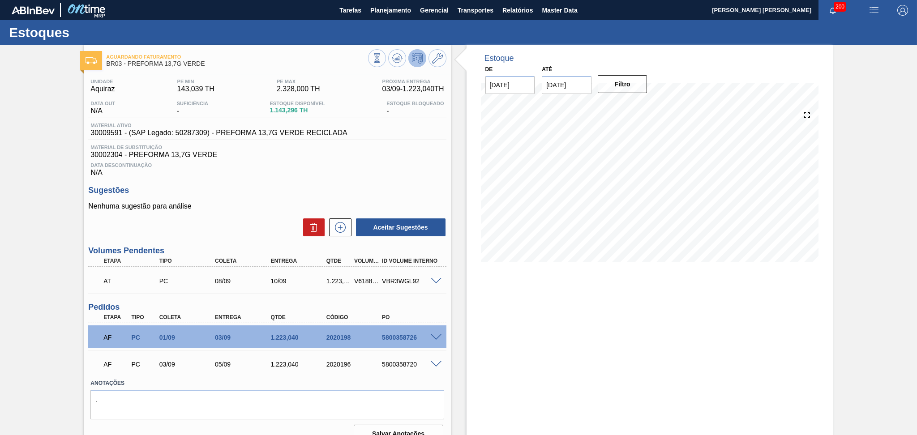
click at [527, 326] on div "Estoque De 31/08/2025 Até 10/10/2025 Filtro 06/09 Projeção de Estoque 2,489.372…" at bounding box center [649, 248] width 367 height 406
drag, startPoint x: 526, startPoint y: 326, endPoint x: 458, endPoint y: 301, distance: 72.4
click at [458, 301] on div "Estoque De 31/08/2025 Até 10/10/2025 Filtro 06/09 Projeção de Estoque 2,489.372…" at bounding box center [642, 248] width 382 height 406
click at [438, 64] on button at bounding box center [437, 58] width 18 height 18
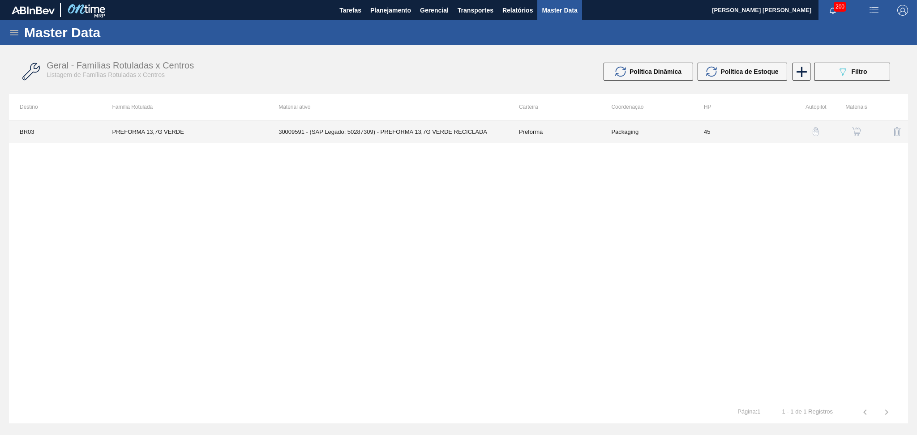
click at [383, 132] on td "30009591 - (SAP Legado: 50287309) - PREFORMA 13,7G VERDE RECICLADA" at bounding box center [388, 131] width 240 height 22
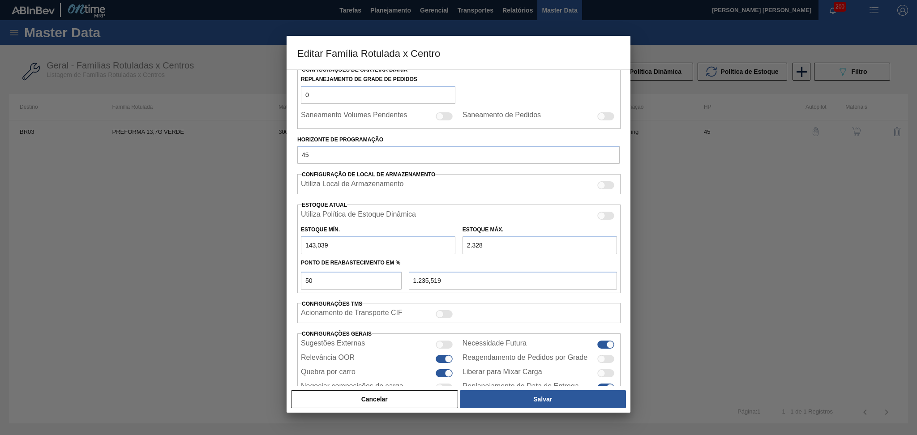
scroll to position [177, 0]
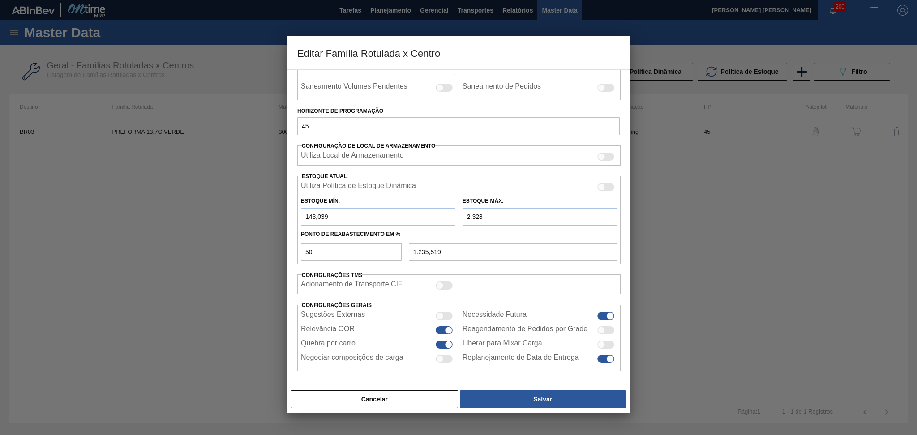
drag, startPoint x: 489, startPoint y: 211, endPoint x: 421, endPoint y: 188, distance: 72.2
click at [452, 200] on div "Estoque Mín. 143,039 Estoque Máx. 2.328" at bounding box center [458, 209] width 323 height 33
type input "2"
type input "72,520"
type input "25"
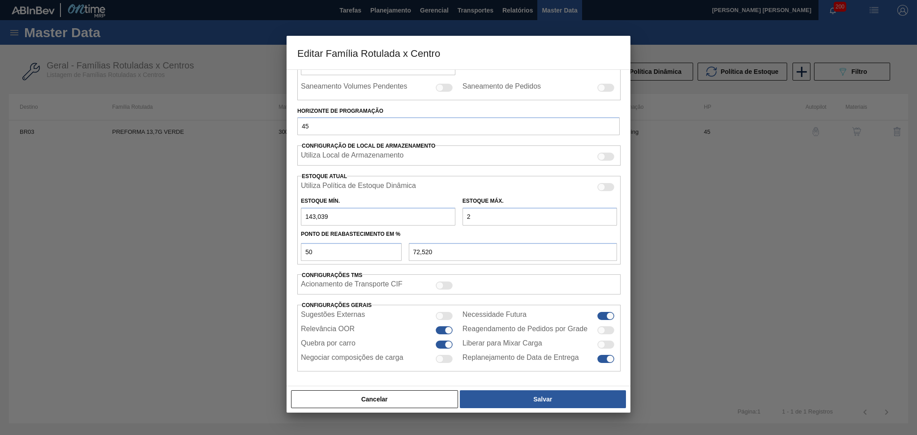
type input "84,020"
type input "252"
type input "197,520"
type input "2.525"
type input "1.334,020"
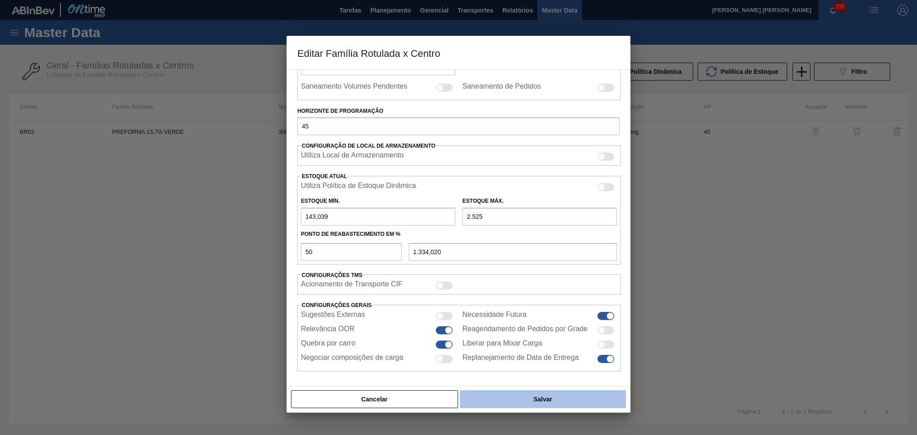
type input "2.525"
click at [551, 396] on button "Salvar" at bounding box center [543, 399] width 166 height 18
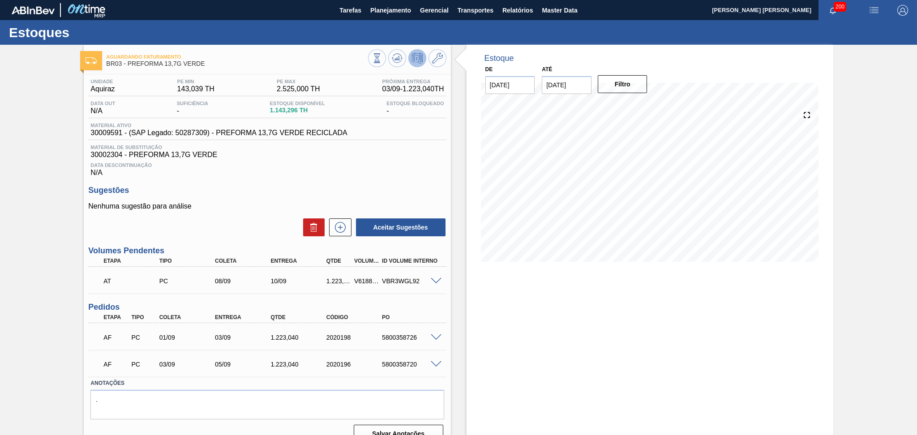
click at [391, 193] on h3 "Sugestões" at bounding box center [267, 190] width 358 height 9
click at [389, 62] on button at bounding box center [397, 58] width 18 height 18
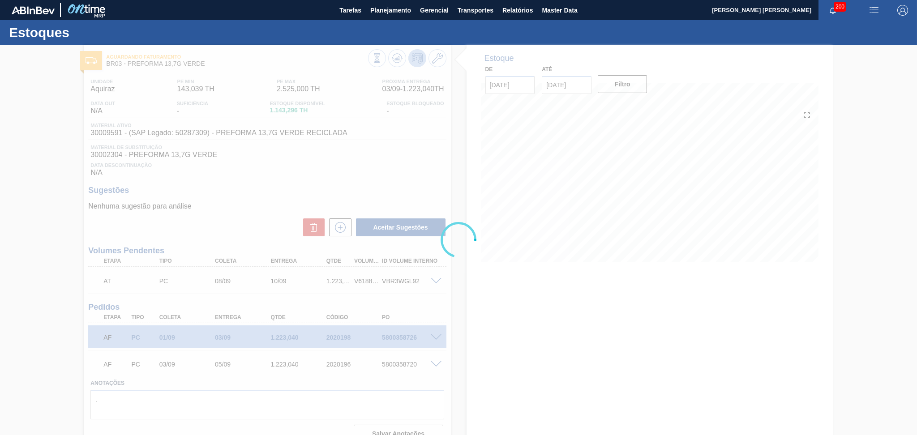
click at [409, 166] on div at bounding box center [458, 240] width 917 height 390
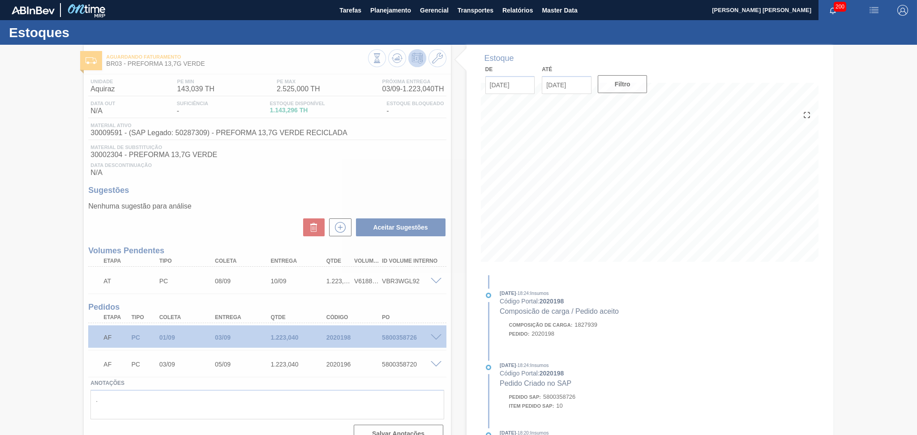
click at [363, 167] on div at bounding box center [458, 240] width 917 height 390
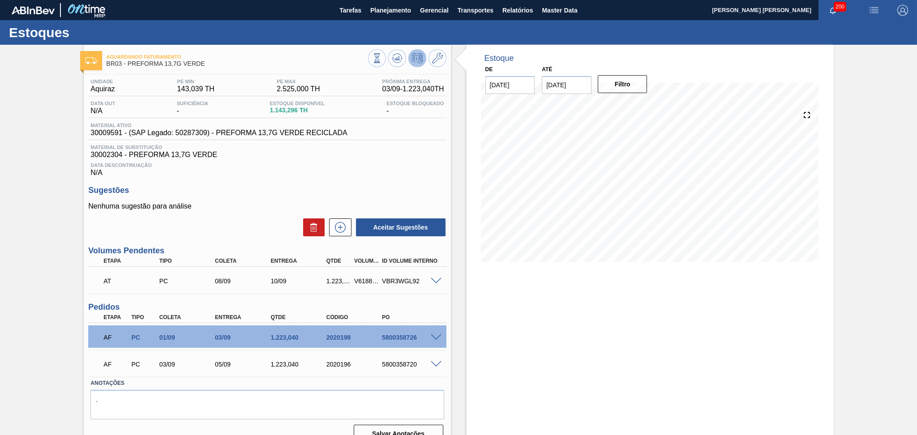
scroll to position [13, 0]
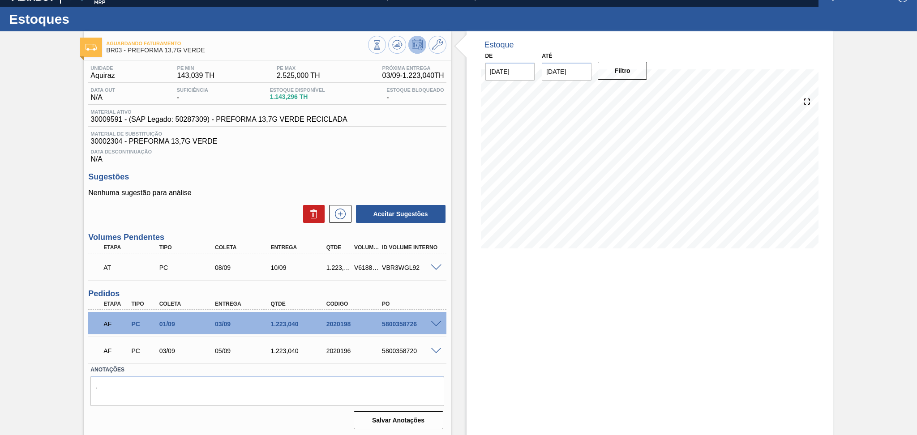
click at [387, 150] on span "Data Descontinuação" at bounding box center [266, 151] width 353 height 5
click at [317, 159] on div "Data Descontinuação N/A" at bounding box center [267, 154] width 358 height 18
click at [435, 268] on span at bounding box center [436, 268] width 11 height 7
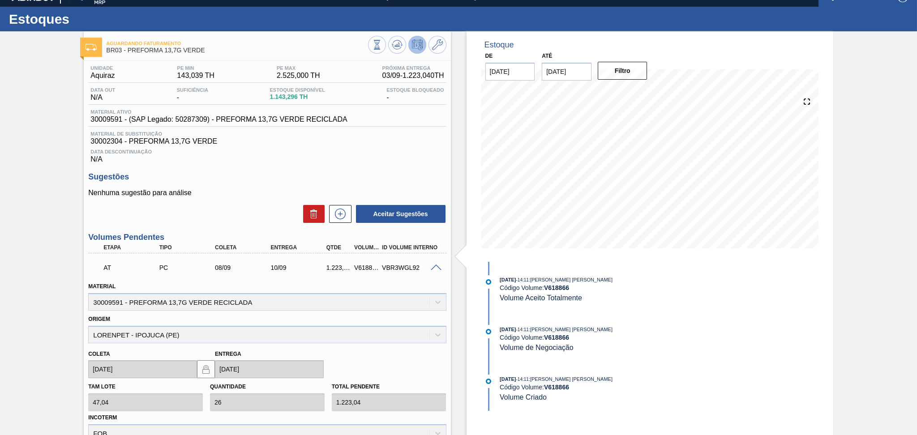
click at [435, 269] on span at bounding box center [436, 268] width 11 height 7
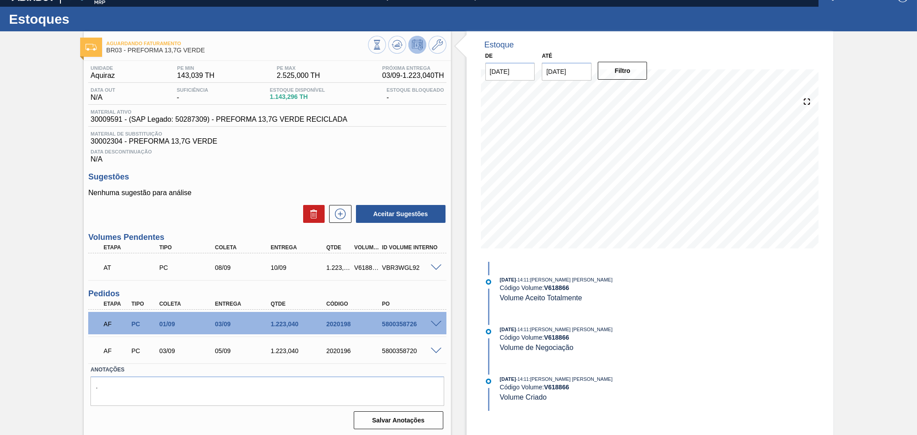
click at [663, 308] on div "27/08/2025 - 14:11 : Aline Aparecida Conceição Código Volume: V 618866 Volume A…" at bounding box center [597, 293] width 231 height 36
click at [382, 159] on div "Data Descontinuação N/A" at bounding box center [267, 154] width 358 height 18
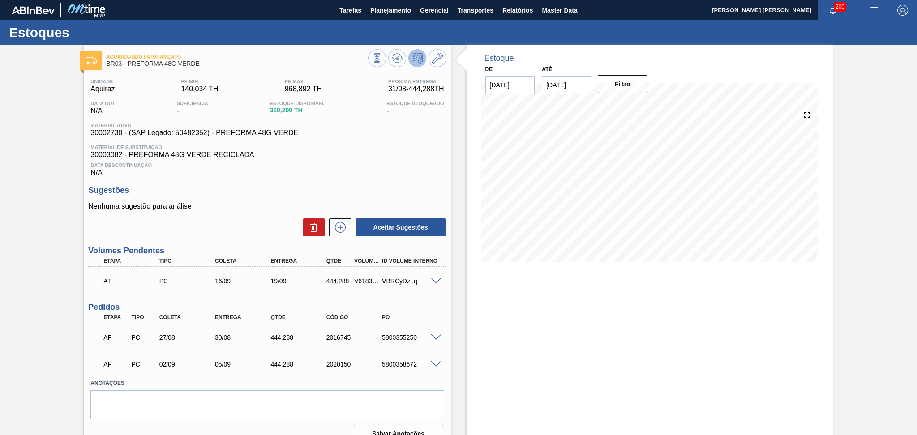
click at [314, 166] on span "Data Descontinuação" at bounding box center [266, 165] width 353 height 5
click at [392, 60] on icon at bounding box center [397, 58] width 11 height 11
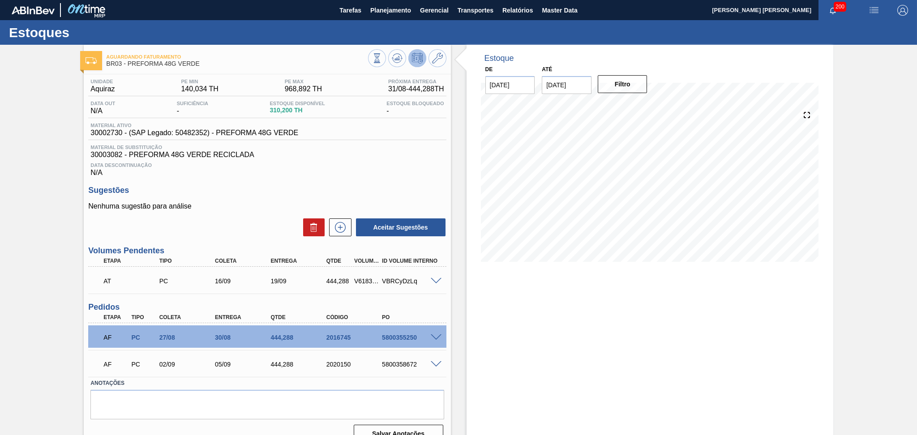
click at [387, 63] on div at bounding box center [407, 59] width 78 height 20
click at [394, 57] on icon at bounding box center [397, 58] width 11 height 11
click at [438, 62] on icon at bounding box center [437, 58] width 11 height 11
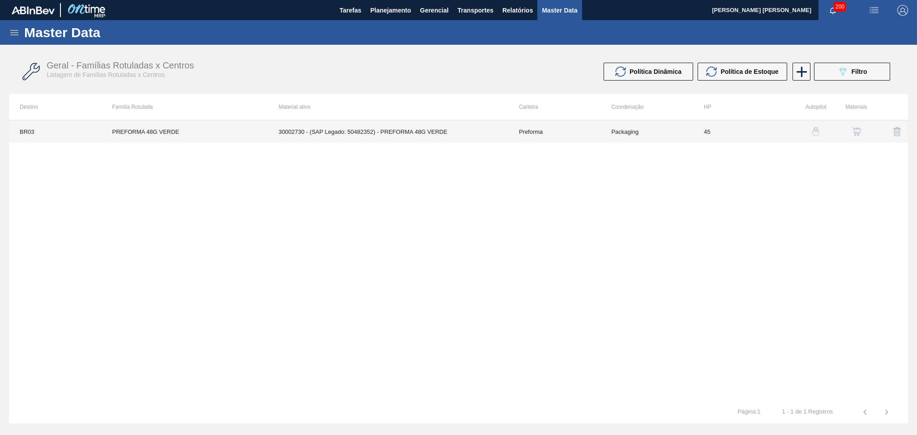
click at [406, 127] on td "30002730 - (SAP Legado: 50482352) - PREFORMA 48G VERDE" at bounding box center [388, 131] width 240 height 22
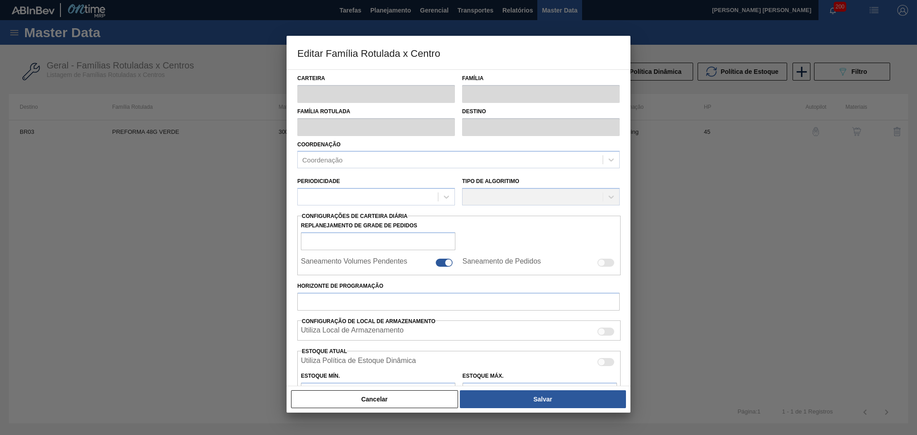
type input "Preforma"
type input "PREFORMA 48G VERDE"
type input "BR03 - Aquiraz"
type input "0"
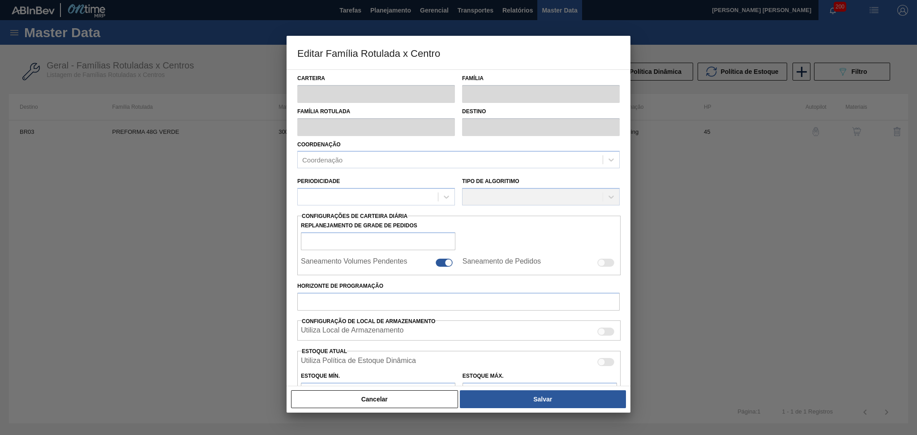
checkbox input "false"
type input "45"
type input "140,034"
type input "968,892"
type input "50"
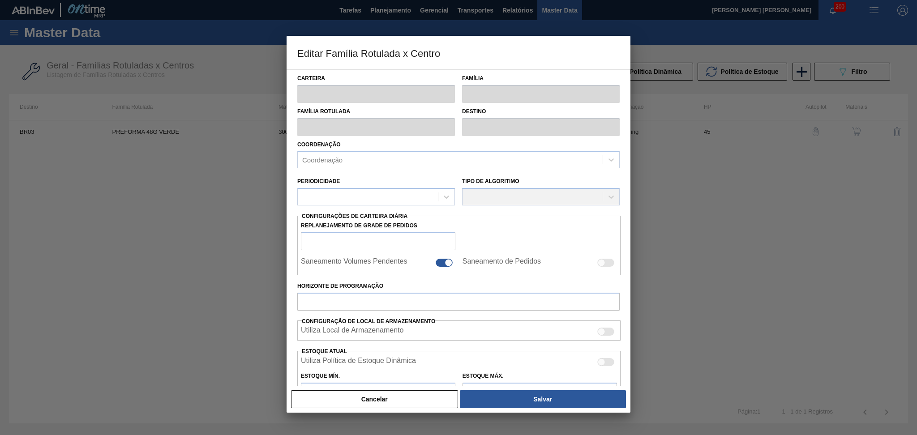
type input "554,463"
checkbox input "true"
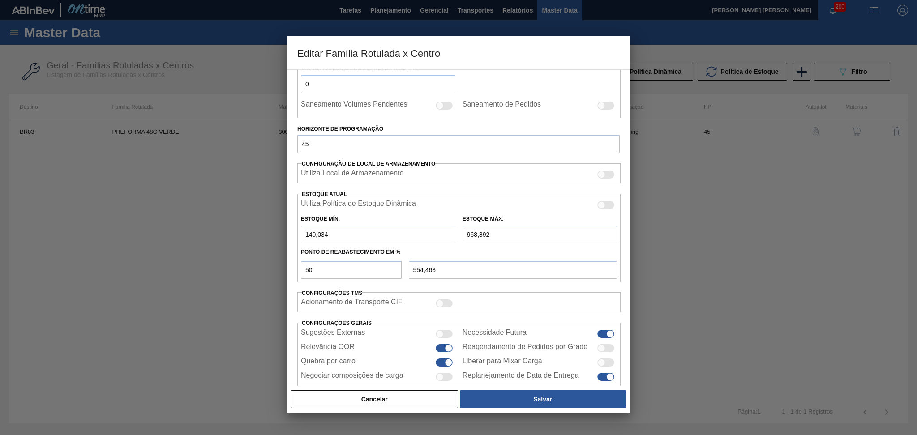
scroll to position [177, 0]
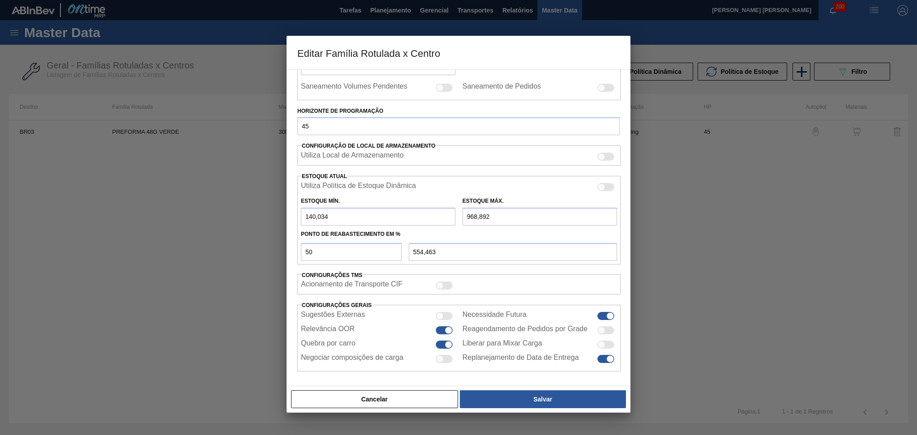
drag, startPoint x: 491, startPoint y: 214, endPoint x: 423, endPoint y: 207, distance: 68.5
click at [423, 207] on div "Estoque Mín. 140,034 Estoque Máx. 968,892" at bounding box center [458, 209] width 323 height 33
type input "1"
type input "70,517"
type input "12"
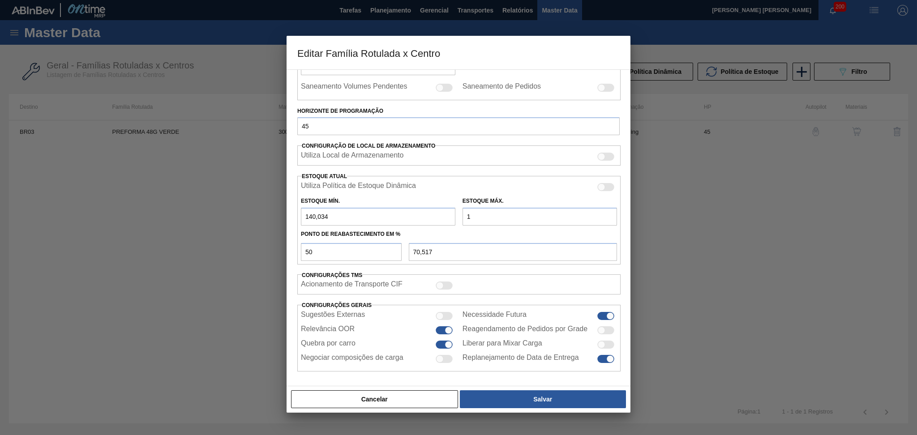
type input "76,017"
type input "120"
type input "130,017"
type input "1.200"
type input "670,017"
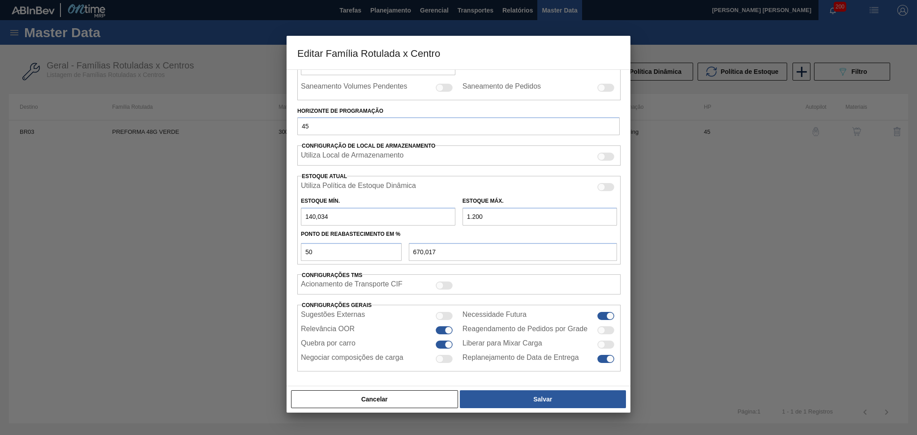
type input "12.000"
type input "6.070,017"
type input "1.200"
type input "670,017"
type input "1.200"
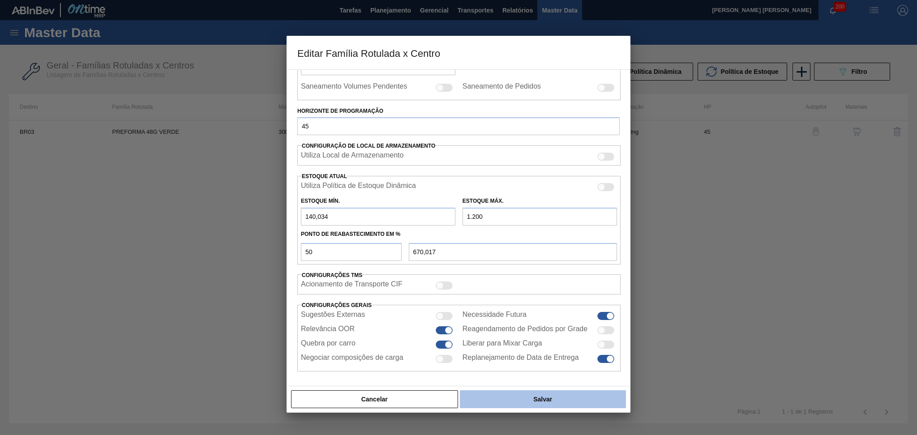
click at [552, 402] on button "Salvar" at bounding box center [543, 399] width 166 height 18
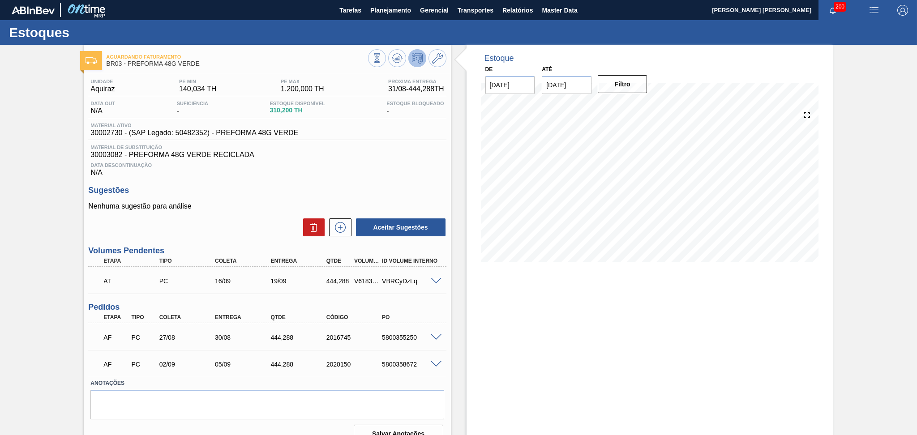
click at [387, 186] on h3 "Sugestões" at bounding box center [267, 190] width 358 height 9
click at [392, 58] on icon at bounding box center [397, 58] width 11 height 11
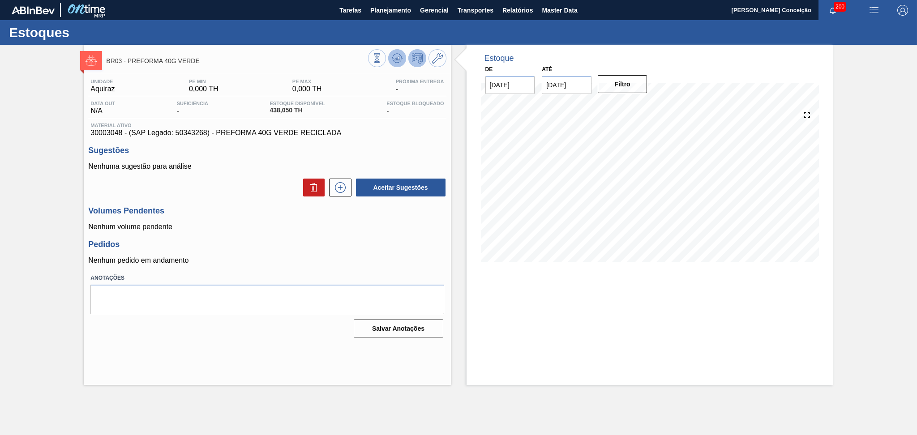
click at [398, 59] on icon at bounding box center [398, 58] width 1 height 4
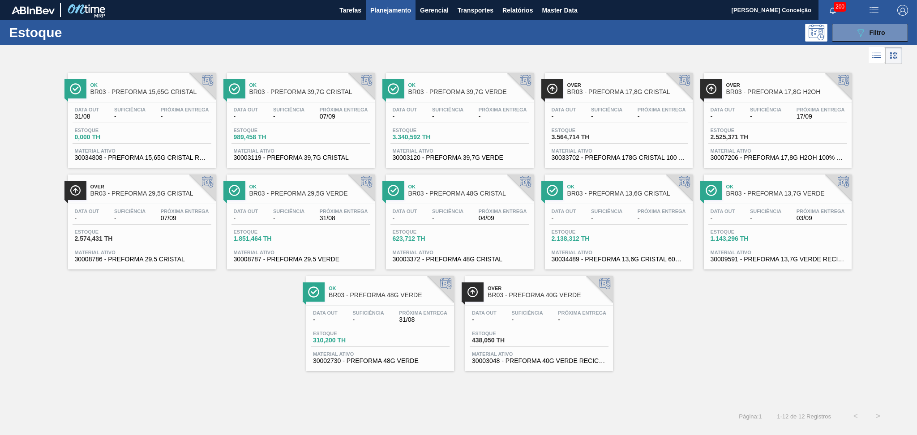
click at [698, 312] on div "Ok BR03 - PREFORMA 15,65G CRISTAL Data out 31/08 Suficiência - Próxima Entrega …" at bounding box center [458, 218] width 917 height 305
click at [413, 317] on span "31/08" at bounding box center [423, 320] width 48 height 7
click at [740, 224] on div "Data out - Suficiência - Próxima Entrega 03/09" at bounding box center [777, 217] width 139 height 16
click at [45, 307] on div "Ok BR03 - PREFORMA 15,65G CRISTAL Data out 31/08 Suficiência - Próxima Entrega …" at bounding box center [458, 218] width 917 height 305
click at [174, 336] on div "Ok BR03 - PREFORMA 15,65G CRISTAL Data out 31/08 Suficiência - Próxima Entrega …" at bounding box center [458, 218] width 917 height 305
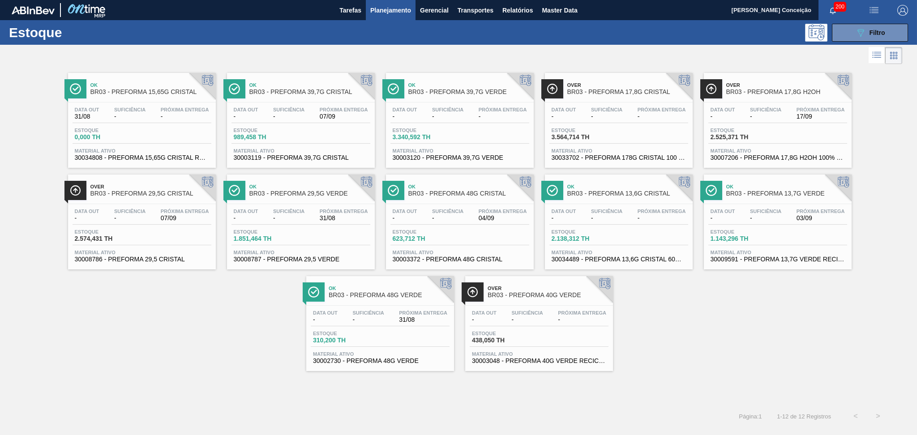
click at [318, 40] on div "089F7B8B-B2A5-4AFE-B5C0-19BA573D28AC Filtro" at bounding box center [528, 33] width 768 height 18
click at [882, 33] on span "Filtro" at bounding box center [877, 32] width 16 height 7
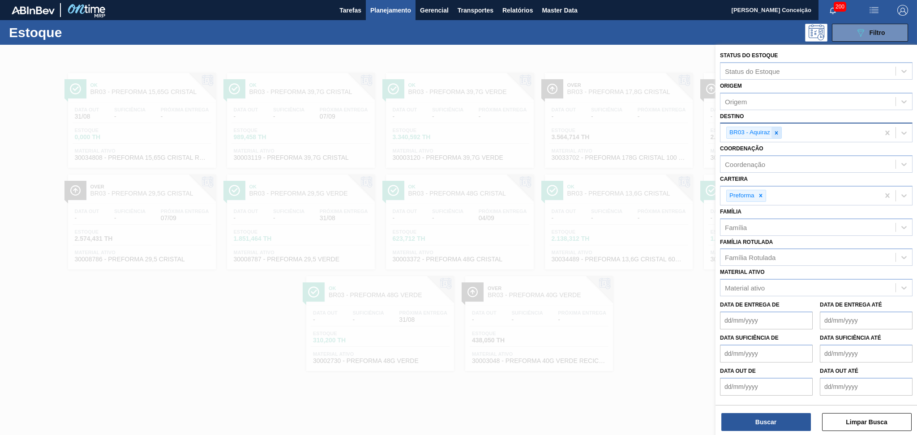
click at [779, 131] on icon at bounding box center [776, 133] width 6 height 6
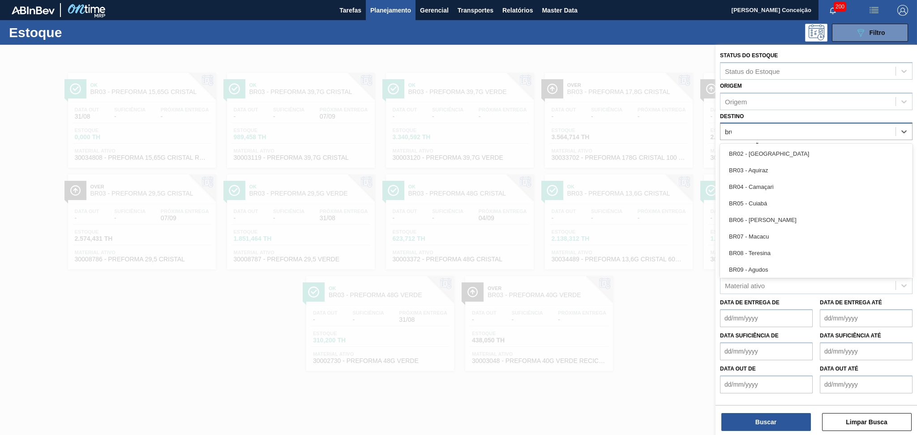
type input "br04"
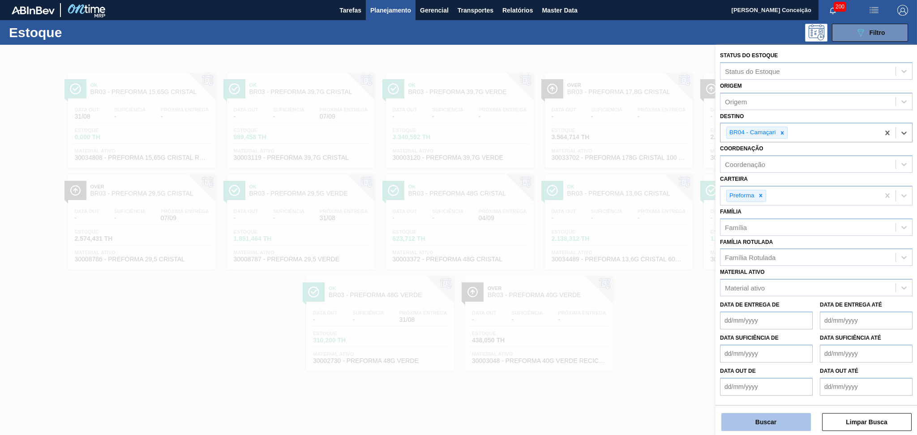
click at [772, 429] on button "Buscar" at bounding box center [766, 422] width 90 height 18
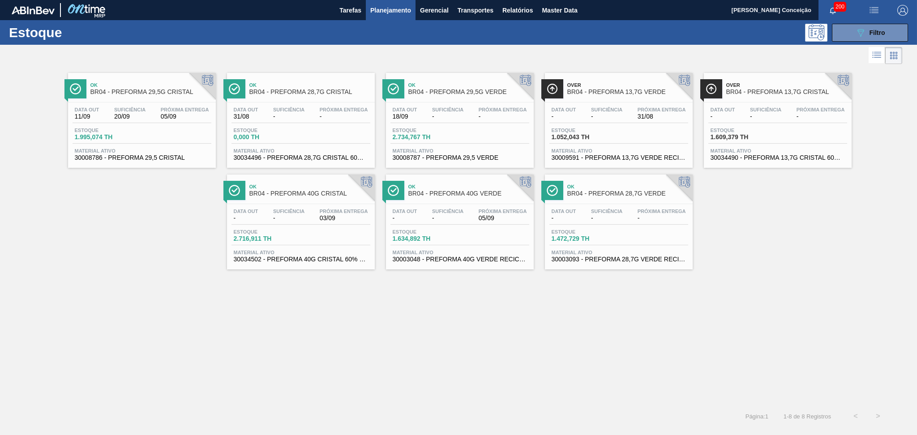
click at [137, 134] on span "1.995,074 TH" at bounding box center [106, 137] width 63 height 7
click at [116, 122] on div "Data out 11/09 Suficiência 20/09 Próxima Entrega 05/09" at bounding box center [142, 115] width 139 height 16
click at [282, 117] on span "-" at bounding box center [288, 116] width 31 height 7
click at [417, 114] on div "Data out 18/09" at bounding box center [404, 113] width 29 height 13
click at [648, 124] on div "Data out - Suficiência - Próxima Entrega 31/08 Estoque 1.052,043 TH Material at…" at bounding box center [619, 133] width 148 height 61
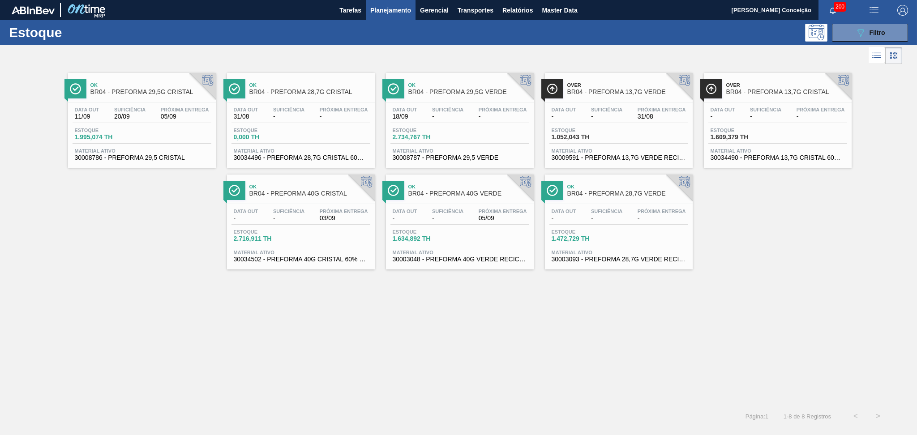
click at [777, 124] on div "Data out - Suficiência - Próxima Entrega - Estoque 1.609,379 TH Material ativo …" at bounding box center [778, 133] width 148 height 61
click at [286, 218] on span "-" at bounding box center [288, 218] width 31 height 7
click at [417, 209] on span "Data out" at bounding box center [405, 211] width 25 height 5
click at [586, 209] on div "Data out - Suficiência - Próxima Entrega -" at bounding box center [618, 217] width 139 height 16
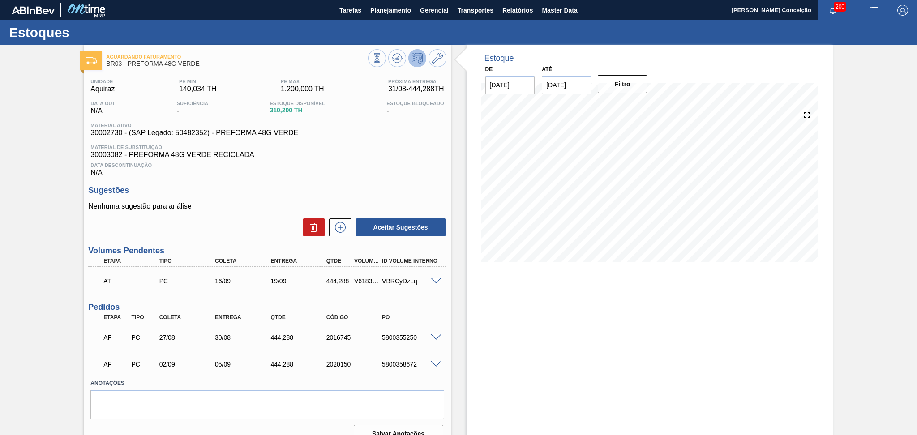
click at [398, 169] on div "Data Descontinuação N/A" at bounding box center [267, 168] width 358 height 18
click at [395, 64] on button at bounding box center [397, 58] width 18 height 18
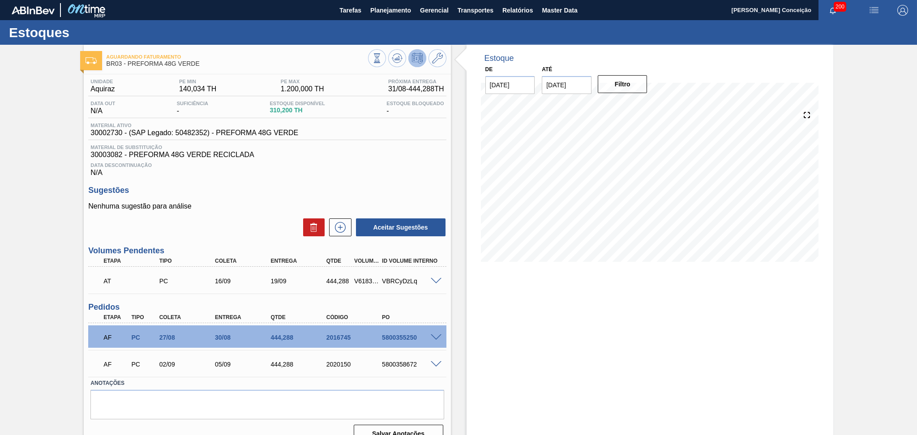
click at [662, 334] on div "Estoque De [DATE] Até [DATE] Filtro 02/09 Projeção de Estoque 754.488 [DOMAIN_N…" at bounding box center [649, 248] width 367 height 406
click at [310, 192] on h3 "Sugestões" at bounding box center [267, 190] width 358 height 9
click at [380, 177] on div "Unidade Aquiraz PE MIN 140,034 TH PE MAX 1.200,000 TH Próxima Entrega 31/08 - 4…" at bounding box center [267, 260] width 367 height 372
click at [416, 173] on div "Data Descontinuação N/A" at bounding box center [267, 168] width 358 height 18
click at [368, 180] on div "Unidade Aquiraz PE MIN 140,034 TH PE MAX 1.200,000 TH Próxima Entrega 31/08 - 4…" at bounding box center [267, 260] width 367 height 372
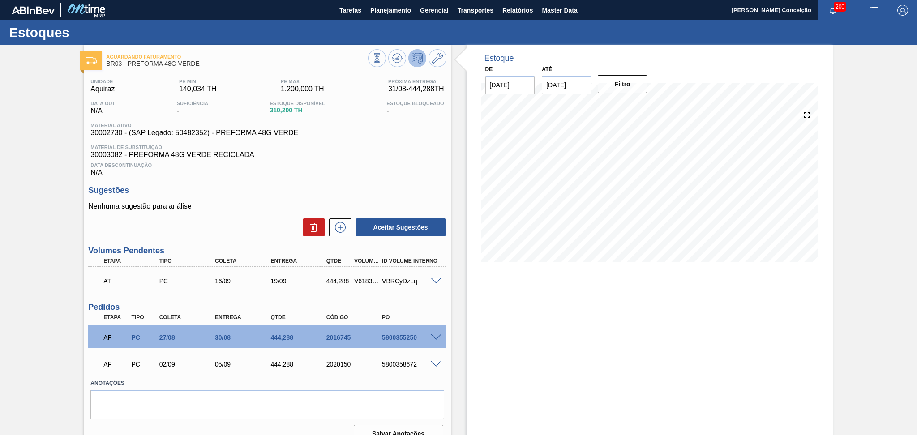
click at [409, 189] on h3 "Sugestões" at bounding box center [267, 190] width 358 height 9
click at [342, 151] on span "30003082 - PREFORMA 48G VERDE RECICLADA" at bounding box center [266, 155] width 353 height 8
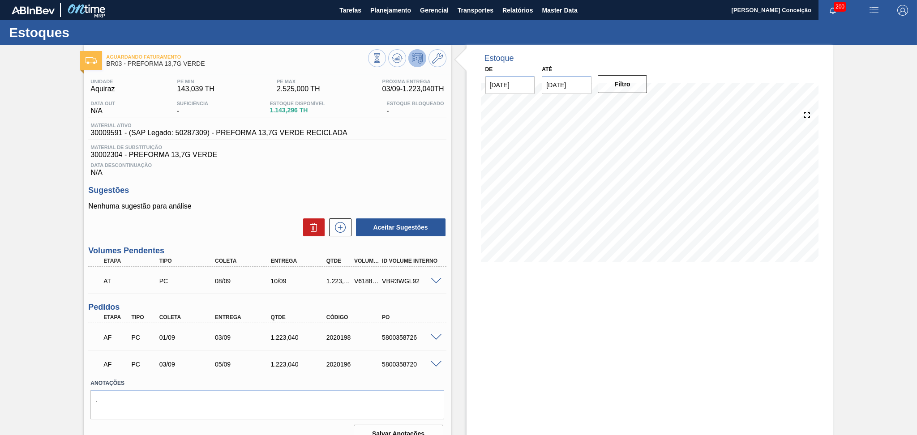
click at [466, 323] on div "Estoque De [DATE] Até [DATE] Filtro 07/09 Projeção de Estoque 2,489.372 [DOMAIN…" at bounding box center [642, 248] width 382 height 406
click at [504, 321] on div "Estoque De [DATE] Até [DATE] Filtro 07/09 Projeção de Estoque 2,489.372 [DOMAIN…" at bounding box center [649, 248] width 367 height 406
click at [603, 357] on div "Estoque De 31/08/2025 Até 10/10/2025 Filtro 26/09 Projeção de Estoque 3,712.412…" at bounding box center [649, 248] width 367 height 406
click at [369, 171] on div "Data Descontinuação N/A" at bounding box center [267, 168] width 358 height 18
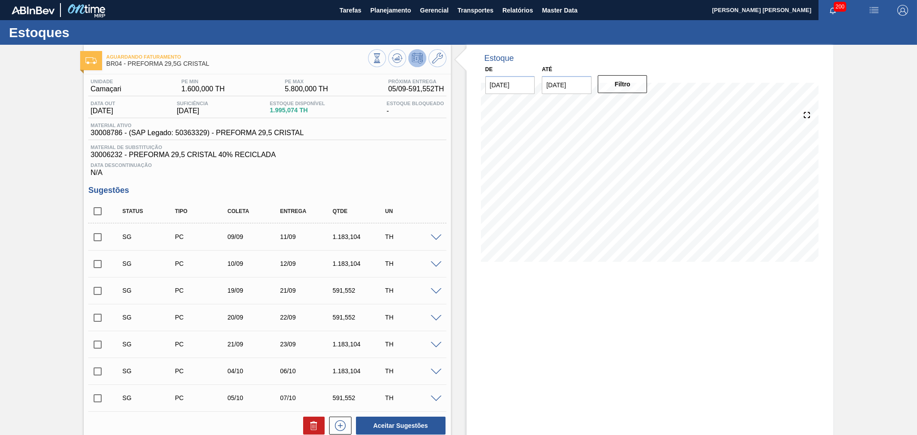
click at [430, 151] on span "30006232 - PREFORMA 29,5 CRISTAL 40% RECICLADA" at bounding box center [266, 155] width 353 height 8
click at [393, 60] on icon at bounding box center [397, 58] width 11 height 11
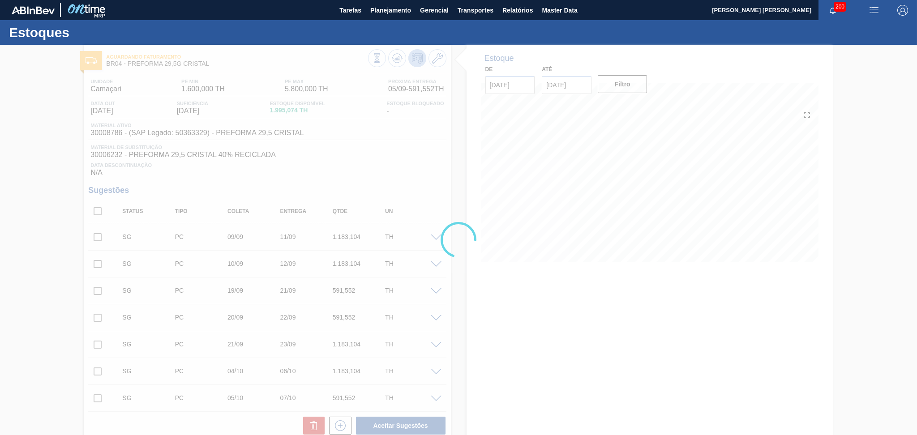
click at [390, 160] on div at bounding box center [458, 240] width 917 height 390
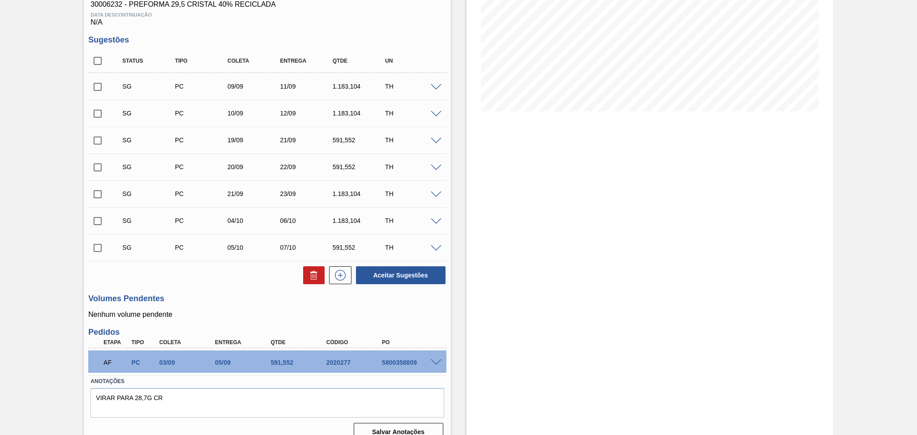
scroll to position [163, 0]
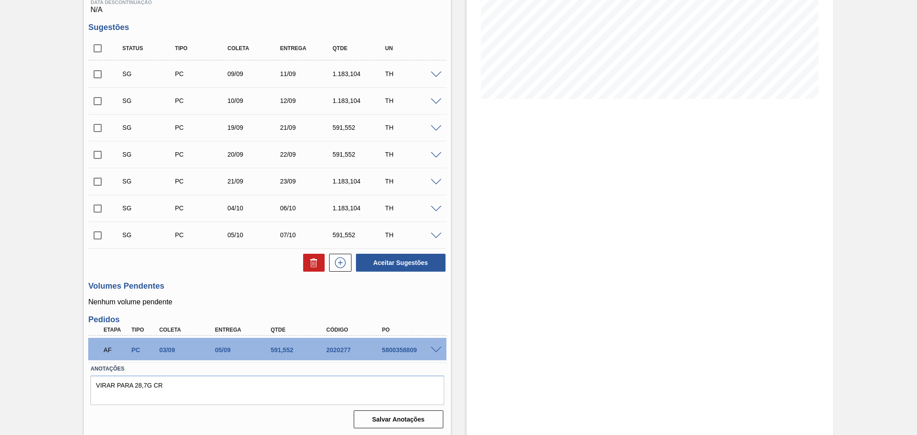
click at [467, 278] on div "Estoque De 31/08/2025 Até 10/10/2025 Filtro" at bounding box center [649, 159] width 367 height 554
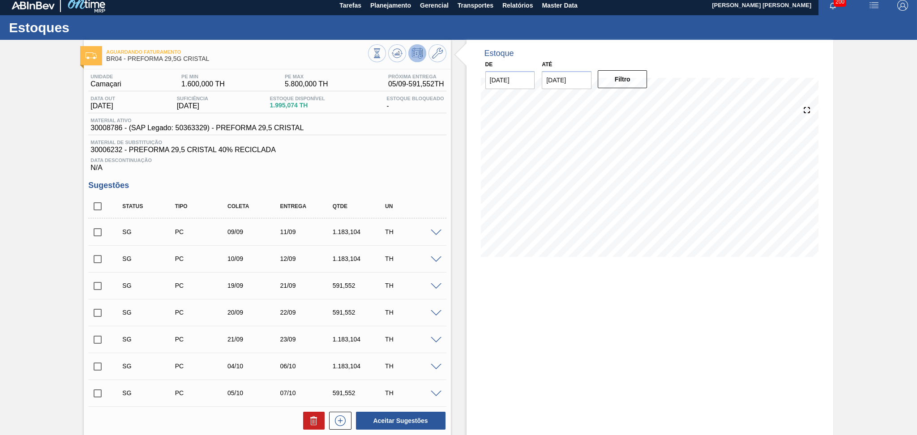
scroll to position [0, 0]
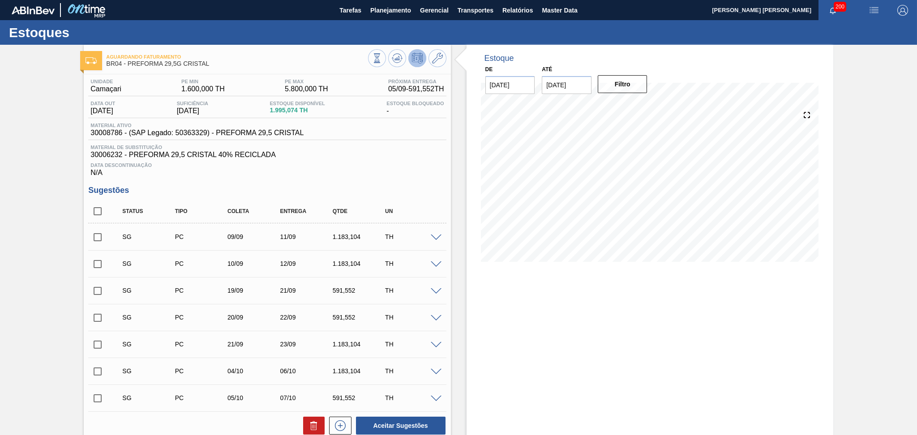
click at [560, 324] on div "Estoque De 31/08/2025 Até 10/10/2025 Filtro" at bounding box center [649, 322] width 367 height 554
click at [425, 171] on div "Data Descontinuação N/A" at bounding box center [267, 168] width 358 height 18
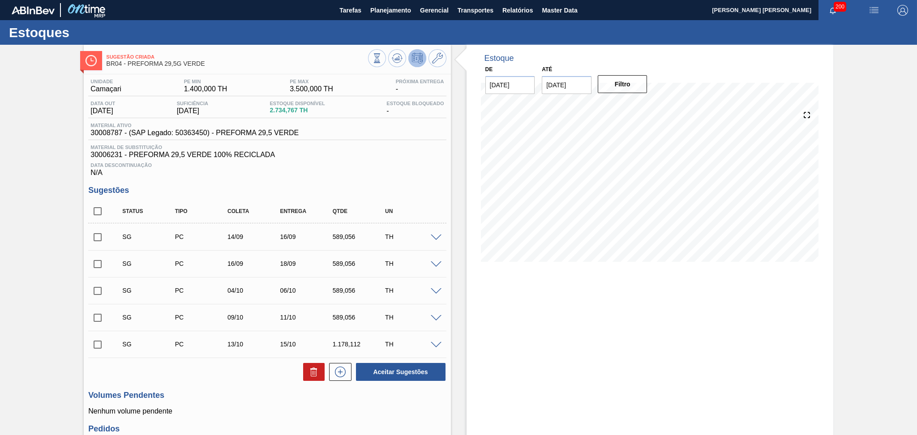
click at [254, 63] on span "BR04 - PREFORMA 29,5G VERDE" at bounding box center [236, 63] width 261 height 7
click at [393, 57] on icon at bounding box center [397, 58] width 11 height 11
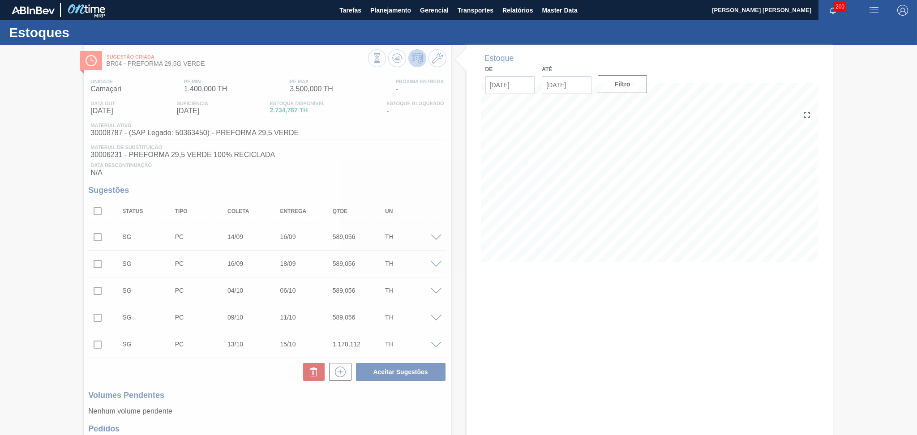
drag, startPoint x: 88, startPoint y: 207, endPoint x: 101, endPoint y: 208, distance: 12.5
click at [89, 207] on div at bounding box center [458, 240] width 917 height 390
click at [101, 208] on div at bounding box center [458, 240] width 917 height 390
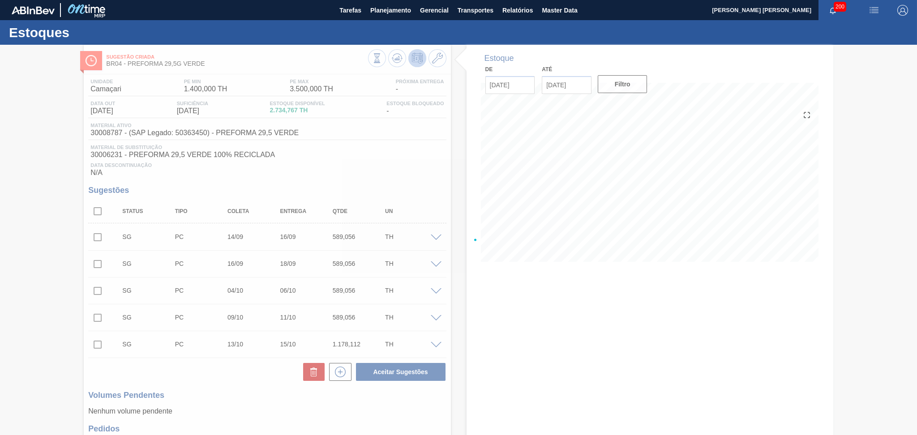
click at [99, 212] on div at bounding box center [458, 240] width 917 height 390
click at [98, 211] on div at bounding box center [458, 240] width 917 height 390
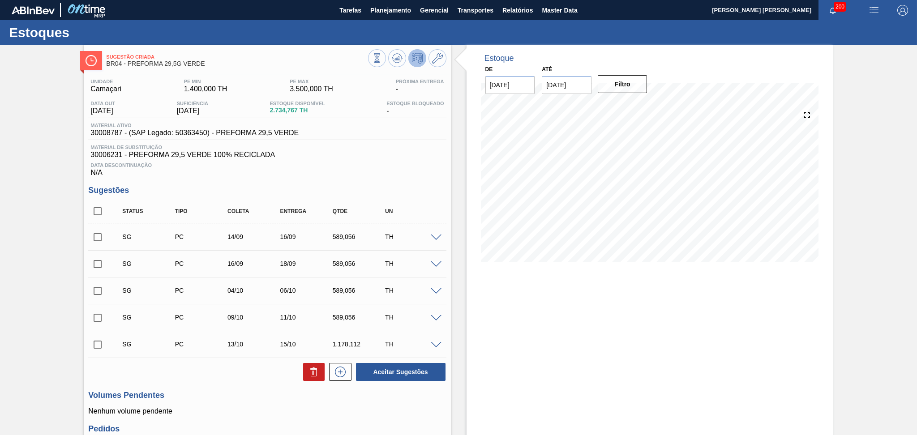
click at [98, 211] on input "checkbox" at bounding box center [97, 211] width 19 height 19
checkbox input "true"
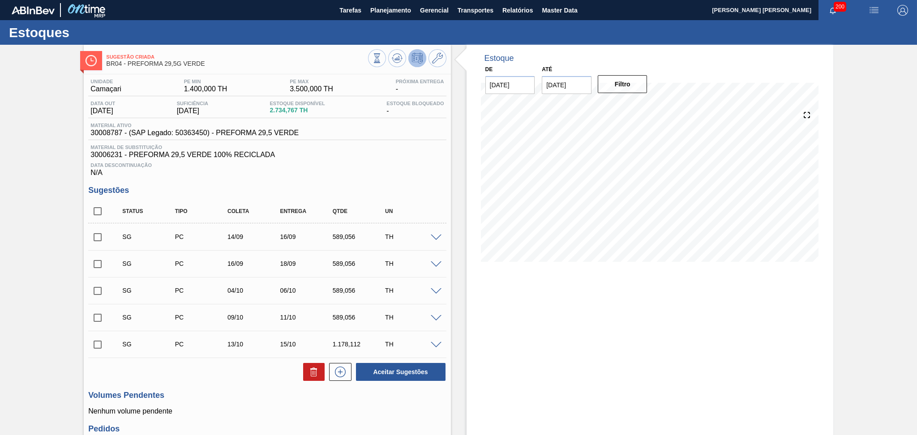
checkbox input "true"
click at [307, 372] on button at bounding box center [313, 372] width 21 height 18
checkbox input "false"
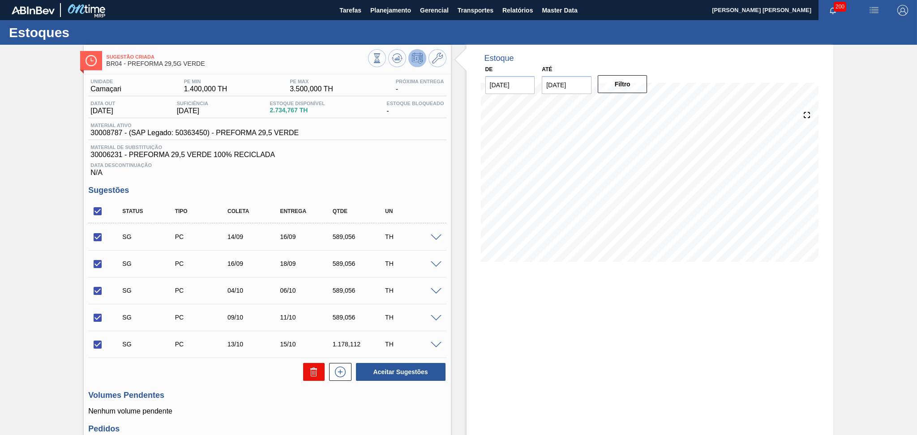
checkbox input "false"
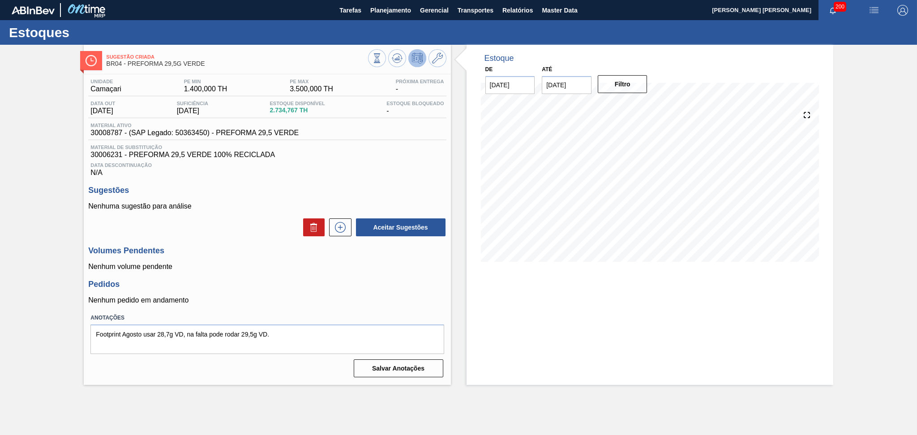
click at [376, 295] on div "Pedidos Nenhum pedido em andamento" at bounding box center [267, 292] width 358 height 25
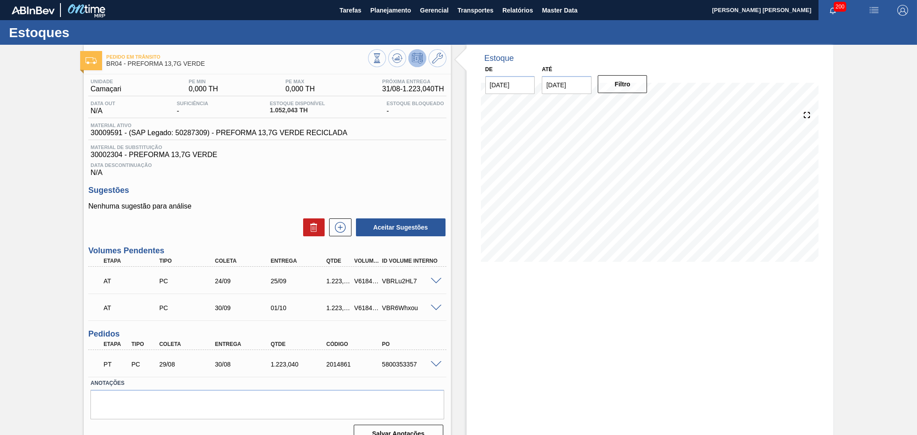
click at [299, 196] on div "Sugestões Nenhuma sugestão para análise Aceitar Sugestões" at bounding box center [267, 211] width 358 height 51
click at [396, 60] on icon at bounding box center [397, 58] width 11 height 11
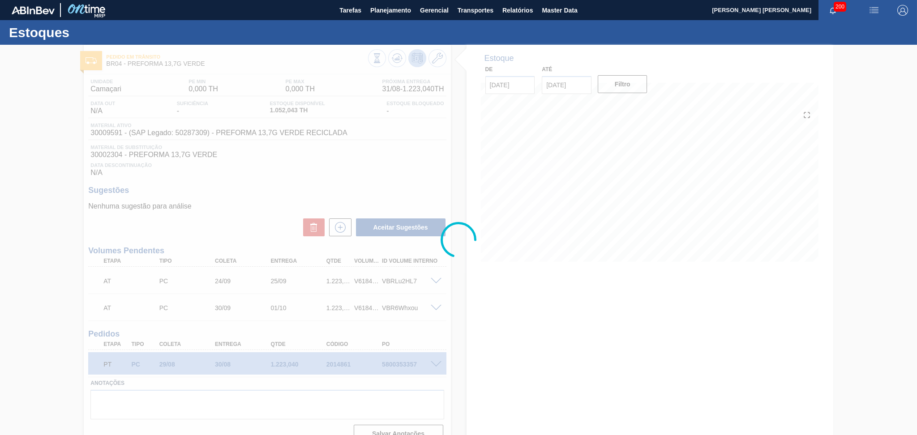
click at [415, 163] on div at bounding box center [458, 240] width 917 height 390
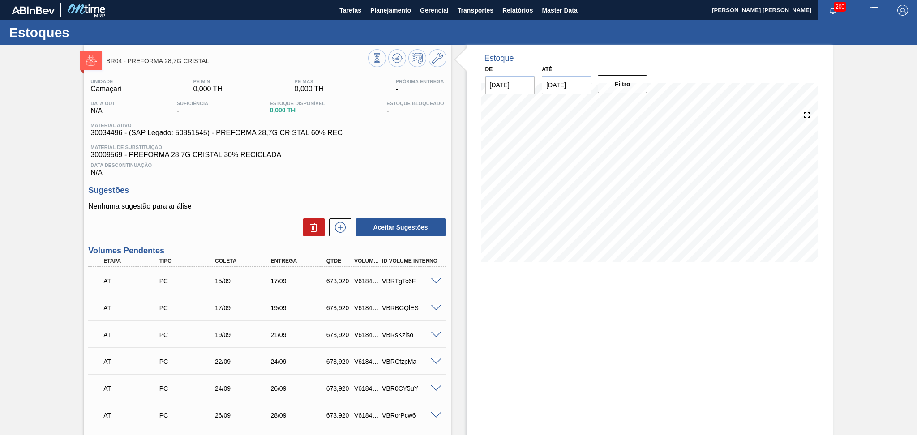
click at [390, 189] on h3 "Sugestões" at bounding box center [267, 190] width 358 height 9
click at [398, 59] on icon at bounding box center [398, 58] width 1 height 4
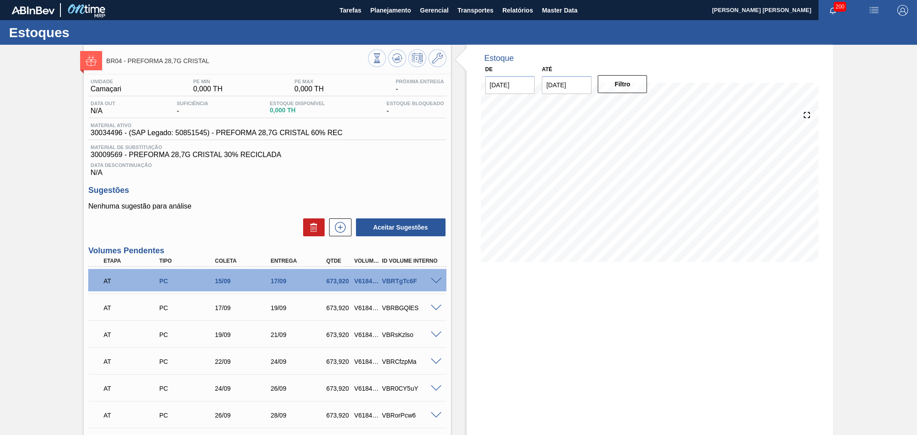
click at [394, 168] on div "Data Descontinuação N/A" at bounding box center [267, 168] width 358 height 18
click at [377, 182] on div "Unidade Camaçari PE MIN 0,000 TH PE MAX 0,000 TH Próxima Entrega - Data out N/A…" at bounding box center [267, 319] width 367 height 490
click at [394, 181] on div "Unidade Camaçari PE MIN 0,000 TH PE MAX 0,000 TH Próxima Entrega - Data out N/A…" at bounding box center [267, 319] width 367 height 490
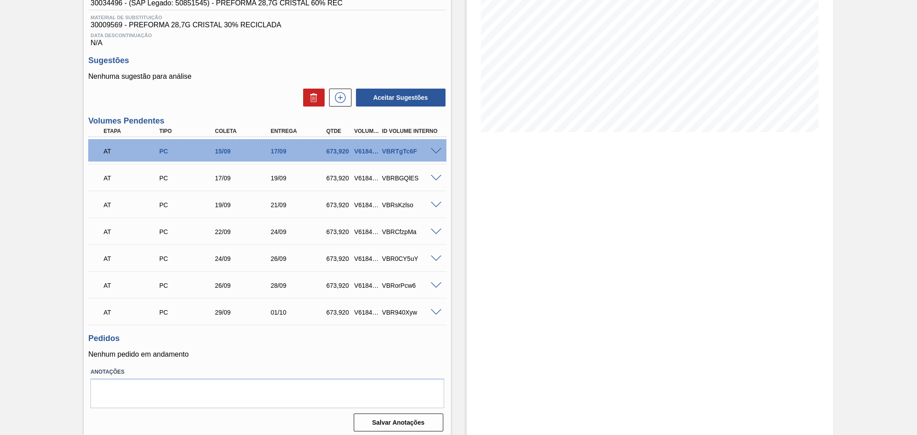
scroll to position [133, 0]
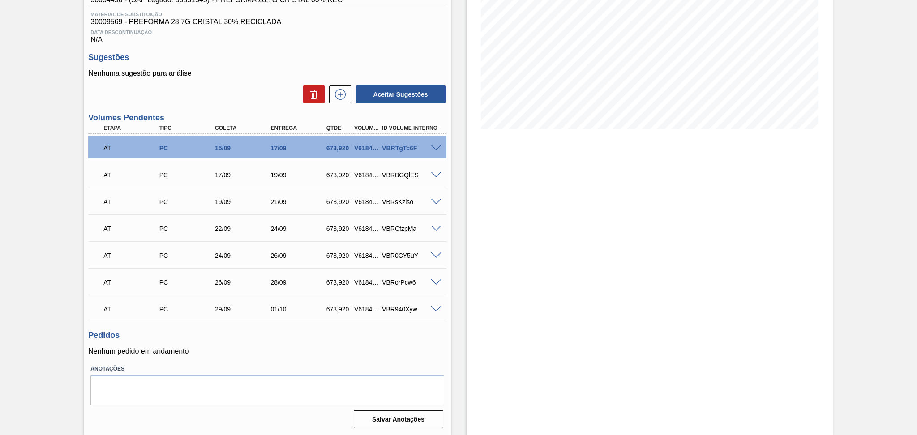
click at [454, 348] on div "Estoque De [DATE] Até [DATE] Filtro 01/09 Projeção de Estoque 0 [DOMAIN_NAME] 0…" at bounding box center [642, 174] width 382 height 524
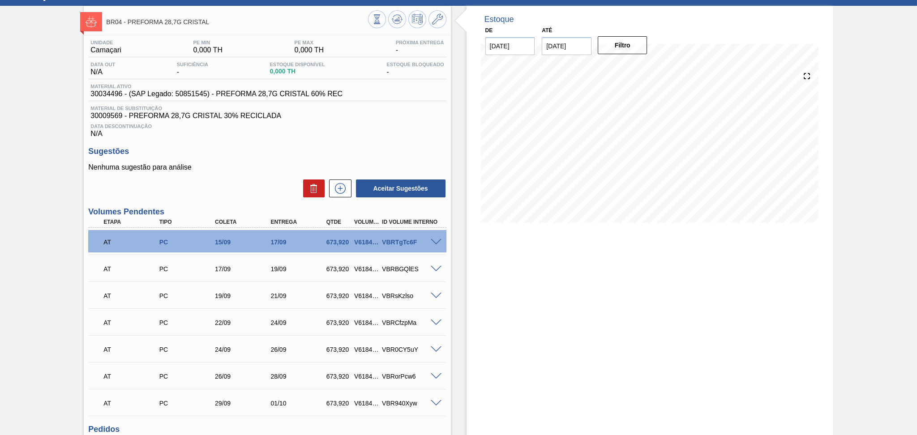
scroll to position [0, 0]
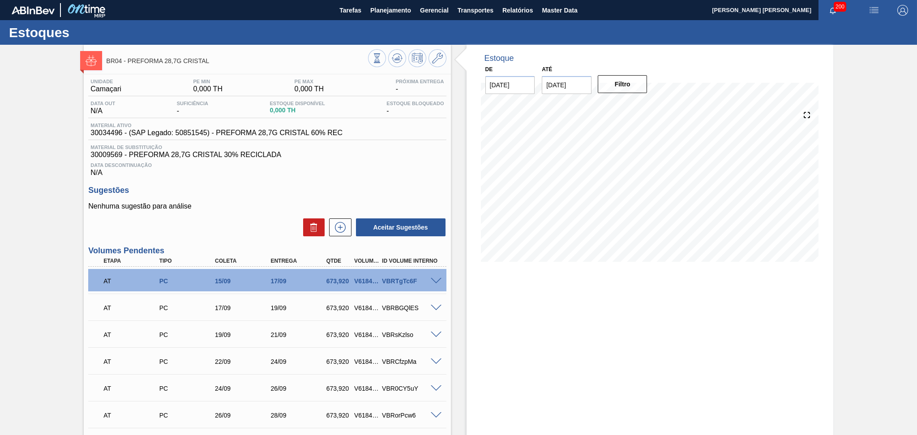
click at [428, 171] on div "Data Descontinuação N/A" at bounding box center [267, 168] width 358 height 18
